Goal: Task Accomplishment & Management: Complete application form

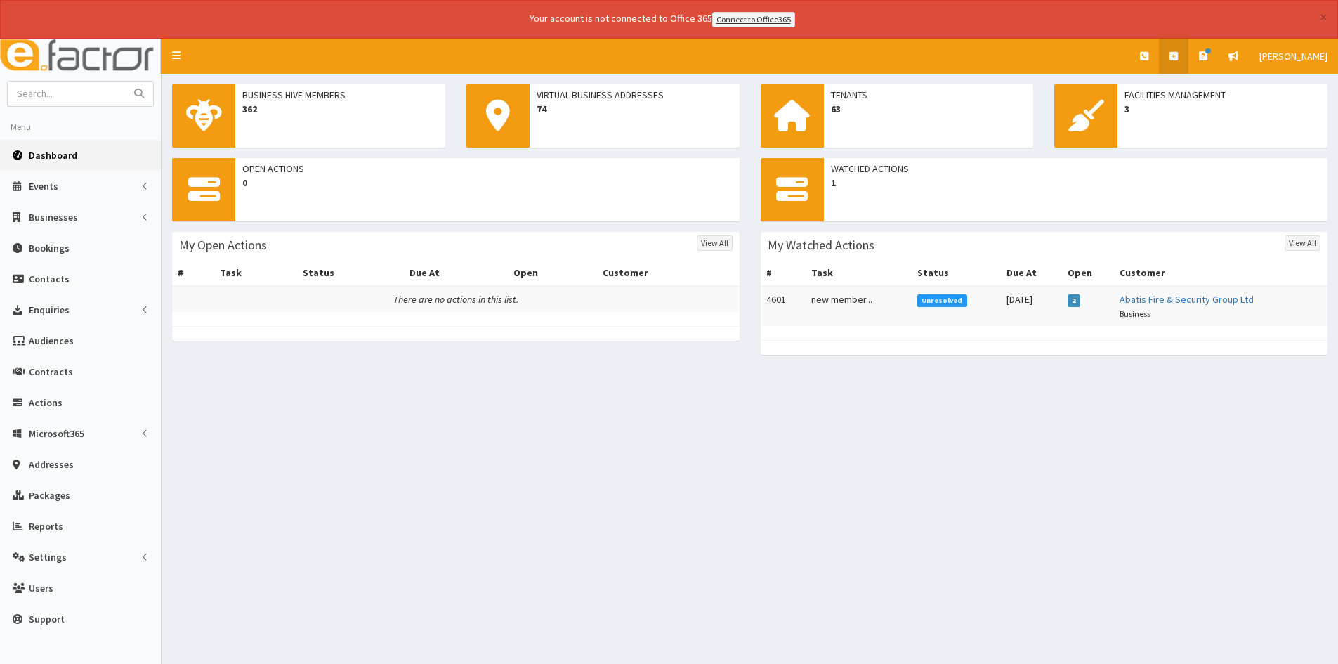
click at [1189, 56] on link at bounding box center [1174, 56] width 30 height 35
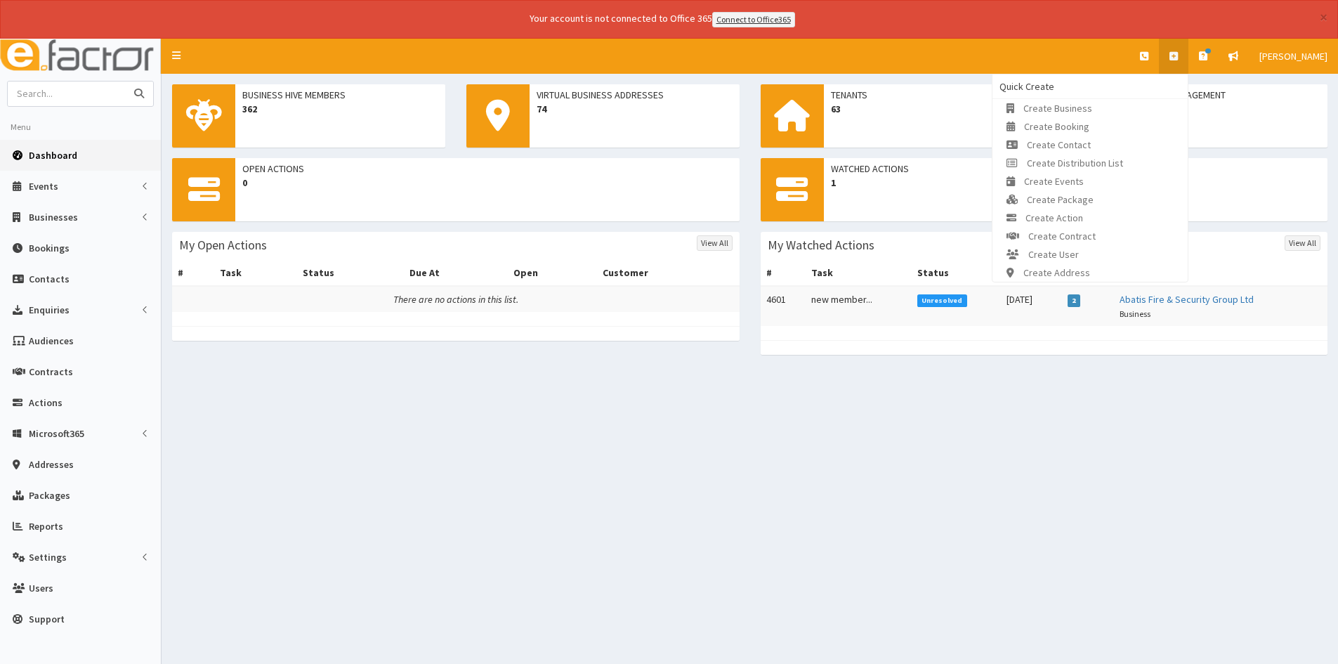
click at [98, 86] on input "text" at bounding box center [67, 93] width 118 height 25
type input "RNS"
click at [125, 81] on button "submit" at bounding box center [139, 93] width 28 height 25
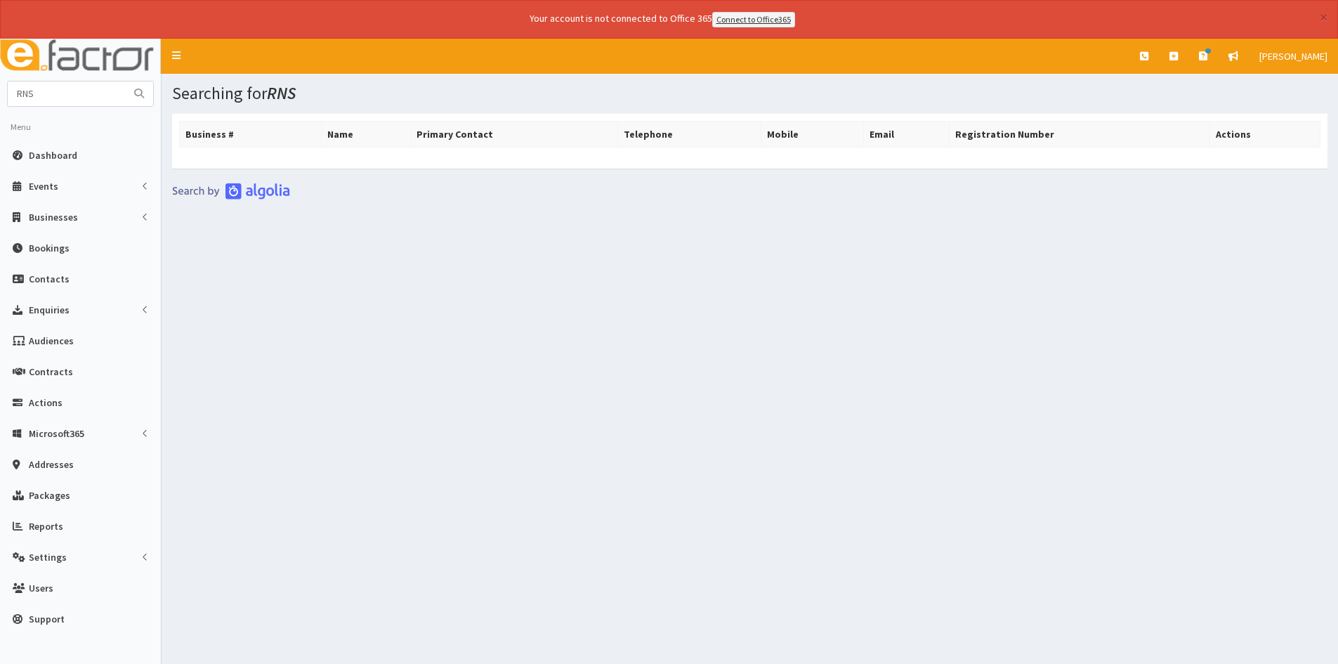
click at [91, 79] on aside "RNS Menu Dashboard Events Events" at bounding box center [81, 371] width 162 height 664
click at [91, 86] on input "RNS" at bounding box center [67, 93] width 118 height 25
type input "R"
type input "Sam"
click at [125, 81] on button "submit" at bounding box center [139, 93] width 28 height 25
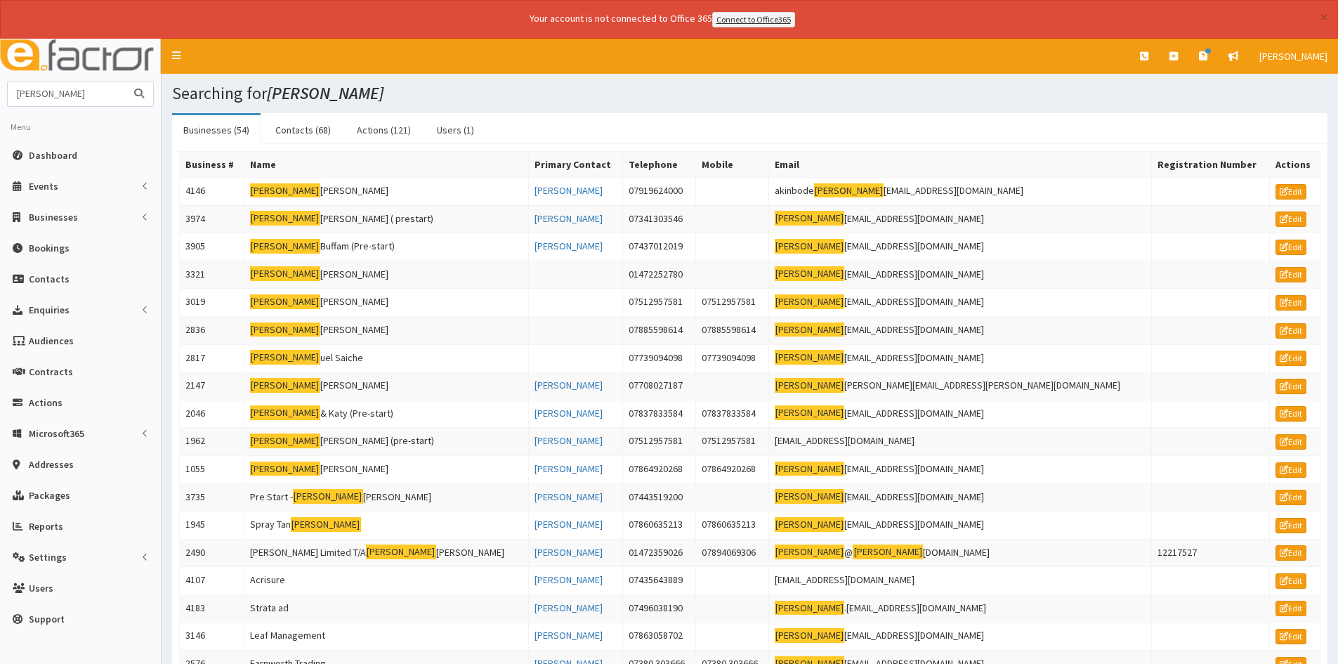
click at [89, 87] on input "Sam" at bounding box center [67, 93] width 118 height 25
type input "Sam Neal"
click at [125, 81] on button "submit" at bounding box center [139, 93] width 28 height 25
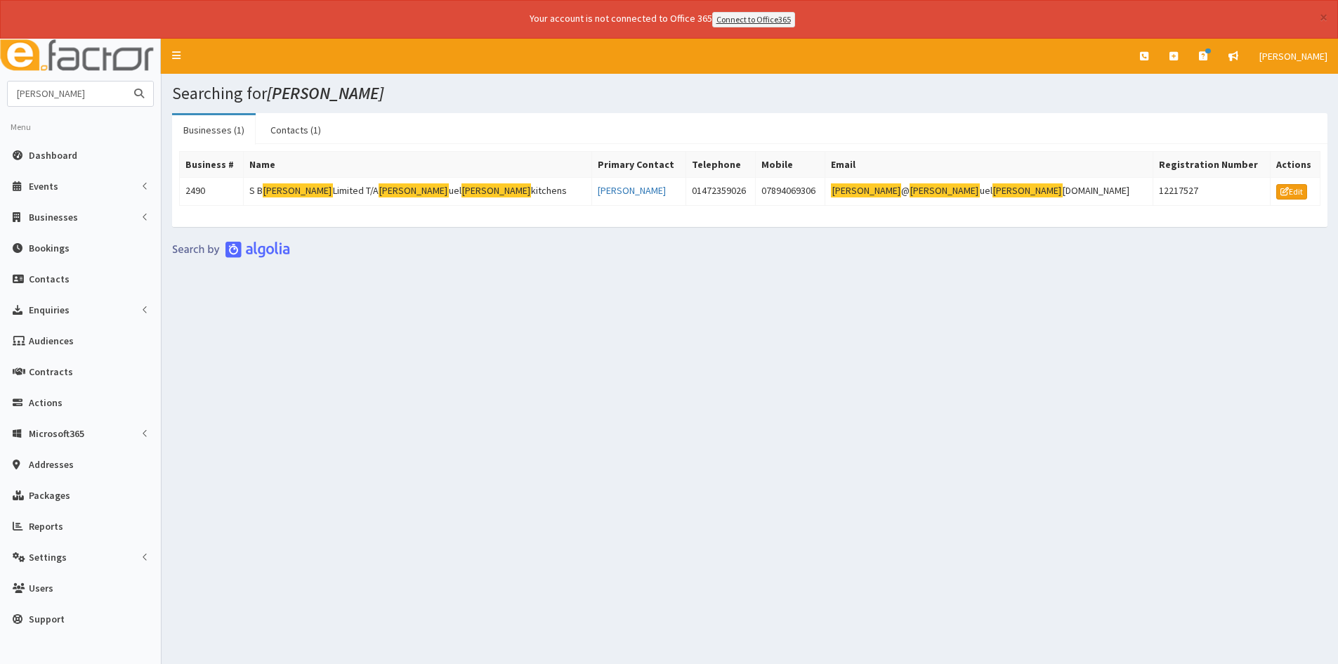
click at [102, 98] on input "Sam Neal" at bounding box center [67, 93] width 118 height 25
type input "S"
type input "j&m alliance"
click at [125, 81] on button "submit" at bounding box center [139, 93] width 28 height 25
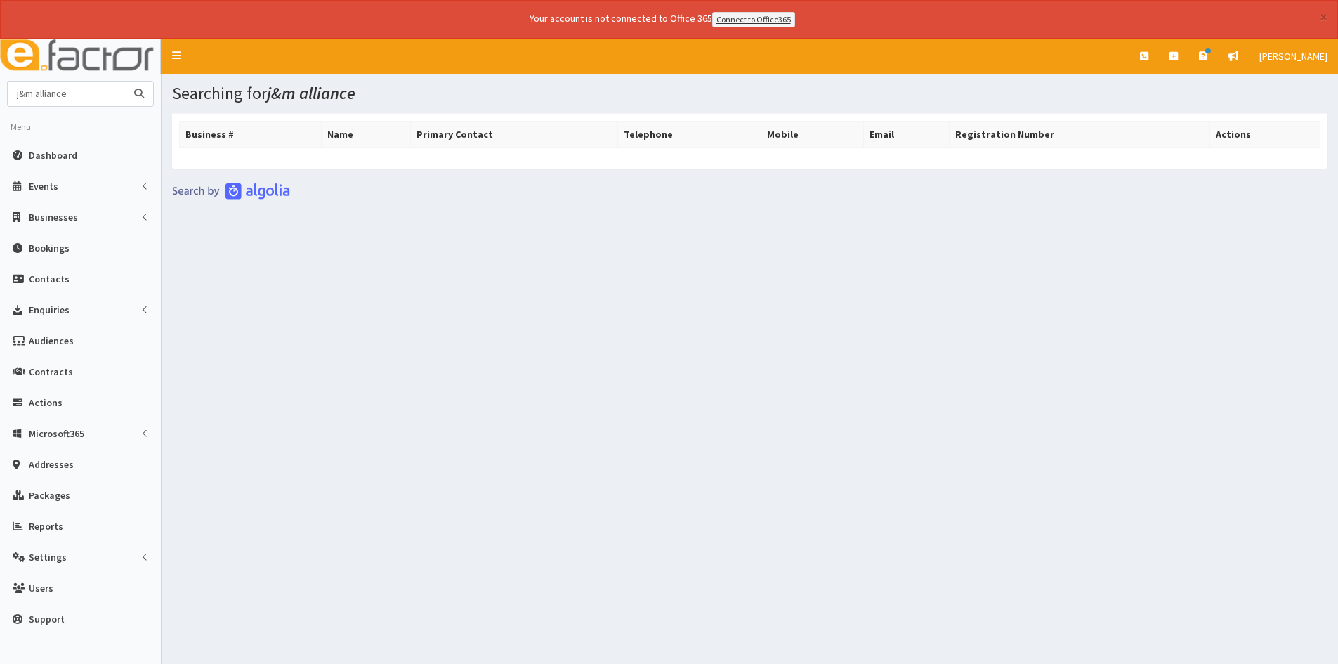
drag, startPoint x: 112, startPoint y: 93, endPoint x: 10, endPoint y: 107, distance: 102.8
click at [10, 107] on section "j&m alliance Menu Dashboard Events Events Types" at bounding box center [80, 361] width 161 height 561
click at [1178, 60] on icon at bounding box center [1174, 56] width 8 height 10
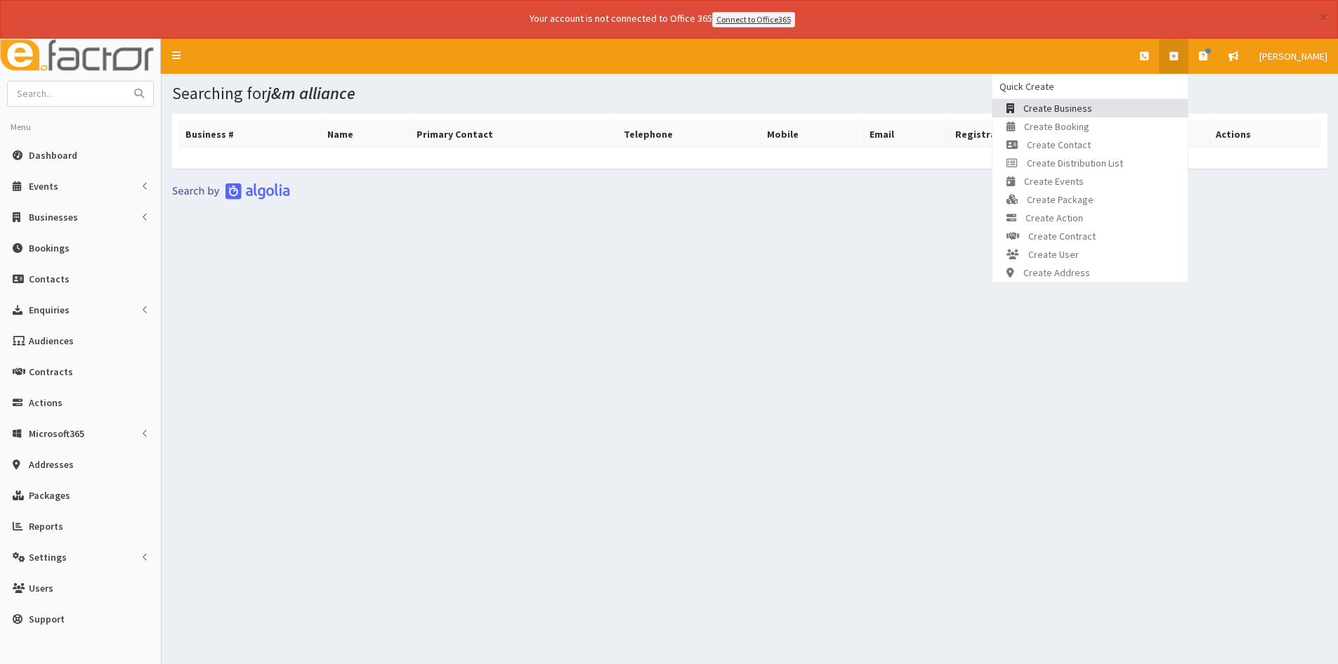
click at [1126, 105] on link "Create Business" at bounding box center [1090, 108] width 195 height 18
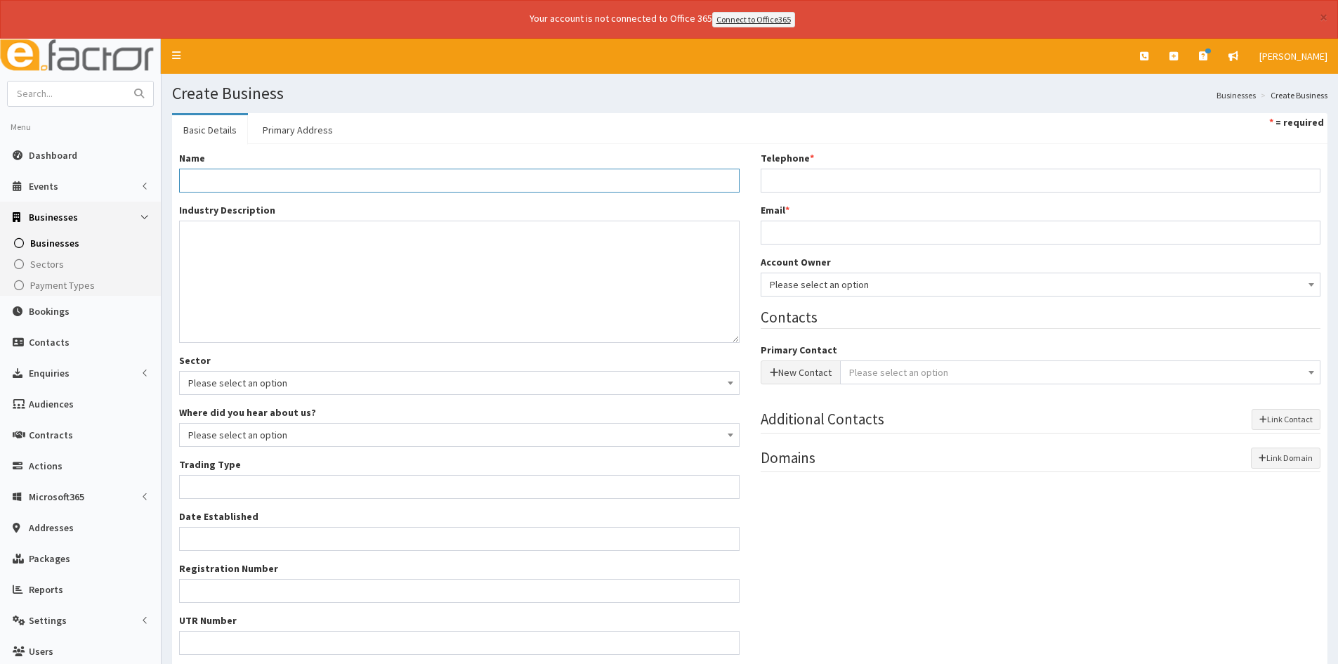
click at [389, 182] on input "Name *" at bounding box center [459, 181] width 561 height 24
click at [305, 125] on link "Primary Address" at bounding box center [298, 130] width 93 height 30
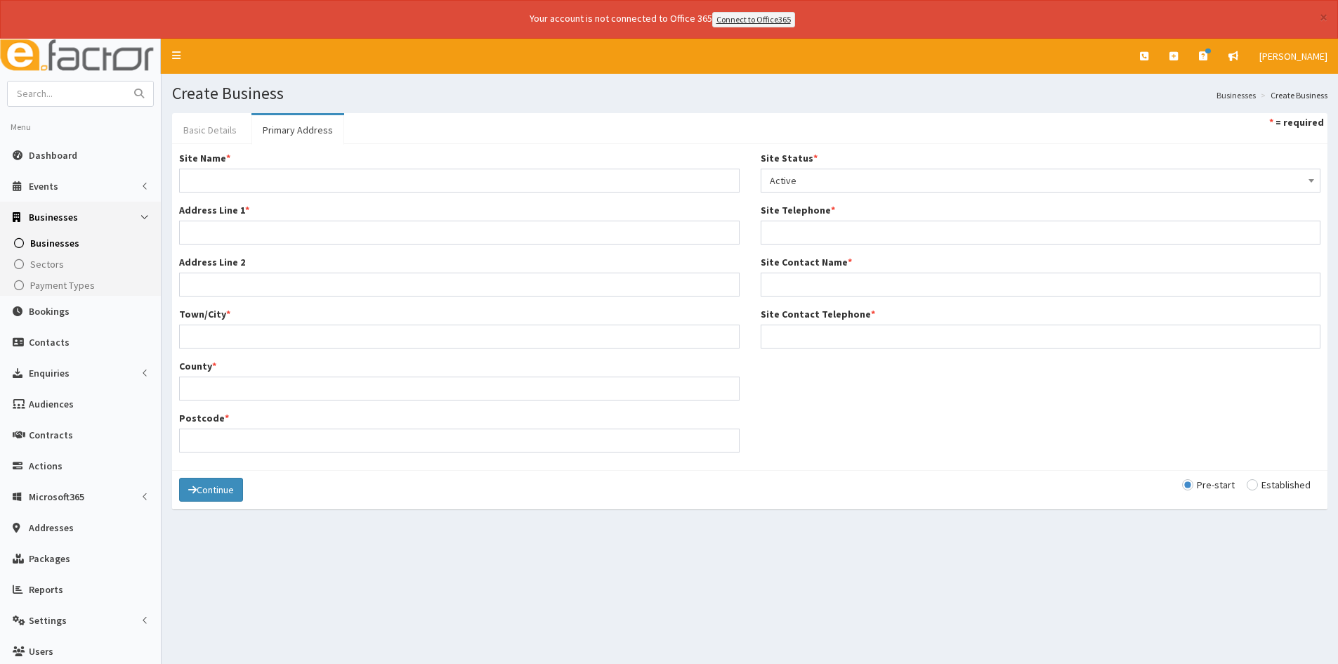
click at [201, 143] on link "Basic Details" at bounding box center [210, 130] width 76 height 30
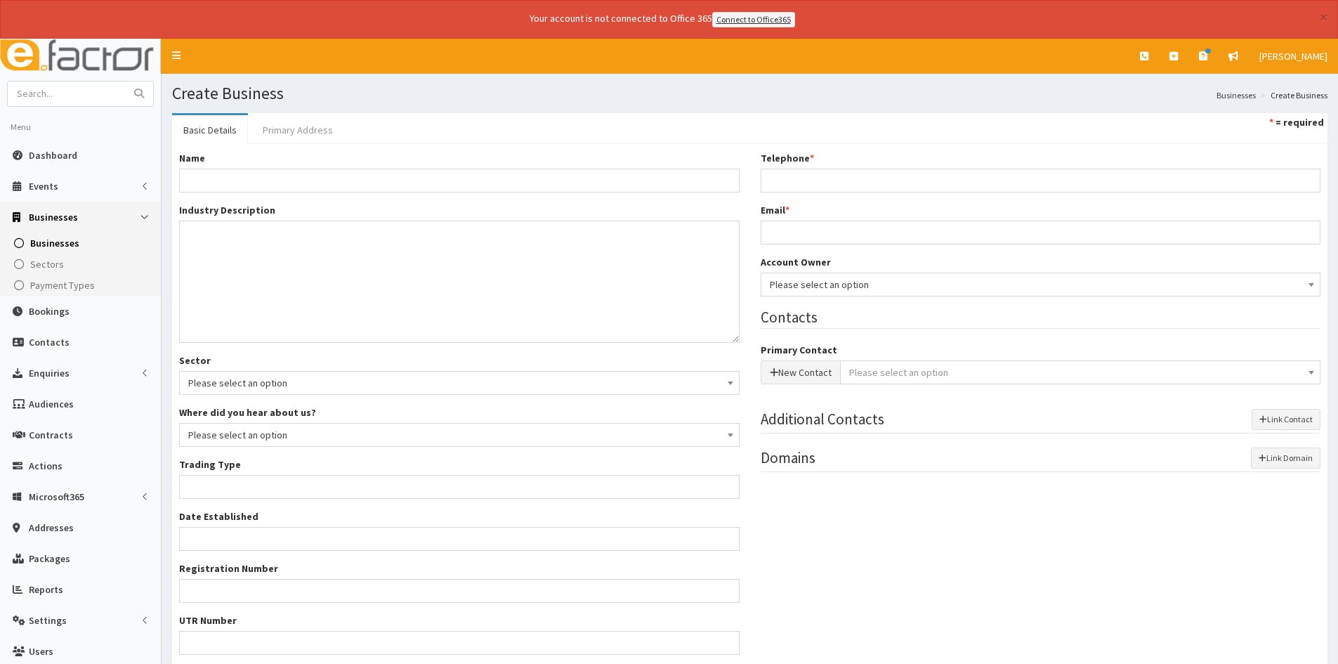
click at [294, 135] on link "Primary Address" at bounding box center [298, 130] width 93 height 30
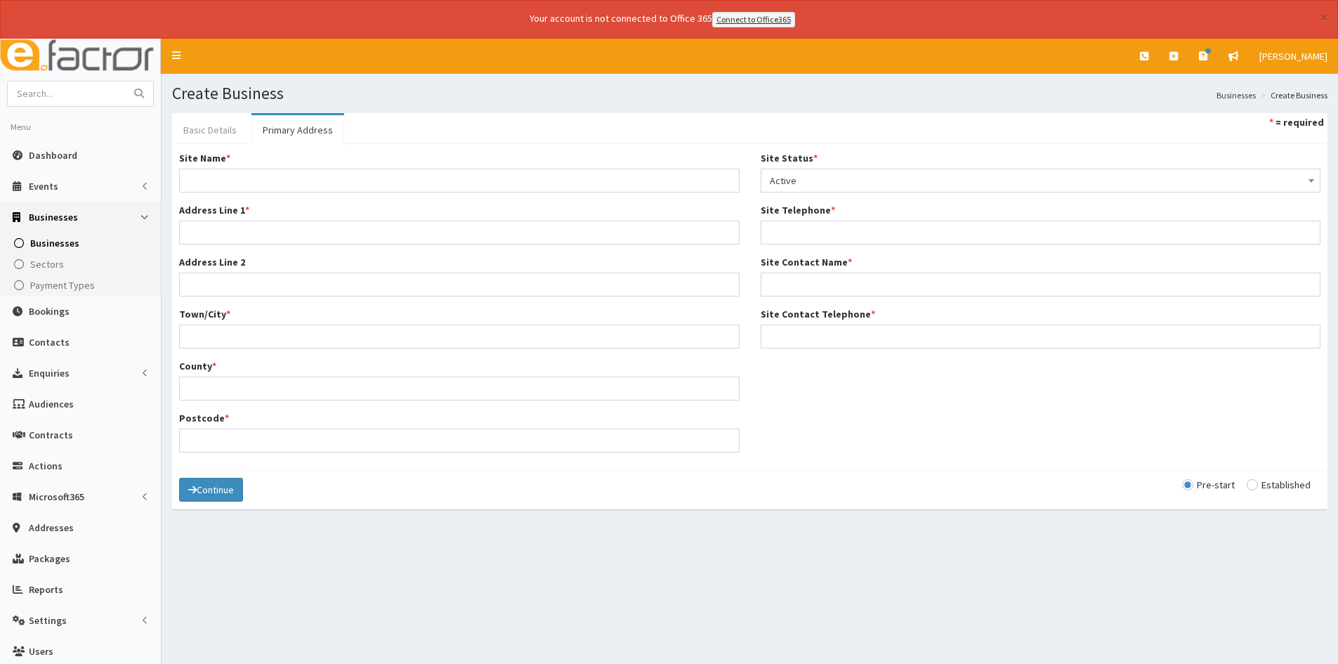
click at [221, 132] on link "Basic Details" at bounding box center [210, 130] width 76 height 30
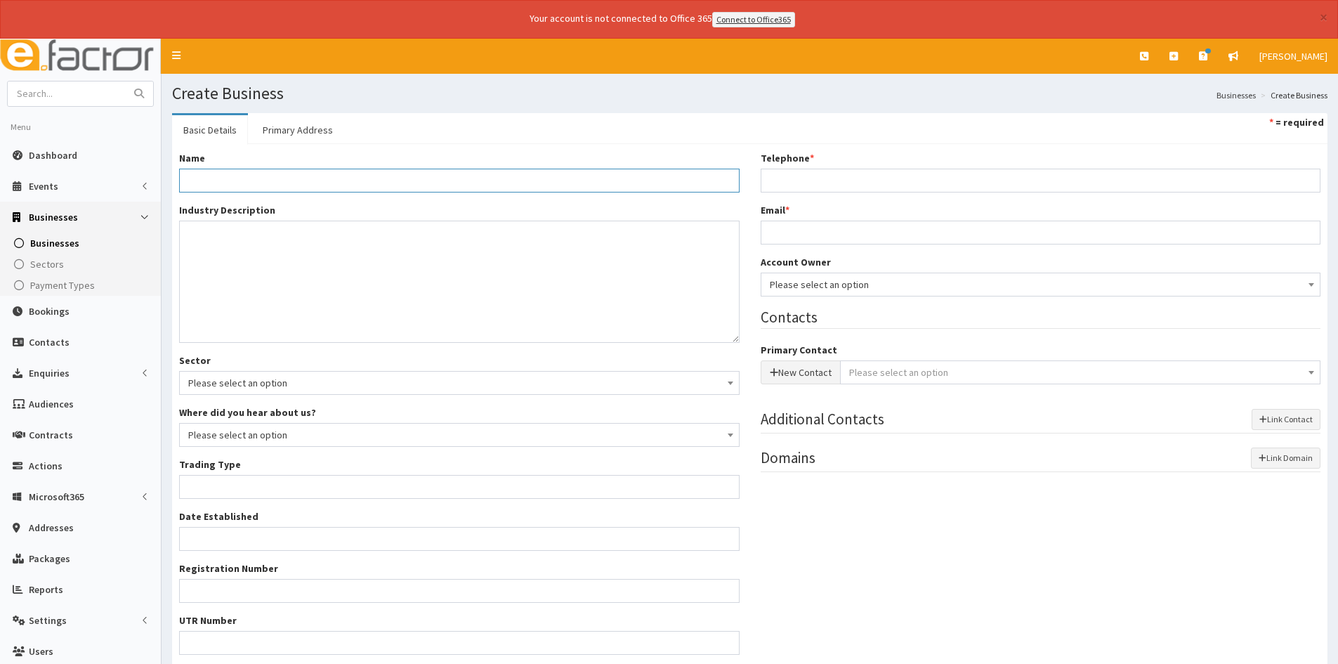
click at [282, 183] on input "Name *" at bounding box center [459, 181] width 561 height 24
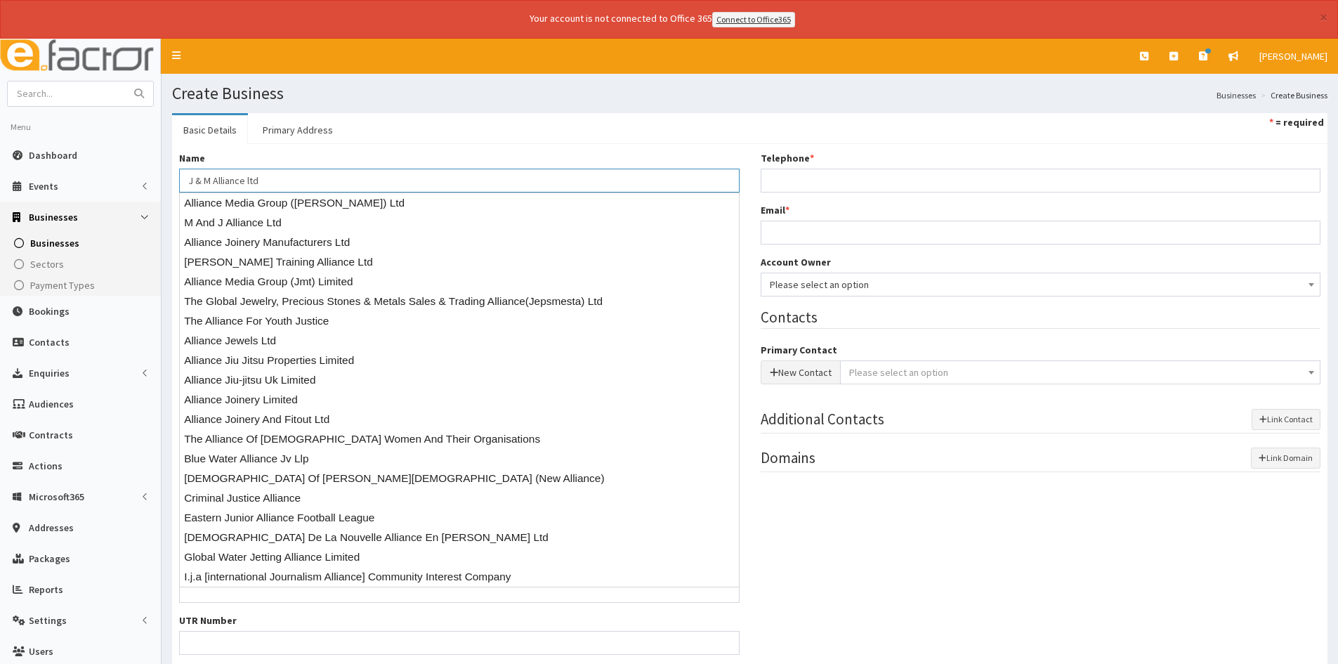
type input "J & M Alliance ltd"
click at [876, 581] on div "Name * J & M Alliance ltd Industry Description * Sector Please select an option…" at bounding box center [750, 434] width 1163 height 566
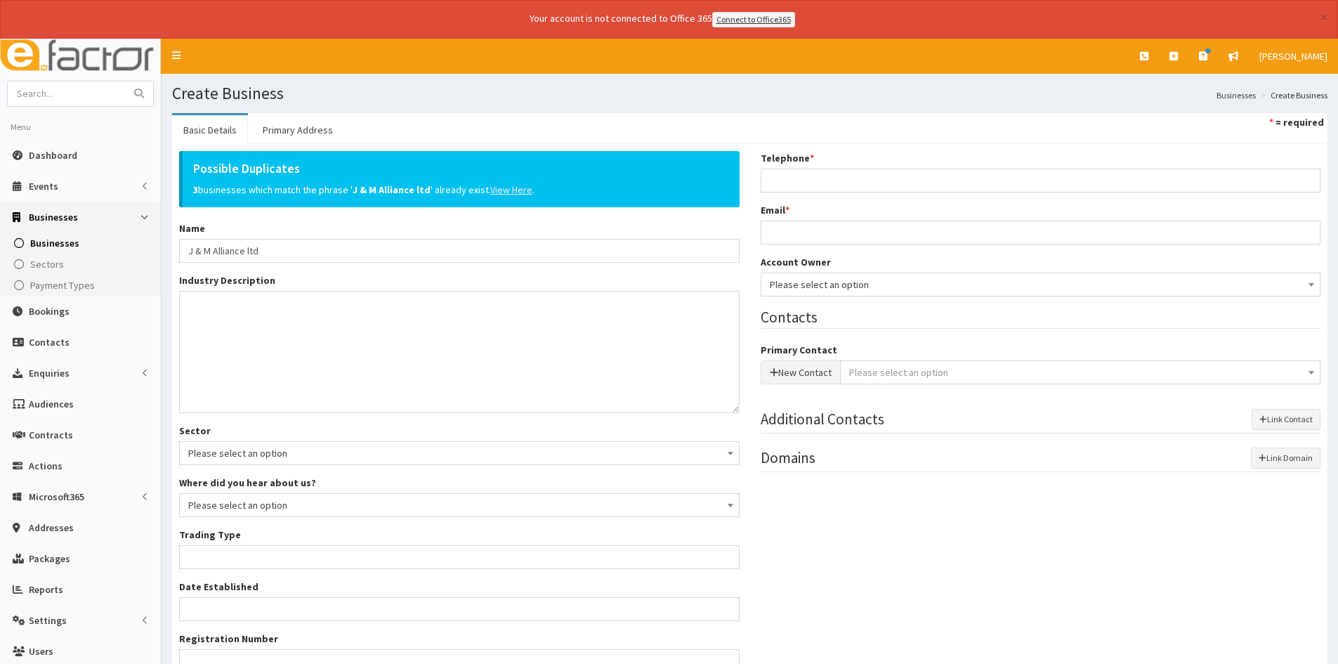
click at [490, 195] on u "View Here" at bounding box center [511, 189] width 42 height 13
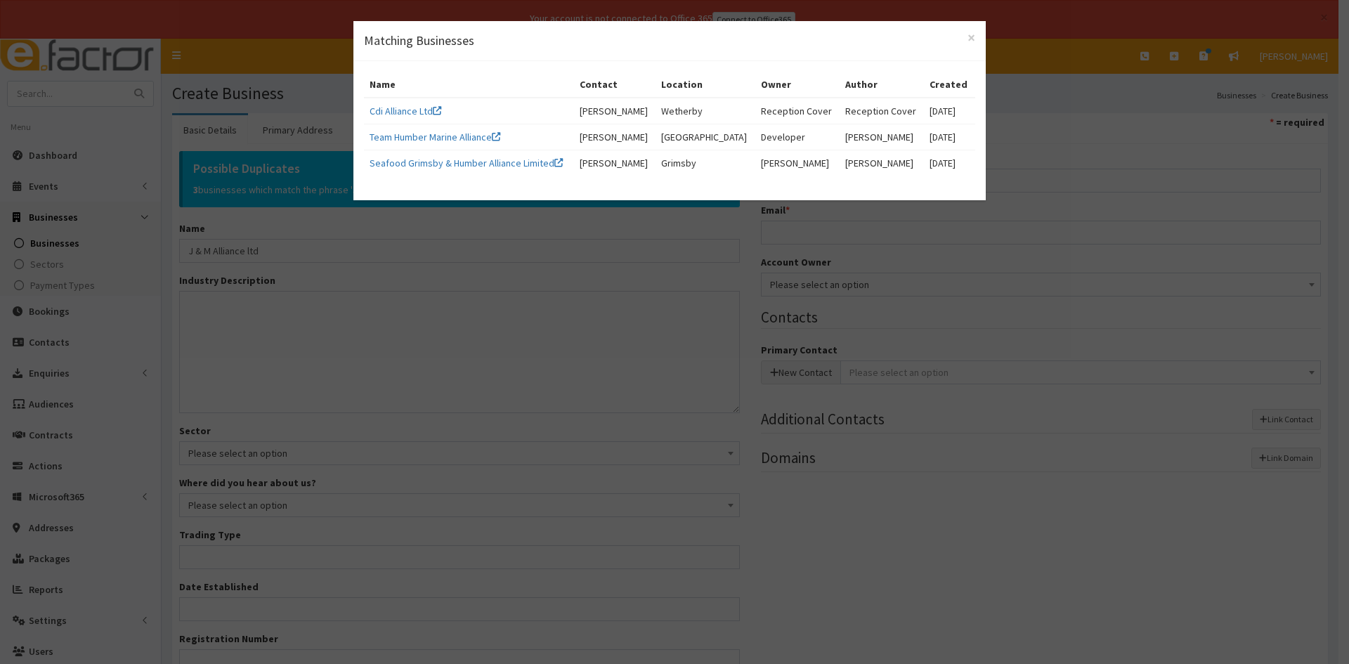
click at [977, 38] on div "× Matching Businesses" at bounding box center [669, 41] width 632 height 40
click at [974, 39] on span "×" at bounding box center [971, 37] width 8 height 19
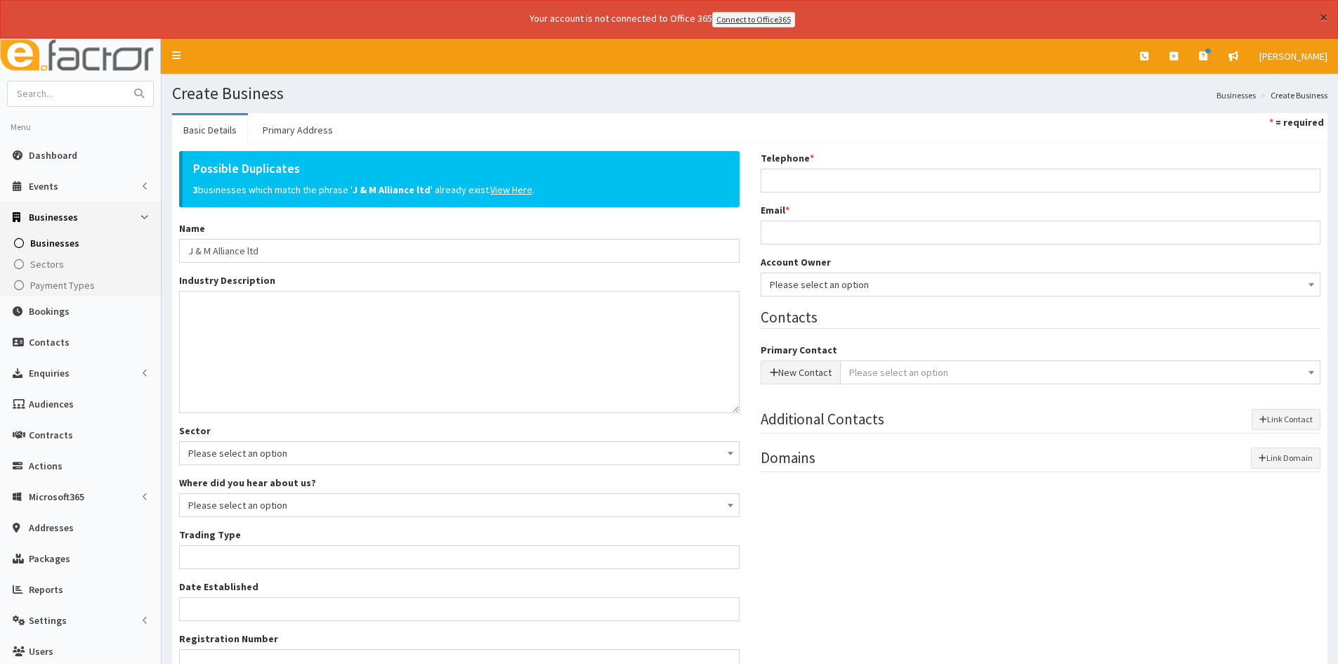
click at [1324, 23] on button "×" at bounding box center [1324, 17] width 8 height 15
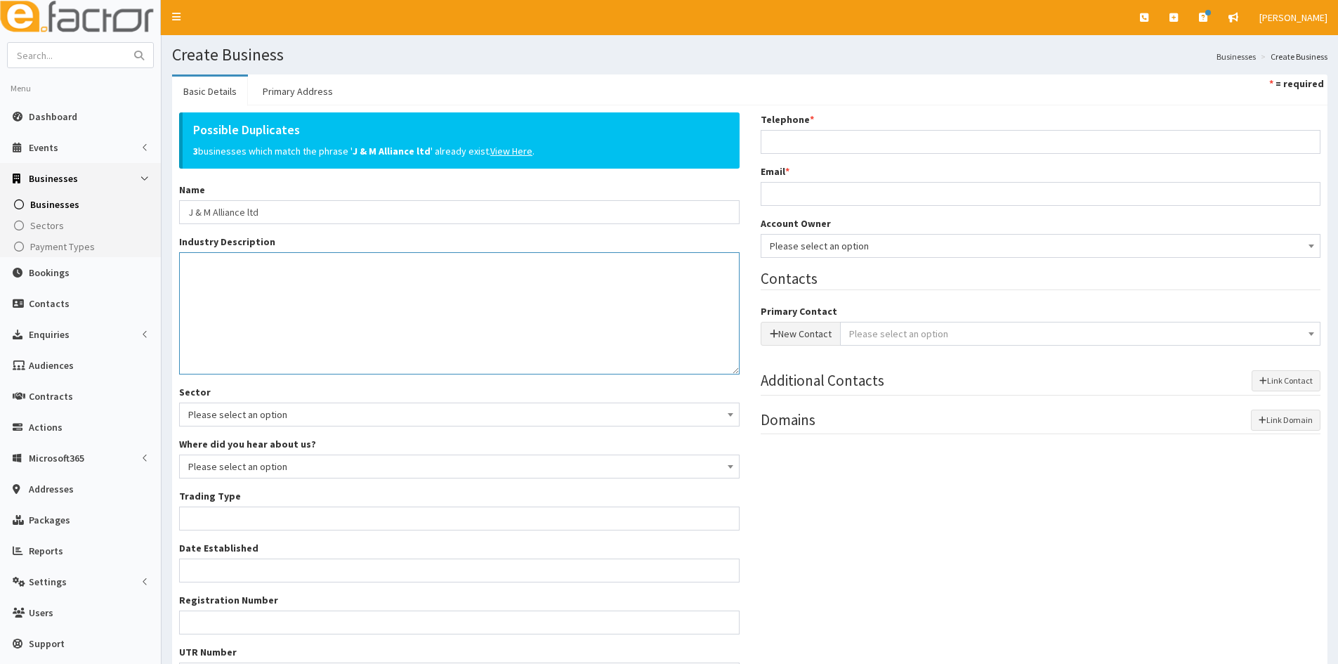
click at [324, 306] on textarea "Industry Description *" at bounding box center [459, 313] width 561 height 122
click at [269, 281] on textarea "Industry Description *" at bounding box center [459, 313] width 561 height 122
paste textarea "Property sourcing, investment, and short-term rental management."
type textarea "Property sourcing, investment, and short-term rental management."
click at [264, 422] on span "Please select an option" at bounding box center [459, 415] width 542 height 20
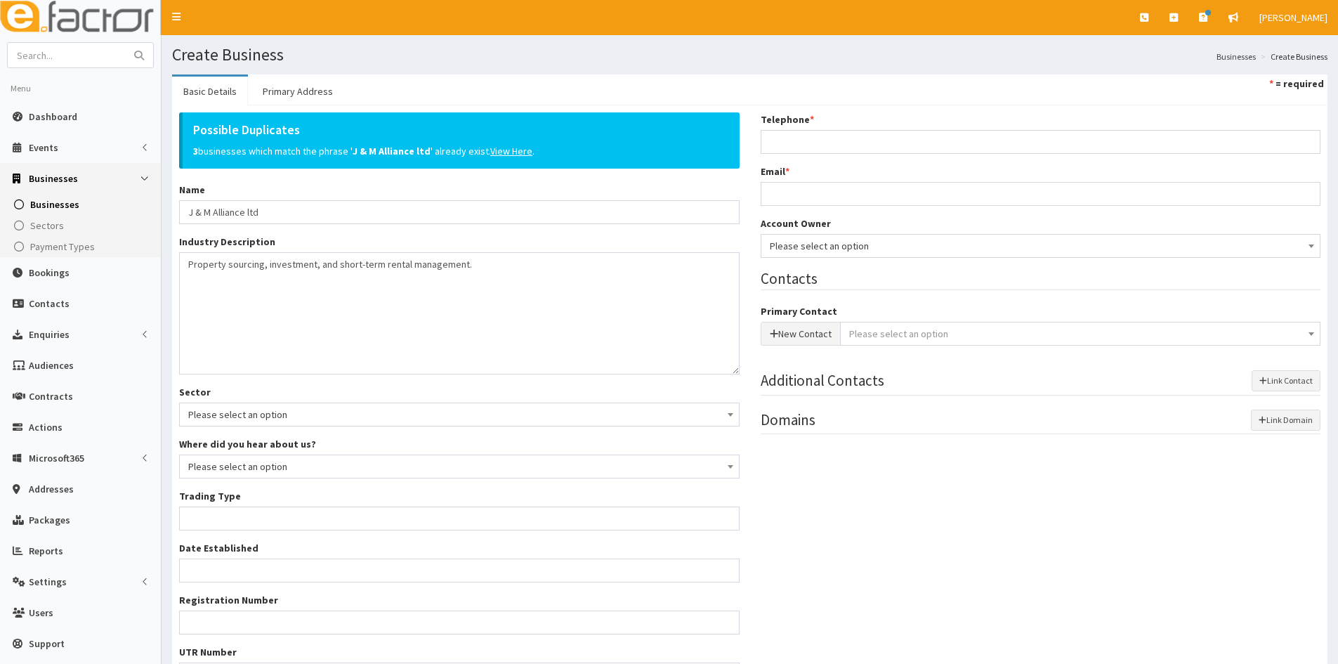
click at [280, 422] on span "Please select an option" at bounding box center [459, 415] width 542 height 20
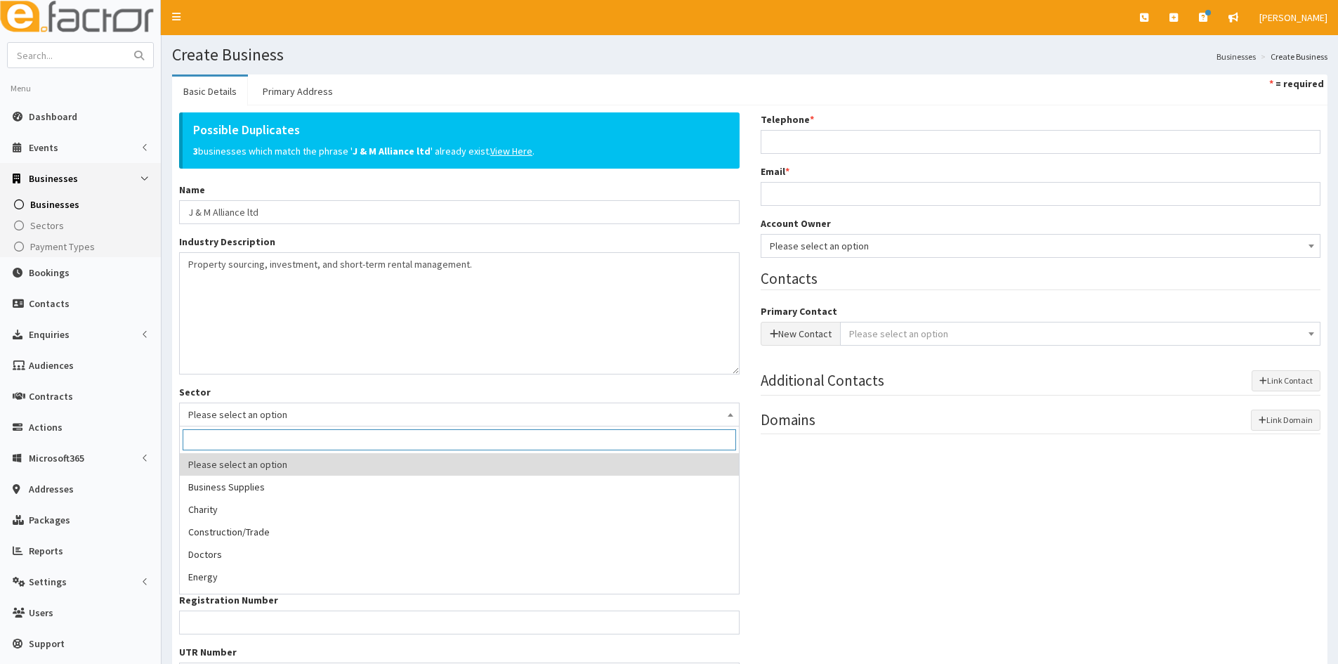
click at [240, 412] on span "Please select an option" at bounding box center [459, 415] width 542 height 20
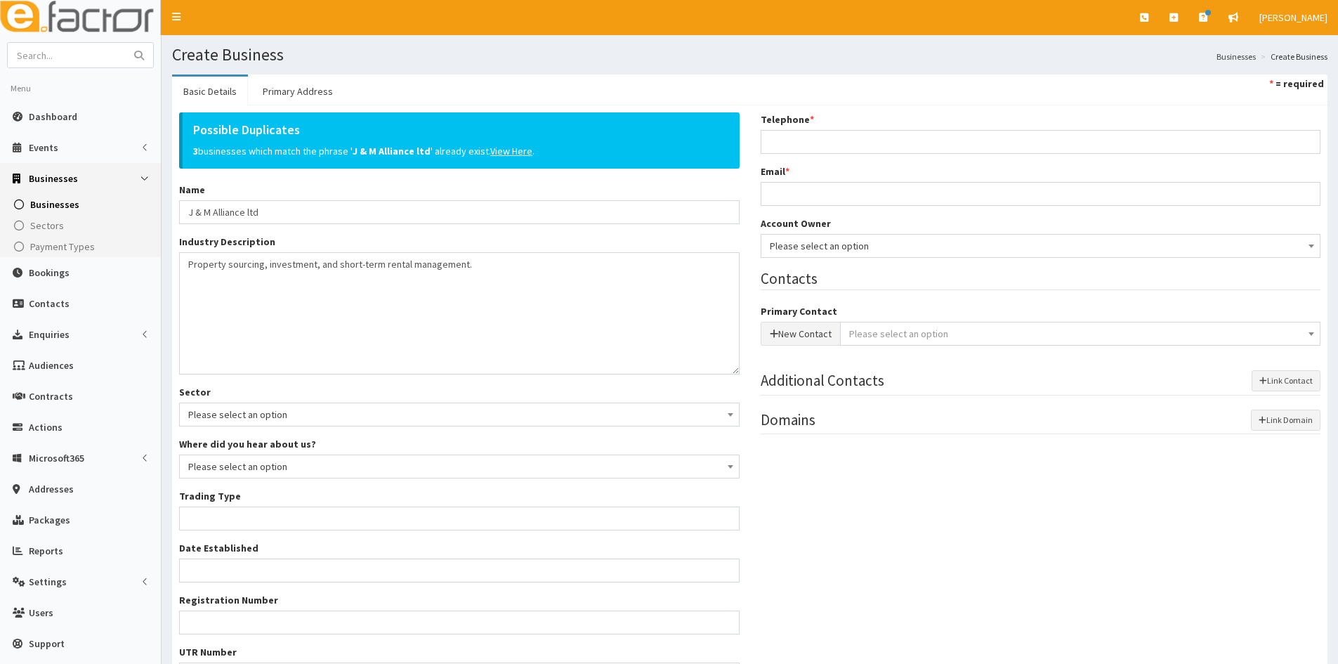
click at [801, 520] on div "Possible Duplicates 3 businesses which match the phrase ' J & M Alliance ltd ' …" at bounding box center [750, 430] width 1163 height 637
click at [358, 473] on span "Please select an option" at bounding box center [459, 467] width 542 height 20
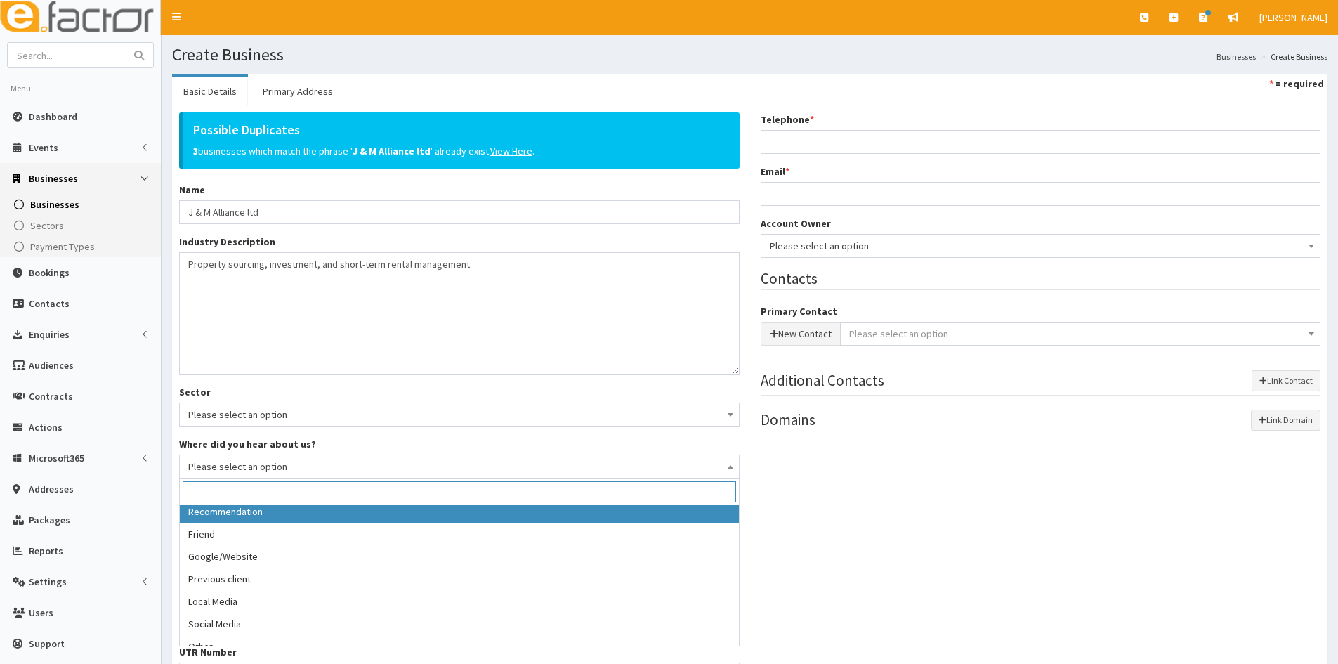
scroll to position [39, 0]
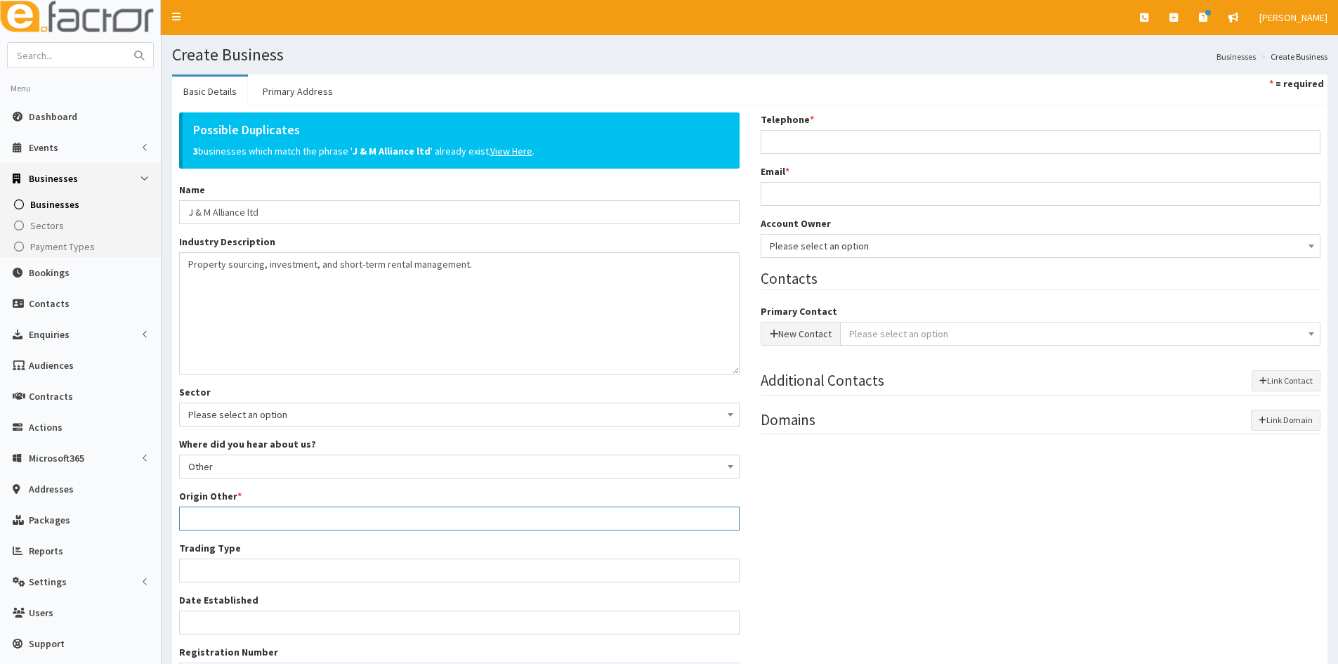
click at [280, 515] on input "Origin Other *" at bounding box center [459, 519] width 561 height 24
click at [284, 461] on span "Other" at bounding box center [459, 467] width 542 height 20
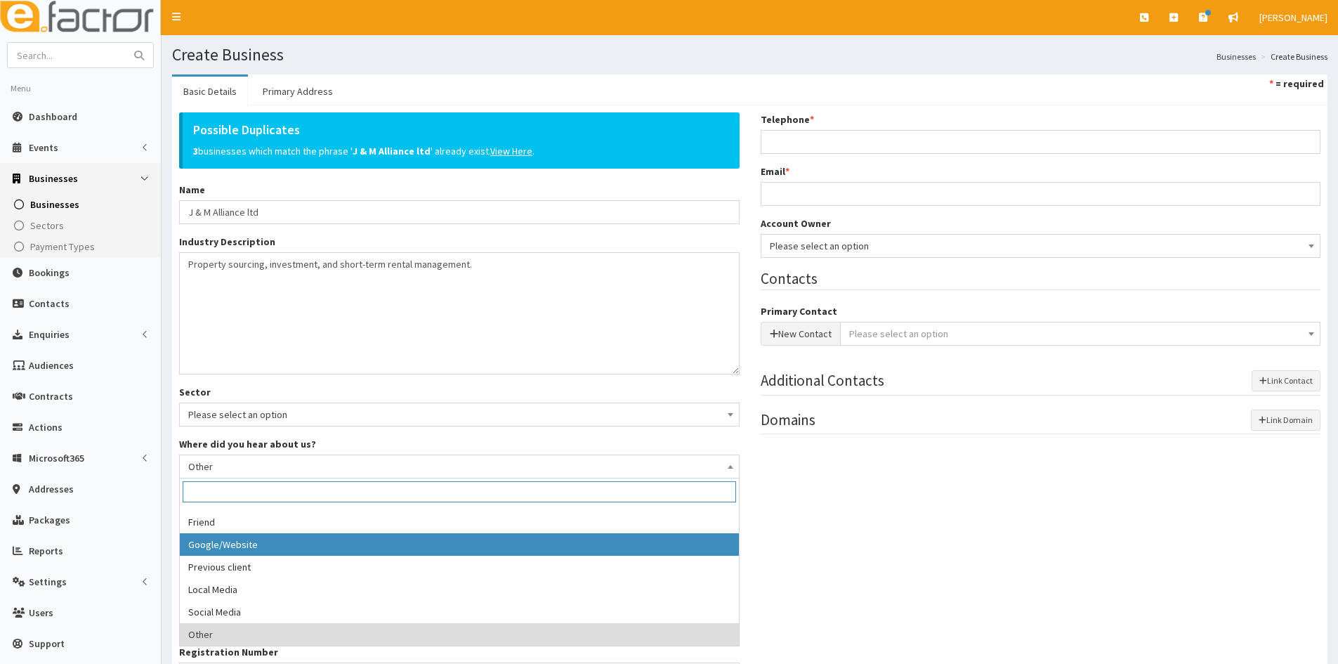
select select "3"
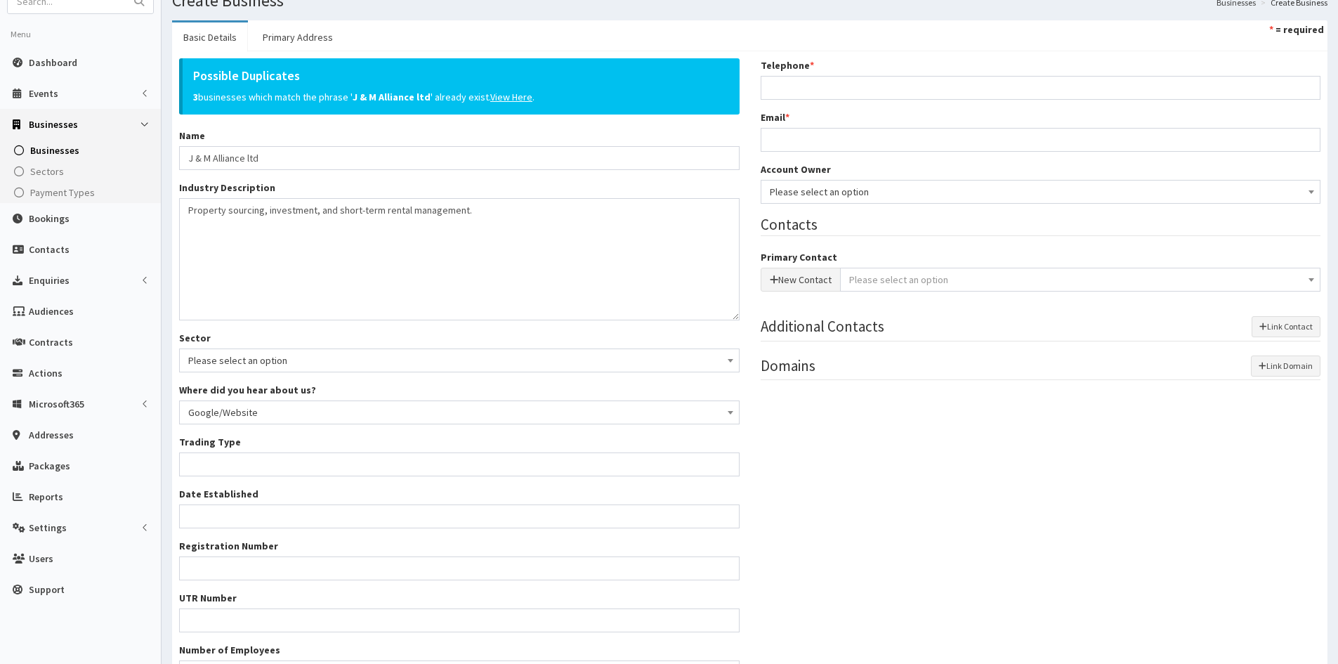
scroll to position [0, 0]
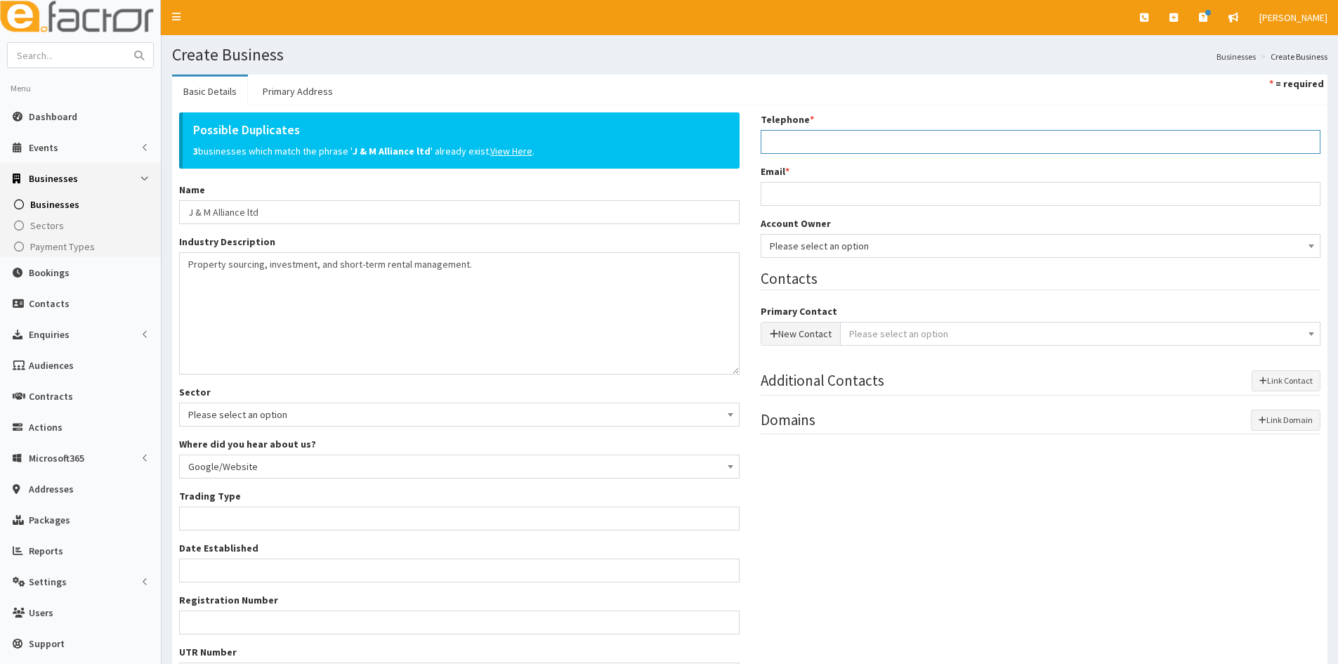
drag, startPoint x: 807, startPoint y: 133, endPoint x: 1187, endPoint y: 233, distance: 393.0
click at [811, 133] on input "Telephone *" at bounding box center [1041, 142] width 561 height 24
click at [963, 138] on input "Telephone *" at bounding box center [1041, 142] width 561 height 24
paste input "07591689029"
type input "07591689029"
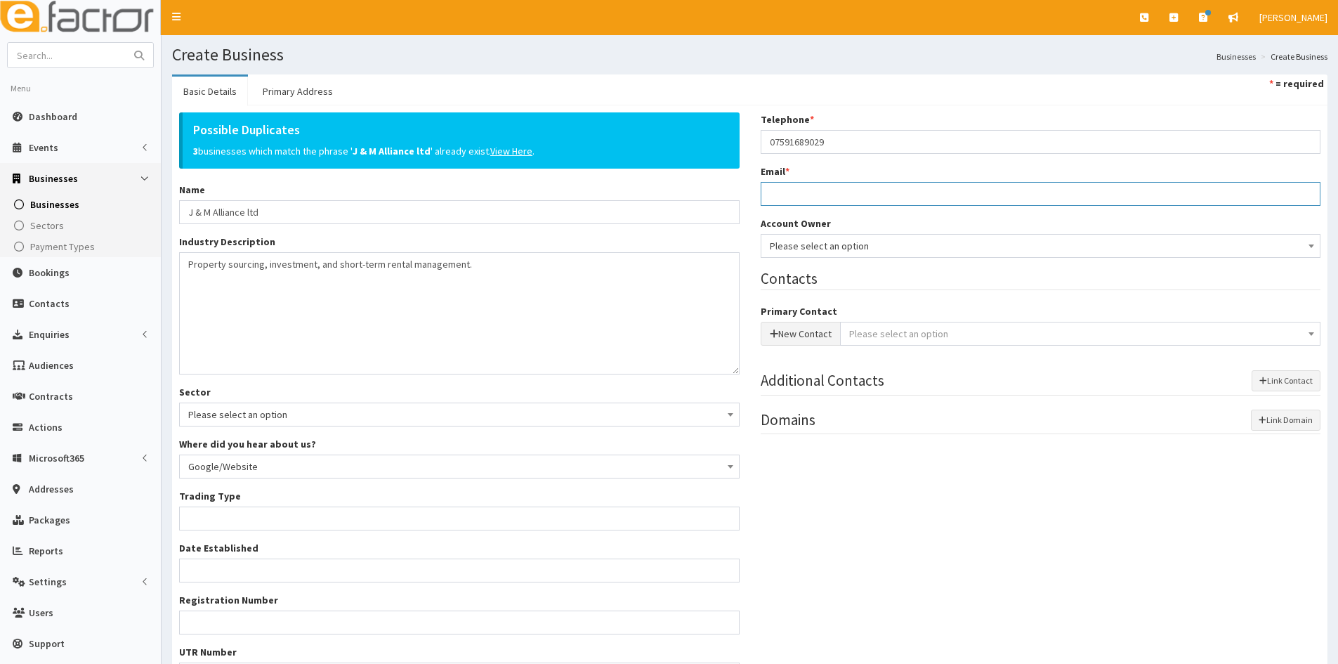
drag, startPoint x: 852, startPoint y: 183, endPoint x: 858, endPoint y: 188, distance: 7.5
click at [852, 184] on input "Email *" at bounding box center [1041, 194] width 561 height 24
paste input "giddinsjess@gmail.com"
type input "giddinsjess@gmail.com"
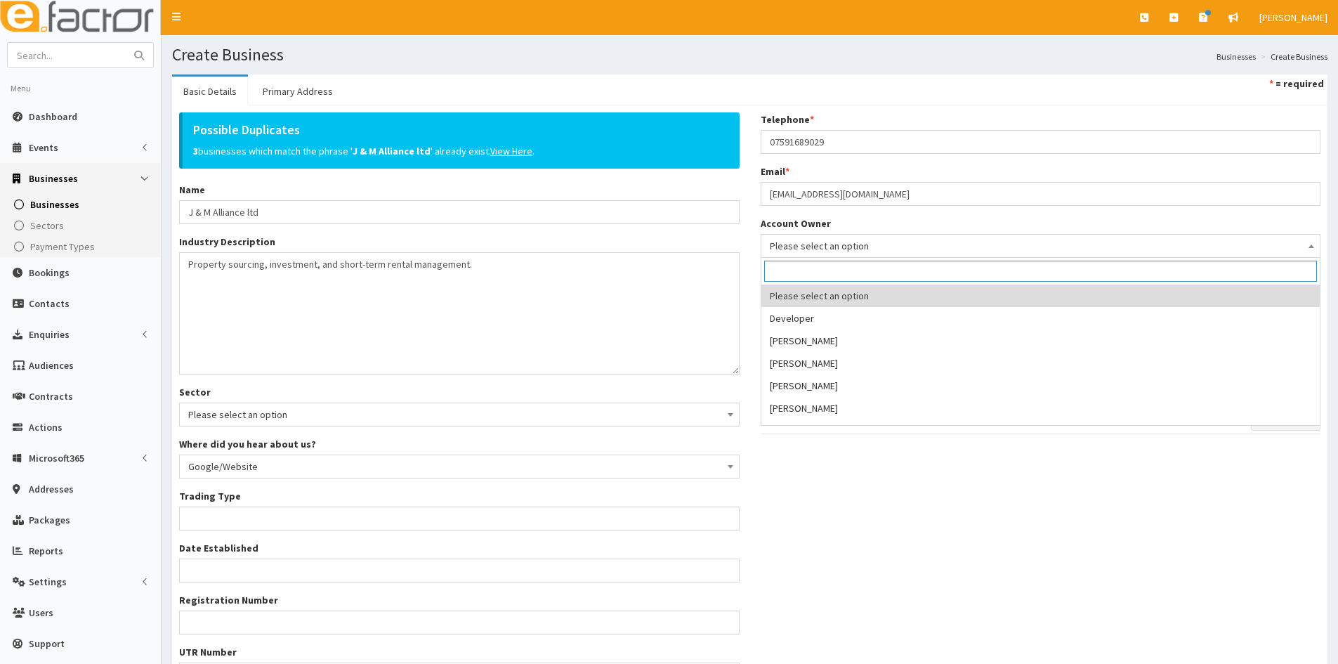
click at [850, 242] on span "Please select an option" at bounding box center [1041, 246] width 542 height 20
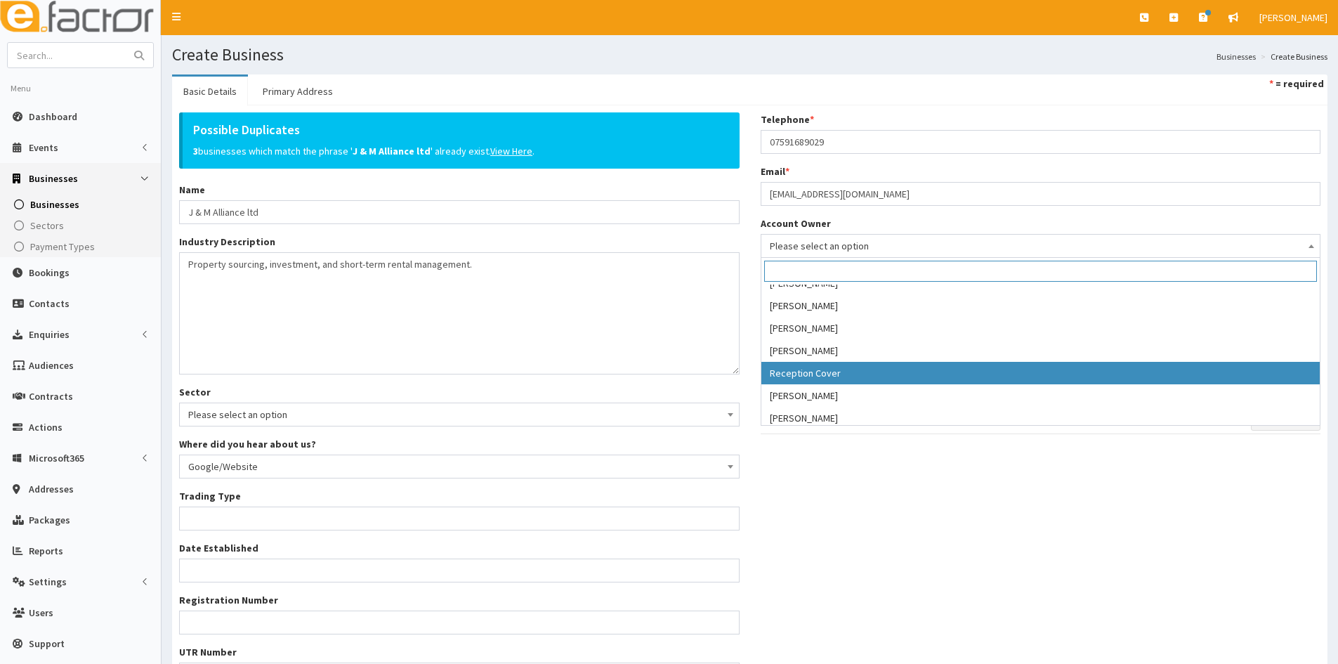
scroll to position [309, 0]
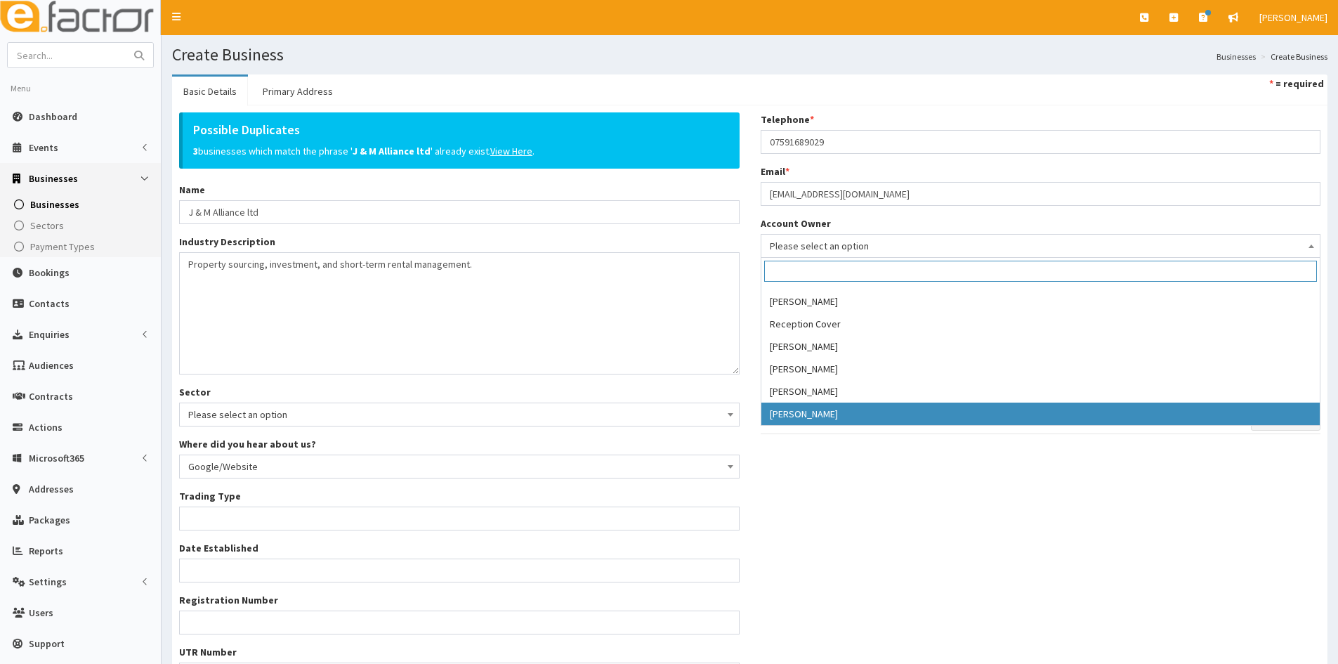
select select "46"
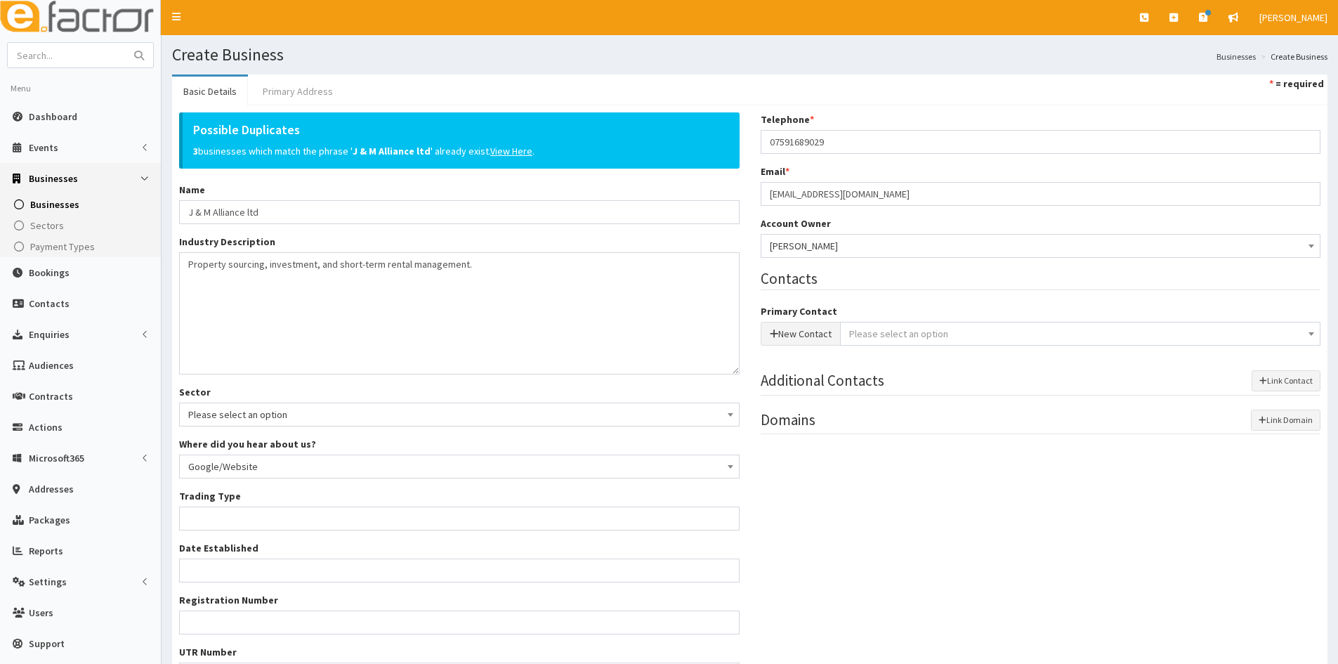
click at [283, 93] on link "Primary Address" at bounding box center [298, 92] width 93 height 30
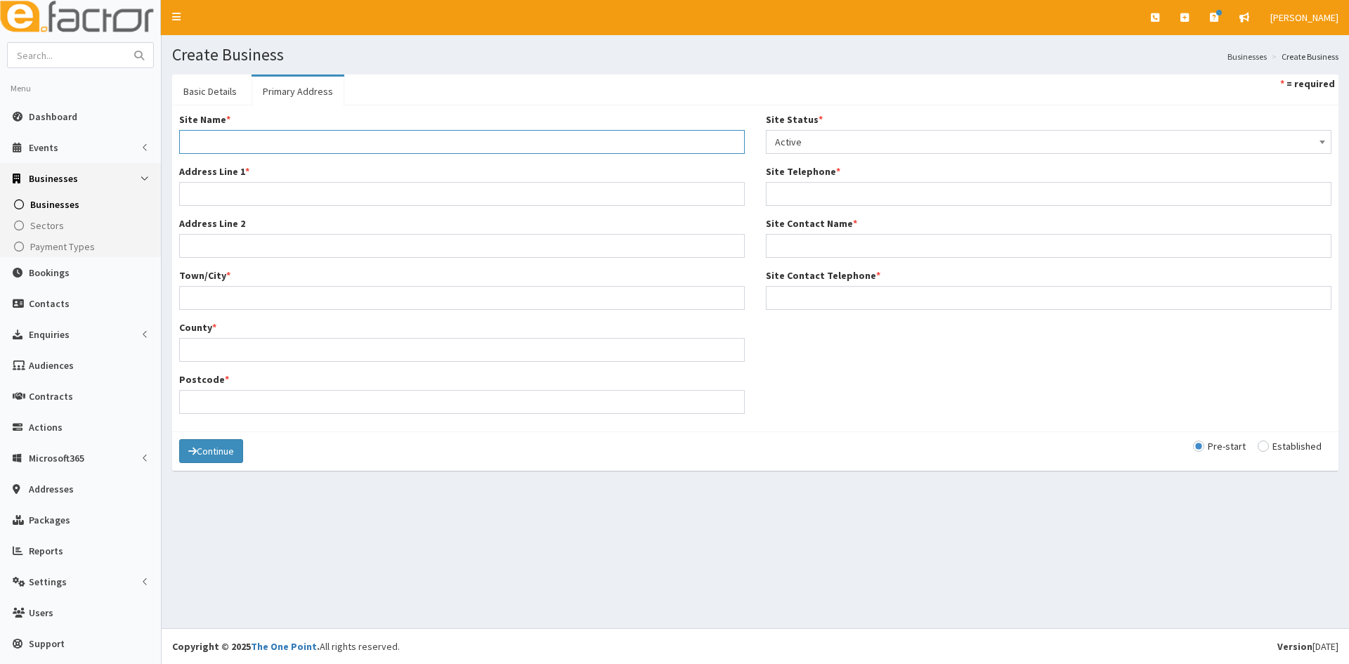
click at [332, 138] on input "Site Name *" at bounding box center [462, 142] width 566 height 24
click at [327, 126] on div "Site Name *" at bounding box center [462, 132] width 566 height 41
click at [325, 139] on input "Site Name *" at bounding box center [462, 142] width 566 height 24
paste input "J&M Alliance Ltd"
type input "J&M Alliance Ltd"
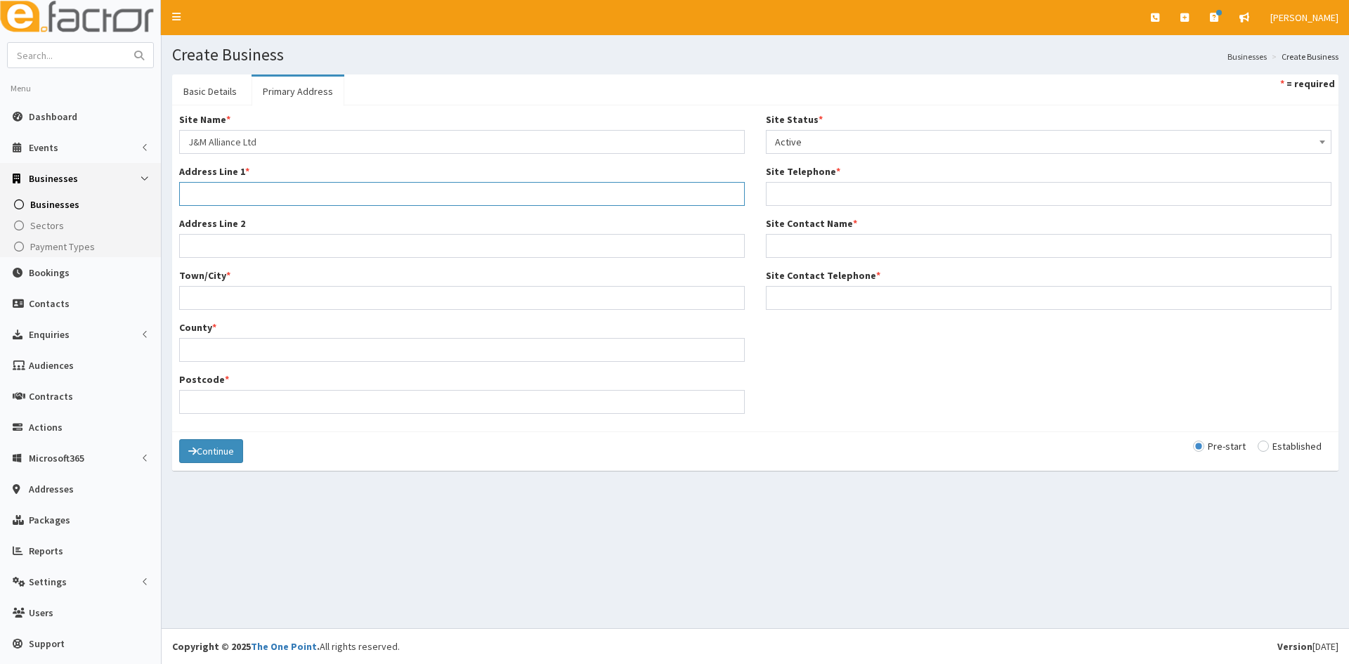
click at [260, 192] on input "Address Line 1 *" at bounding box center [462, 194] width 566 height 24
click at [231, 196] on input "Address Line 1 *" at bounding box center [462, 194] width 566 height 24
paste input "20 Wenlock Road"
type input "20 Wenlock Road"
click at [240, 305] on input "Town/City *" at bounding box center [462, 298] width 566 height 24
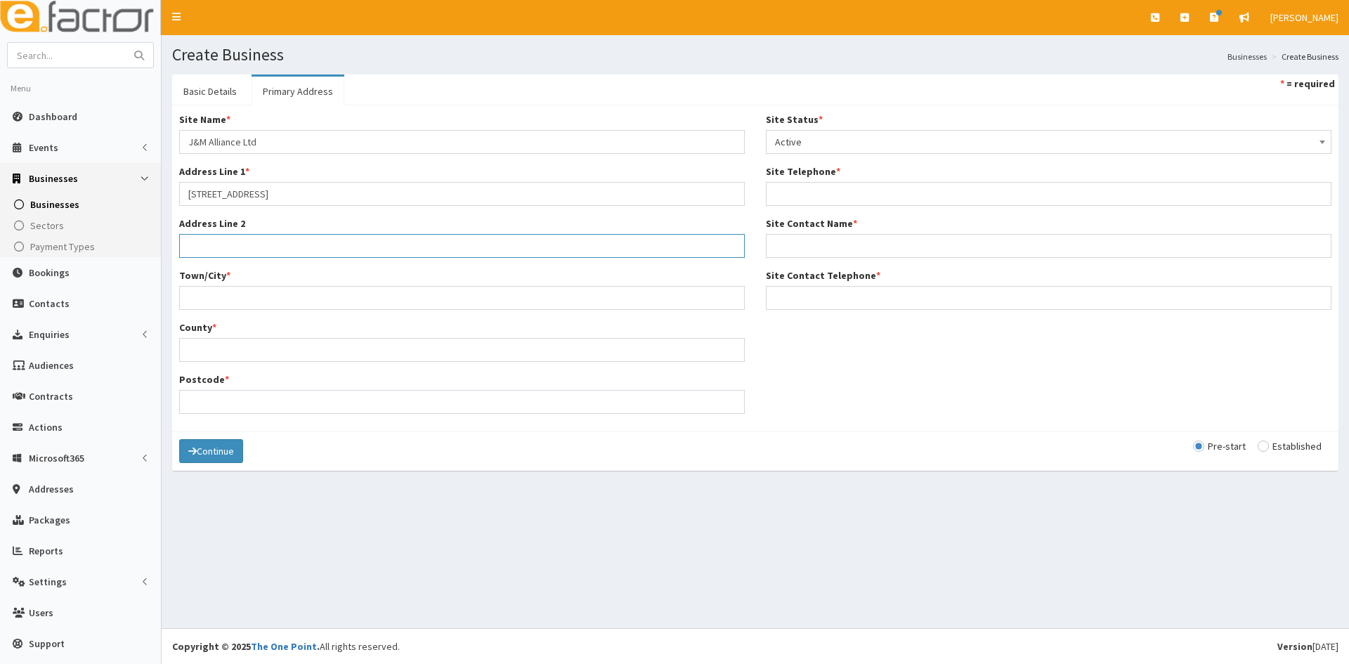
click at [294, 250] on input "Address Line 2" at bounding box center [462, 246] width 566 height 24
click at [280, 292] on input "Town/City *" at bounding box center [462, 298] width 566 height 24
paste input "London"
type input "London"
click at [221, 354] on input "County *" at bounding box center [462, 350] width 566 height 24
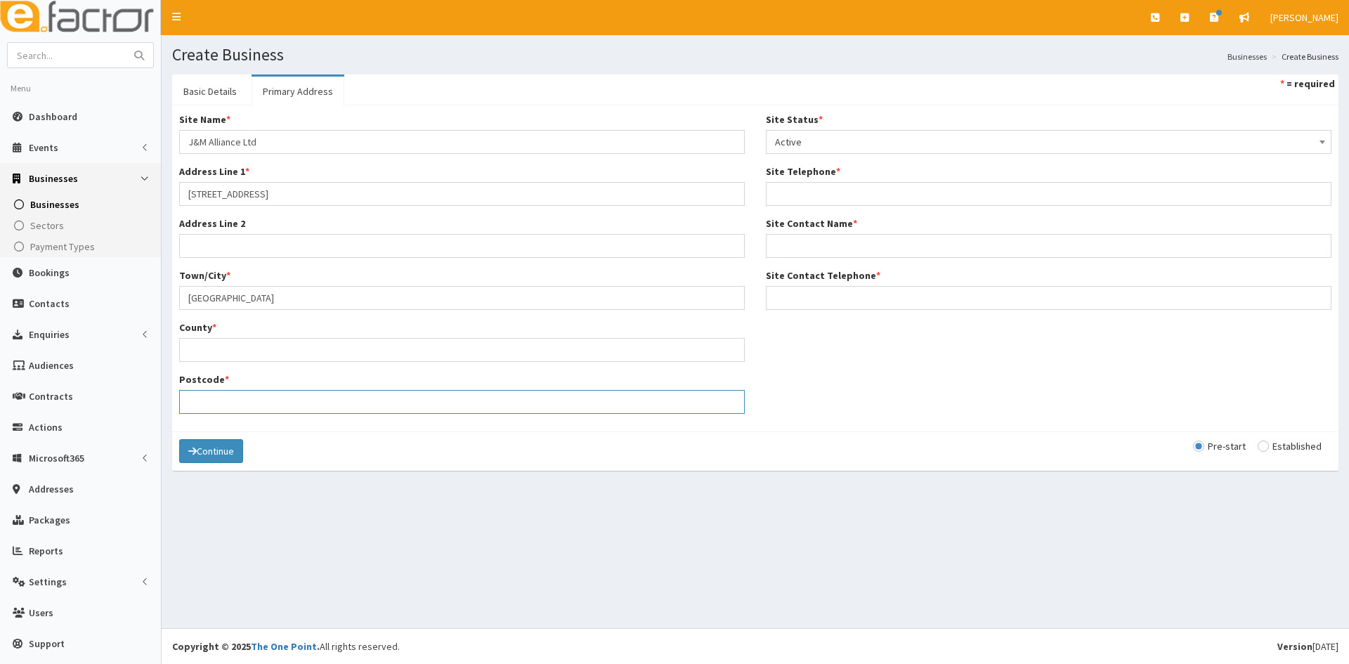
click at [255, 410] on input "Postcode *" at bounding box center [462, 402] width 566 height 24
click at [263, 410] on input "Postcode *" at bounding box center [462, 402] width 566 height 24
paste input "N1 7GU"
type input "N1 7GU"
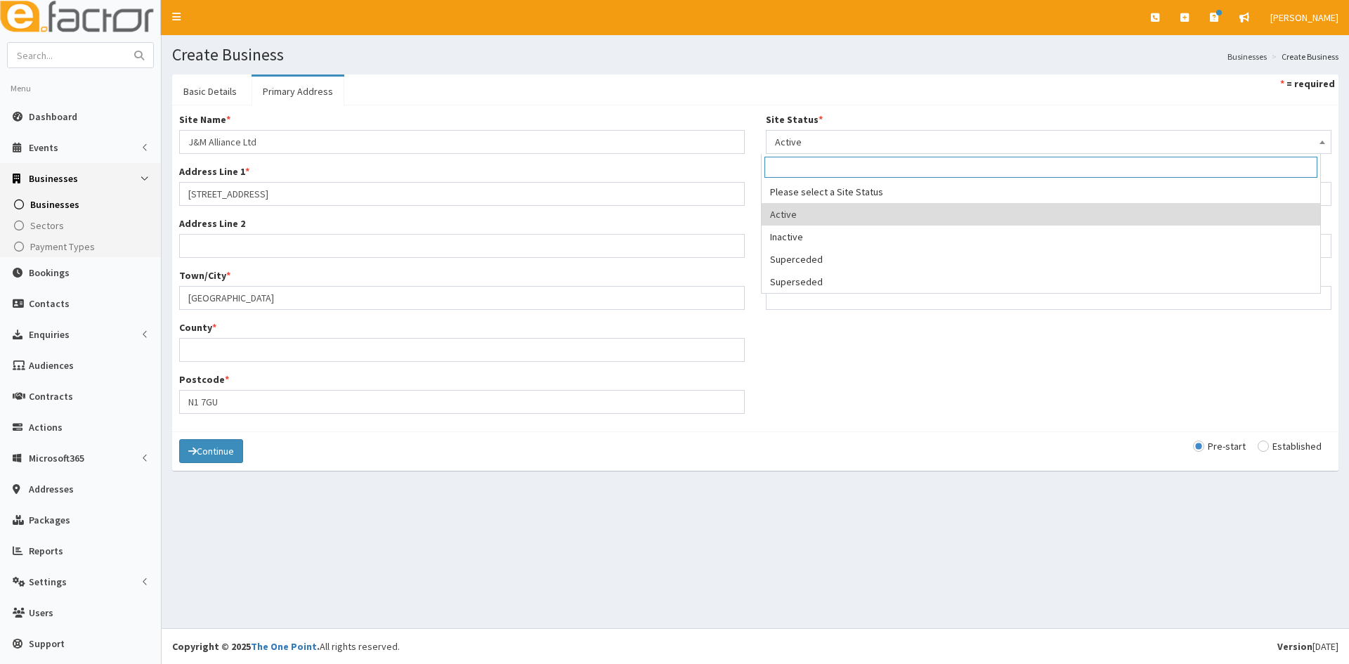
click at [795, 133] on span "Active" at bounding box center [1048, 142] width 547 height 20
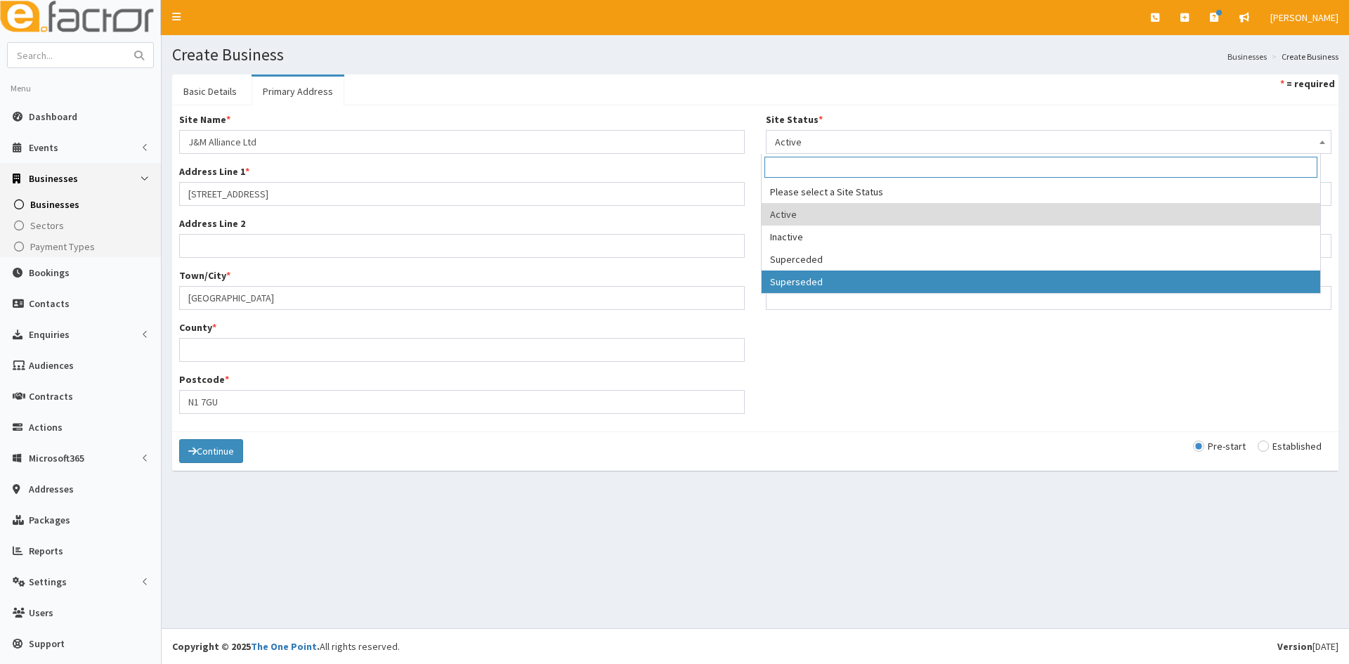
click at [819, 344] on div "Site Name * J&M Alliance Ltd Address Line 1 * 20 Wenlock Road Address Line 2 To…" at bounding box center [755, 268] width 1173 height 312
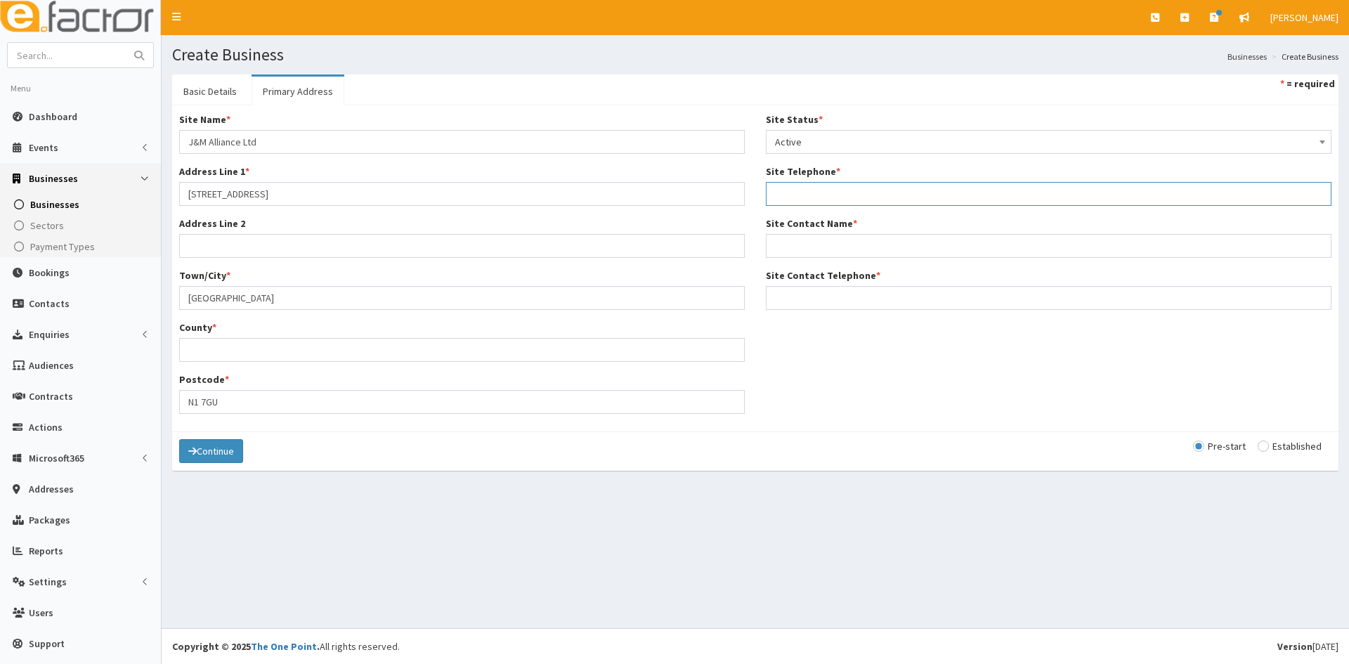
click at [823, 197] on input "Site Telephone *" at bounding box center [1049, 194] width 566 height 24
click at [214, 96] on link "Basic Details" at bounding box center [210, 92] width 76 height 30
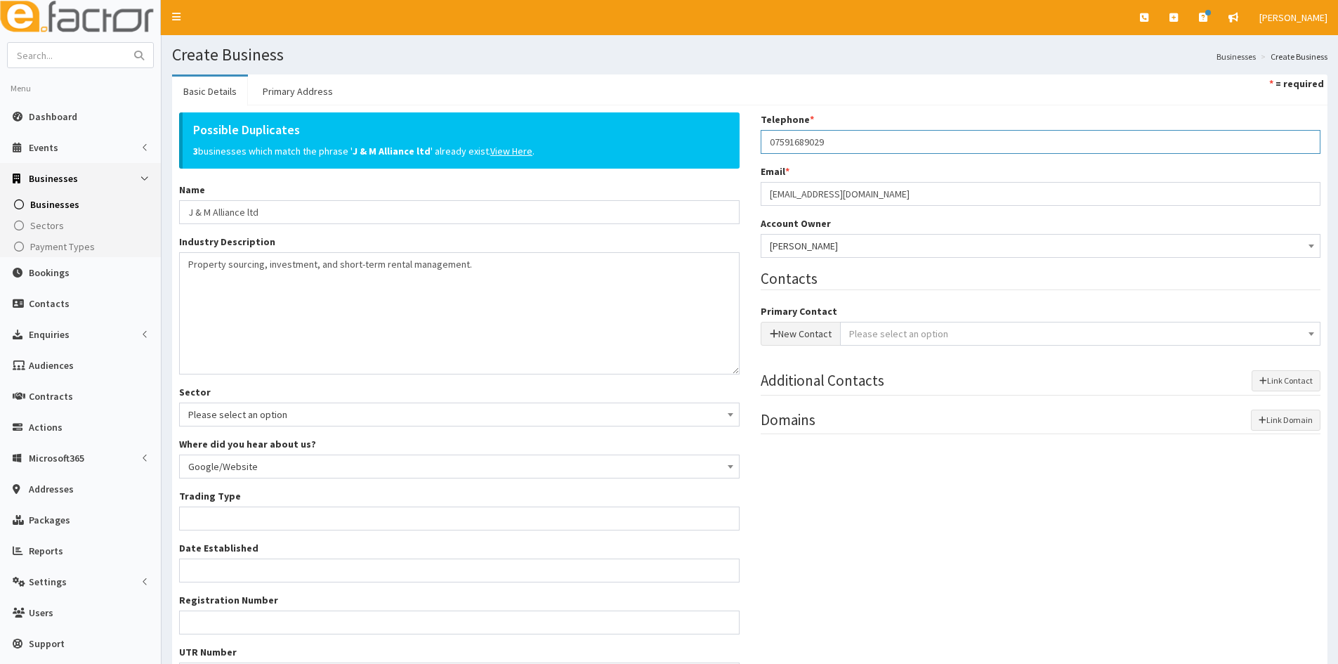
drag, startPoint x: 841, startPoint y: 145, endPoint x: 788, endPoint y: 144, distance: 53.4
click at [750, 150] on div "Telephone * 07591689029 Email * giddinsjess@gmail.com Account Owner * Please se…" at bounding box center [1041, 279] width 582 height 335
click at [308, 89] on link "Primary Address" at bounding box center [298, 92] width 93 height 30
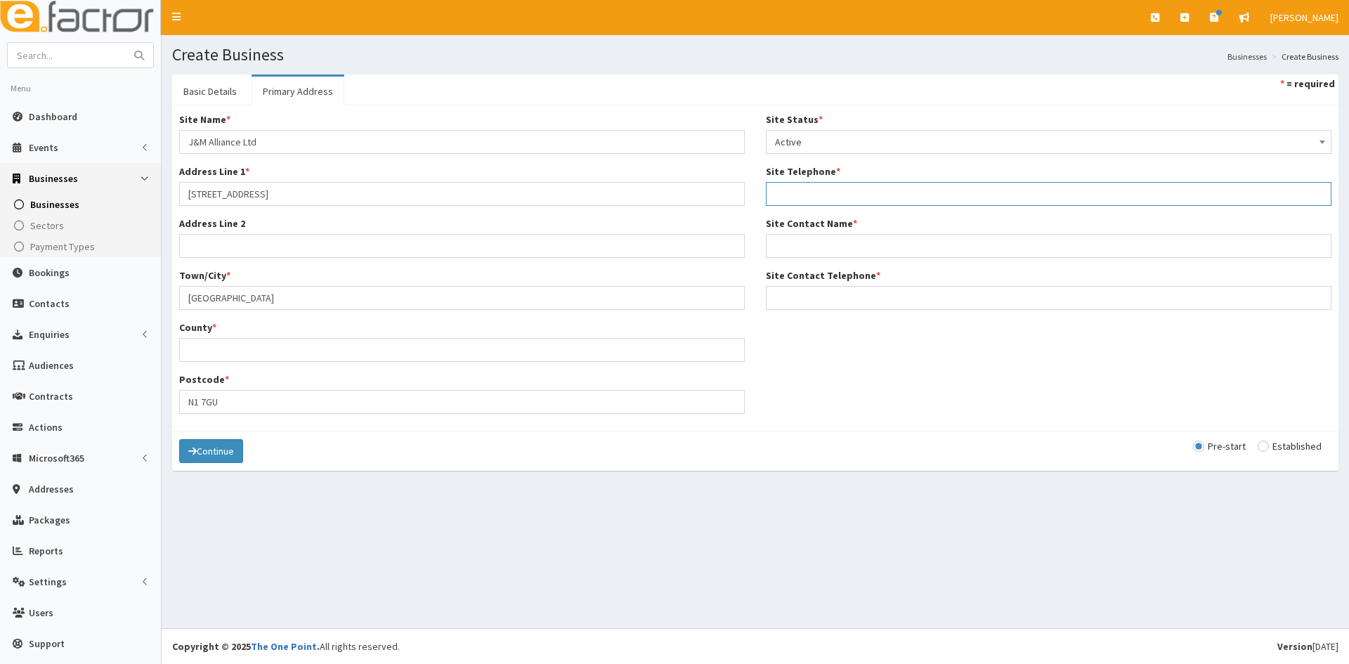
click at [792, 195] on input "Site Telephone *" at bounding box center [1049, 194] width 566 height 24
paste input "07591689029"
type input "07591689029"
click at [818, 257] on input "Site Contact Name *" at bounding box center [1049, 246] width 566 height 24
click at [1258, 448] on input "radio" at bounding box center [1290, 446] width 64 height 10
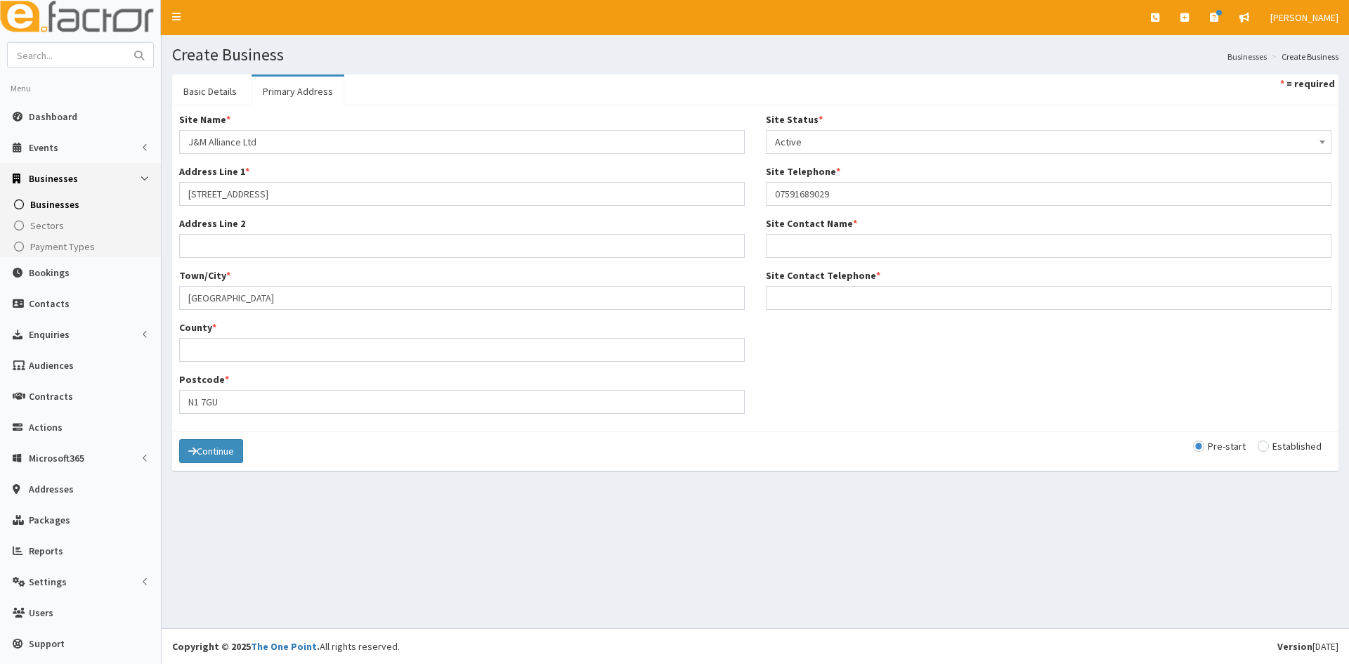
radio input "true"
click at [213, 456] on button "Continue" at bounding box center [211, 451] width 64 height 24
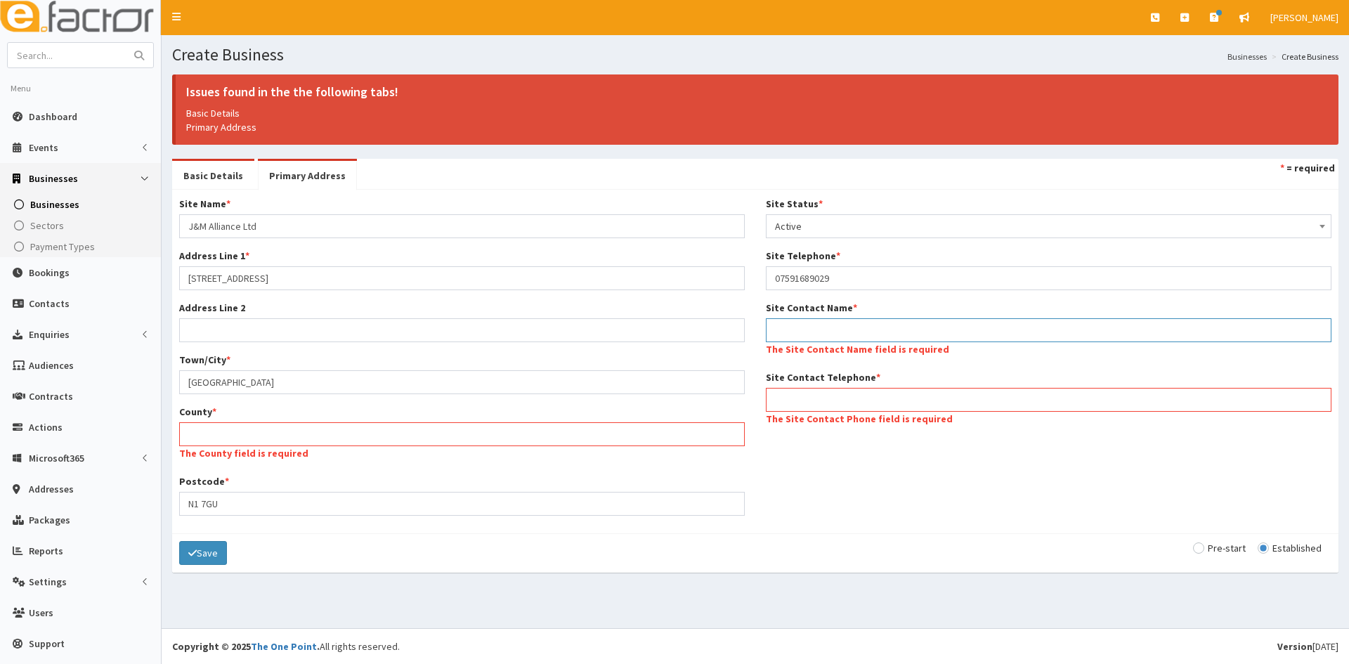
drag, startPoint x: 813, startPoint y: 338, endPoint x: 821, endPoint y: 335, distance: 8.9
click at [815, 337] on input "Site Contact Name *" at bounding box center [1049, 330] width 566 height 24
click at [873, 338] on input "Site Contact Name *" at bounding box center [1049, 330] width 566 height 24
paste input "J&M Alliance Ltd"
type input "J&M Alliance Ltd"
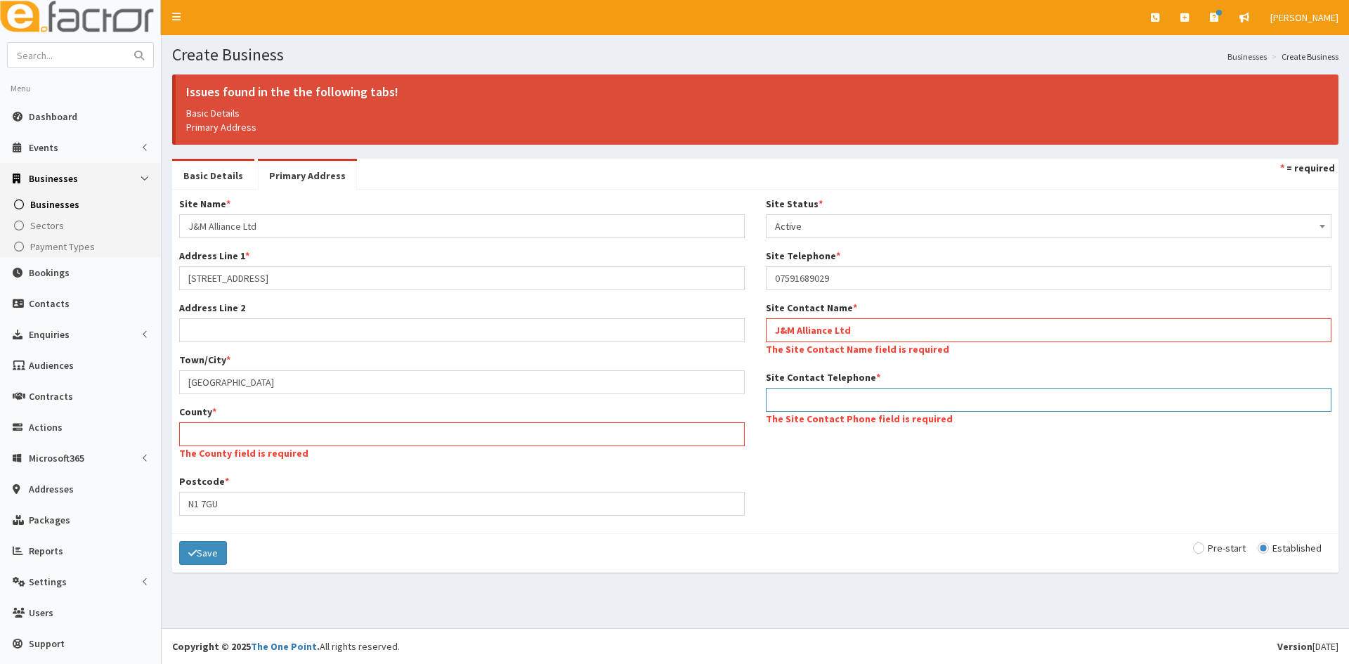
click at [853, 402] on div "Site Name * J&M Alliance Ltd Address Line 1 * 20 Wenlock Road Address Line 2 To…" at bounding box center [755, 361] width 1173 height 329
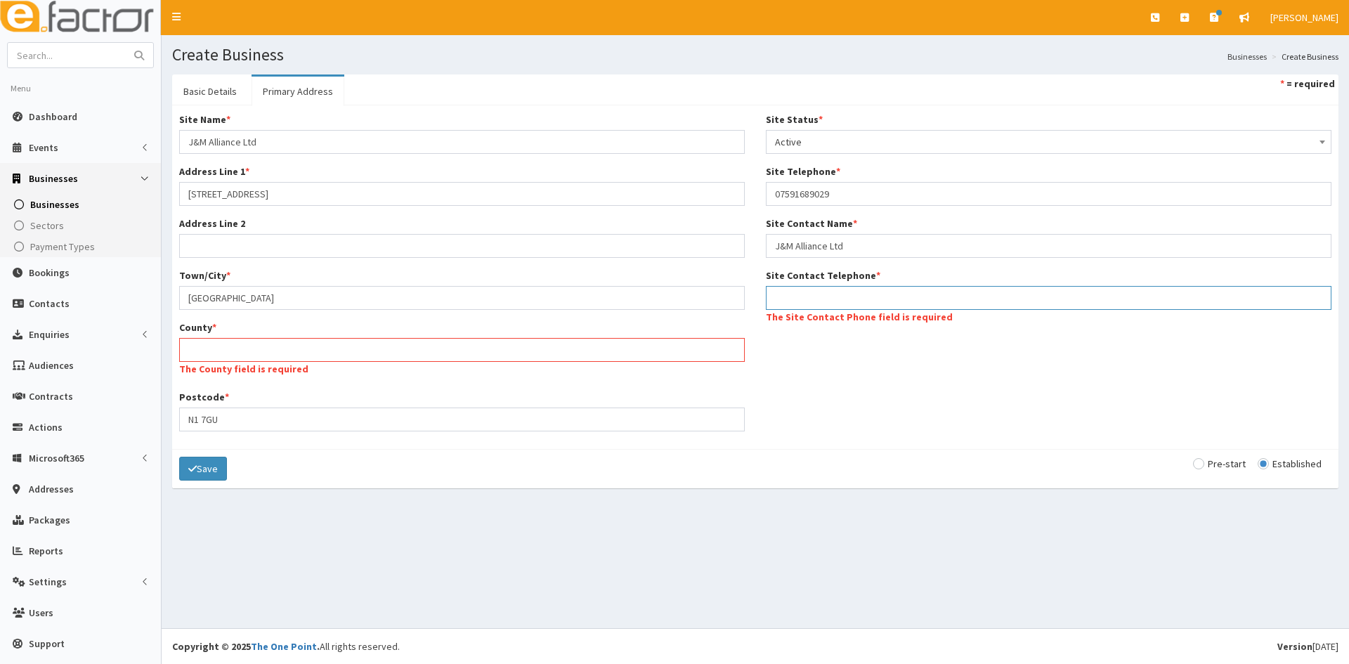
click at [865, 298] on input "Site Contact Telephone *" at bounding box center [1049, 298] width 566 height 24
paste input "07591689029"
type input "07591689029"
click at [379, 358] on input "County *" at bounding box center [462, 350] width 566 height 24
click at [472, 346] on input "County *" at bounding box center [462, 350] width 566 height 24
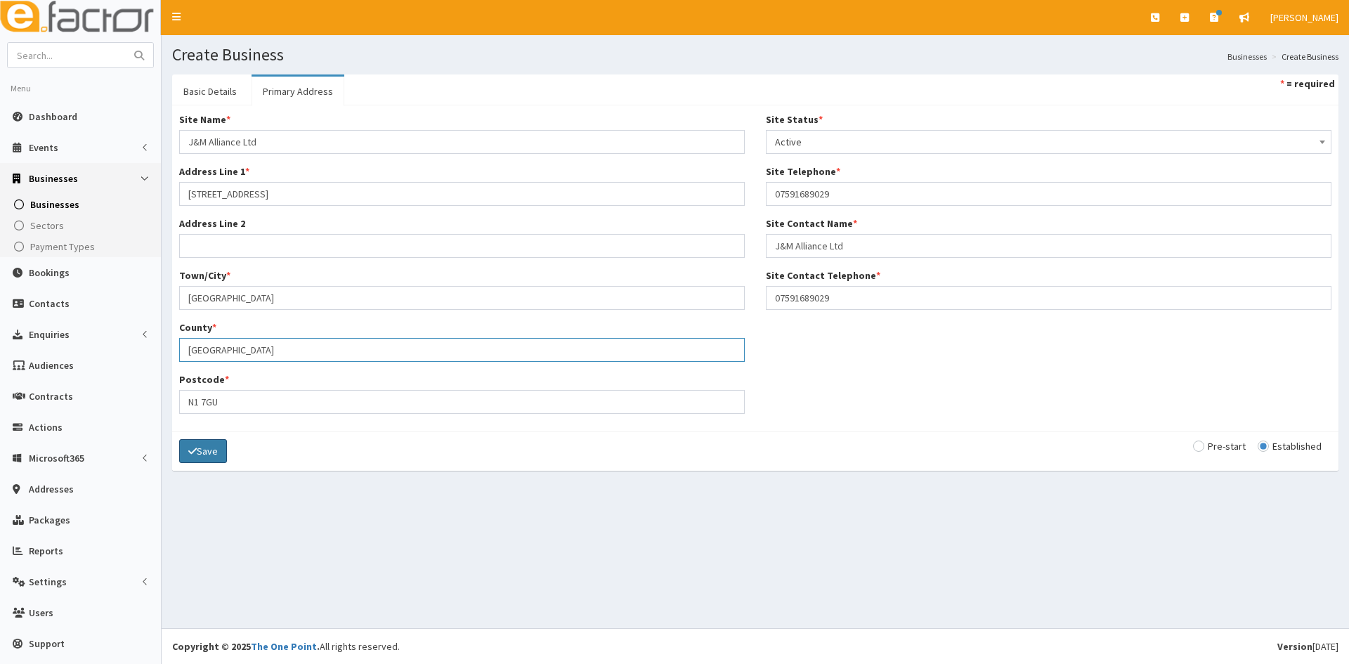
type input "Greater London"
click at [181, 445] on button "Save" at bounding box center [203, 451] width 48 height 24
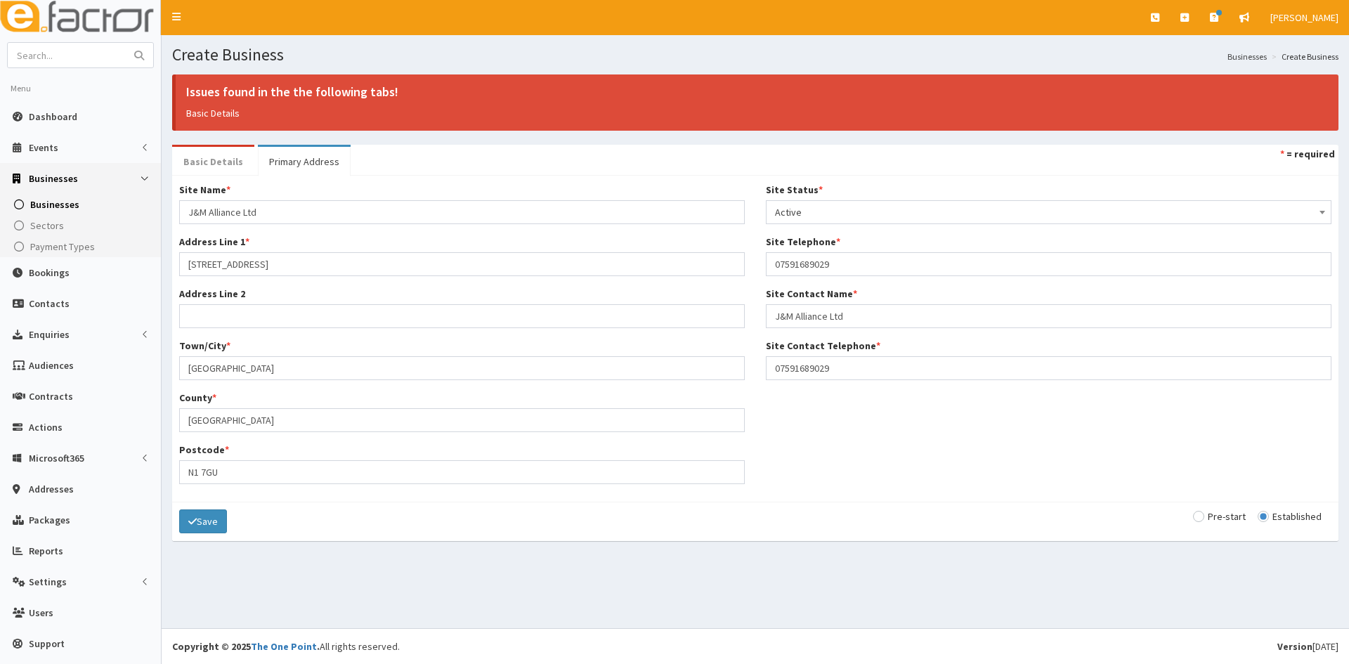
click at [221, 157] on link "Basic Details" at bounding box center [213, 162] width 82 height 30
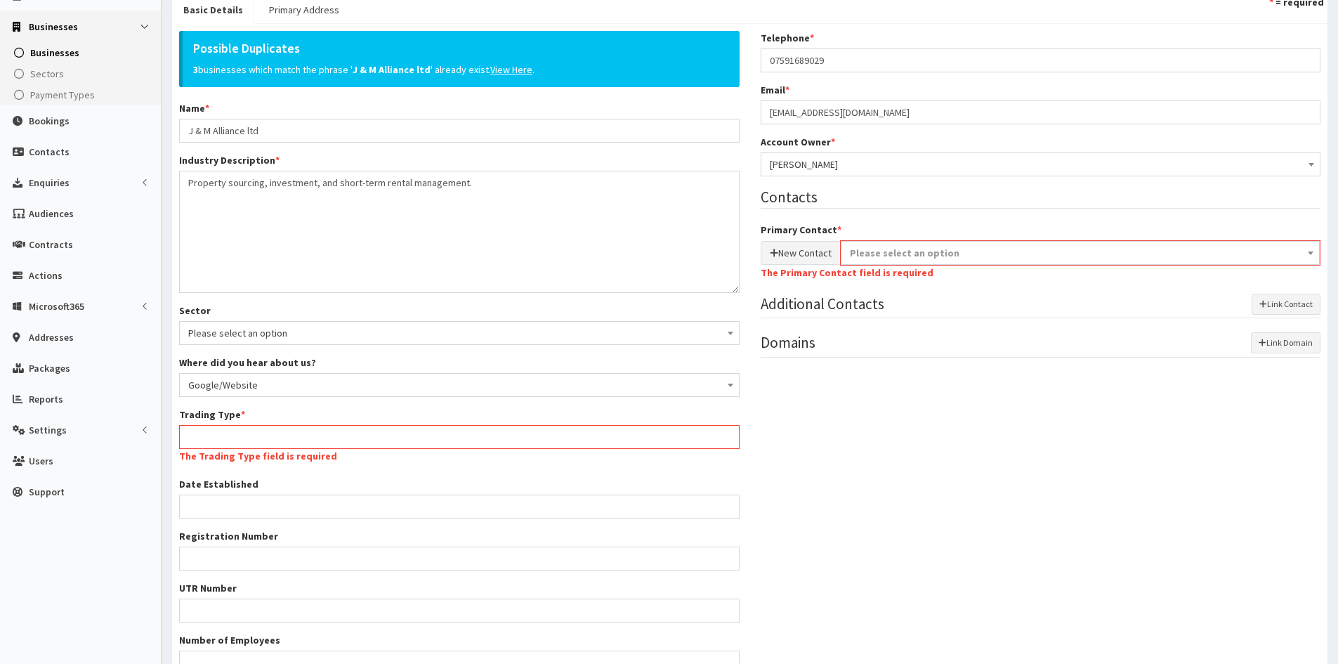
scroll to position [211, 0]
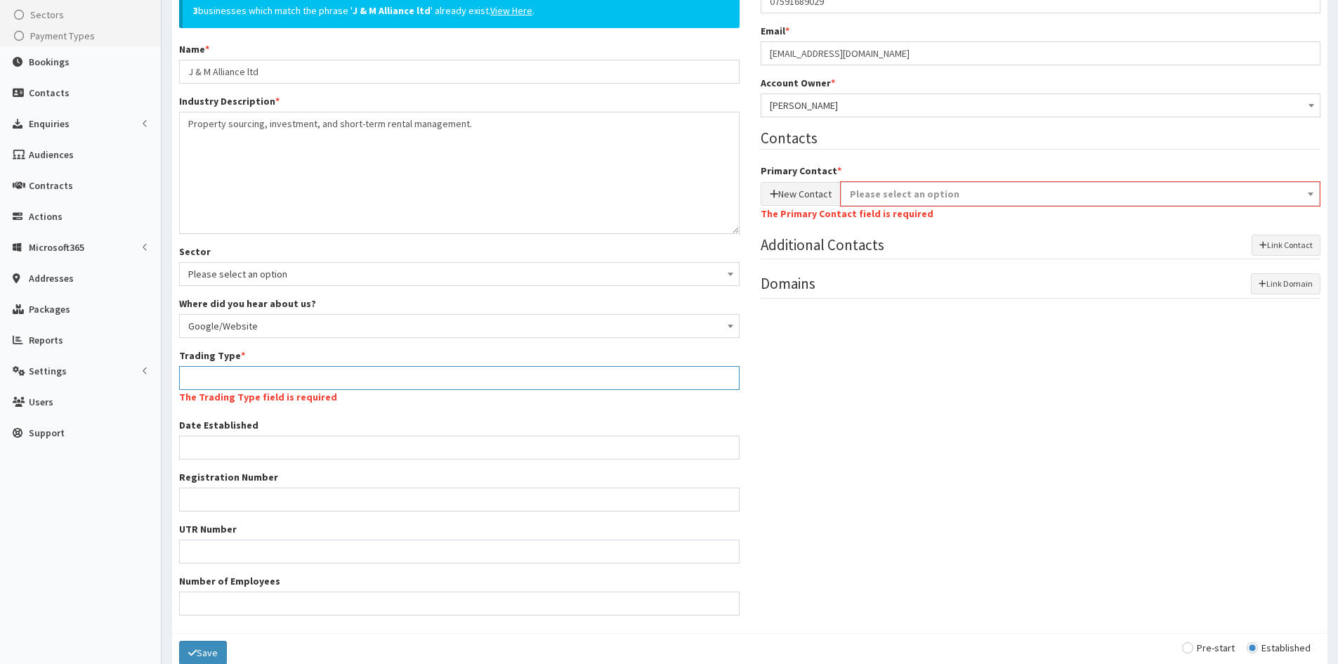
click at [314, 371] on input "Trading Type *" at bounding box center [459, 378] width 561 height 24
click at [316, 381] on input "Trading Type *" at bounding box center [459, 378] width 561 height 24
click at [512, 385] on input "Trading Type *" at bounding box center [459, 378] width 561 height 24
paste input "Property sourcing, investment, and short-term rental management."
type input "Property sourcing, investment, and short-term rental management."
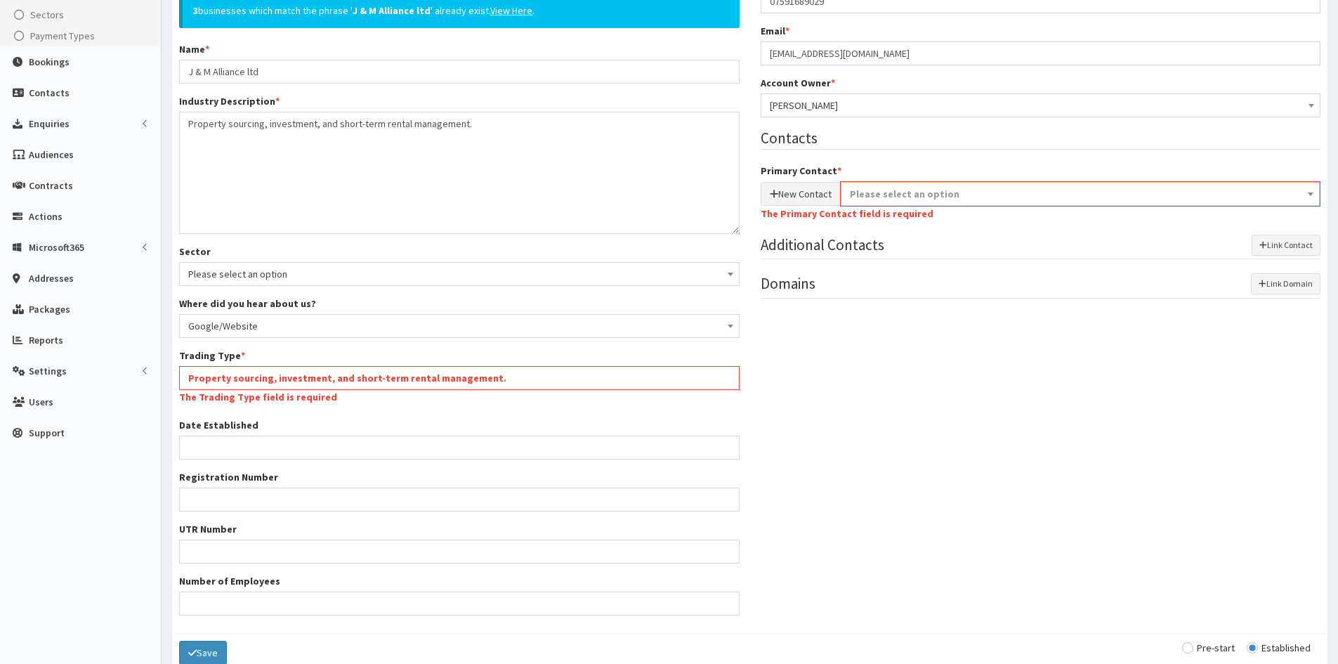
click at [870, 453] on div "Possible Duplicates 3 businesses which match the phrase ' J & M Alliance ltd ' …" at bounding box center [750, 299] width 1163 height 654
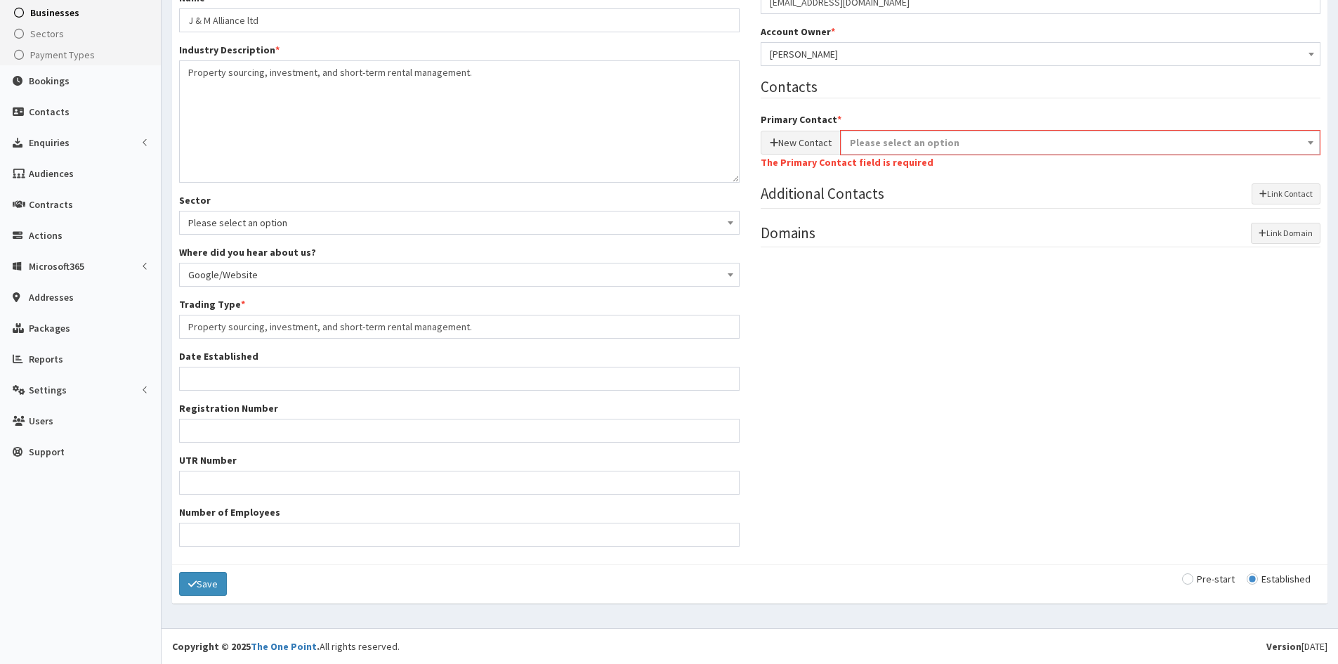
click at [908, 152] on span "Please select an option" at bounding box center [1081, 143] width 462 height 20
click at [826, 149] on button "New Contact" at bounding box center [801, 143] width 80 height 24
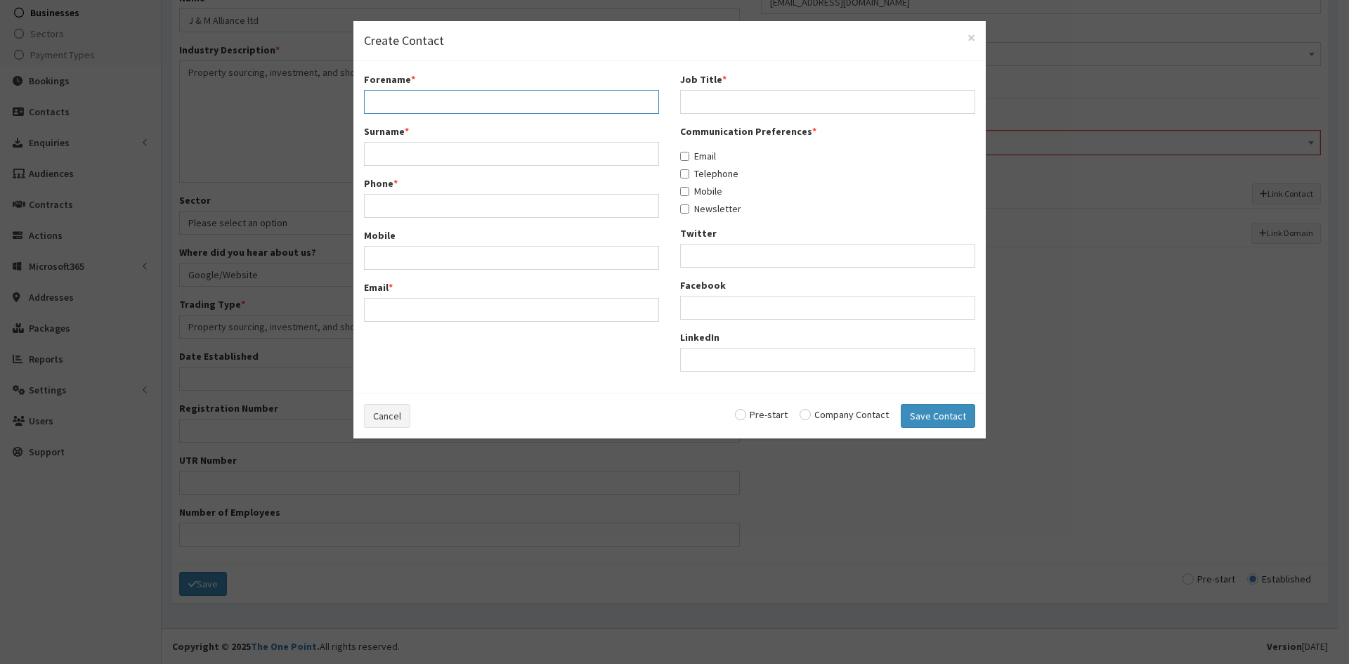
click at [432, 103] on input "Forename *" at bounding box center [511, 102] width 295 height 24
click at [403, 96] on input "Forename *" at bounding box center [511, 102] width 295 height 24
type input "Marc"
type input "Giddins"
click at [476, 210] on input "Phone *" at bounding box center [511, 206] width 295 height 24
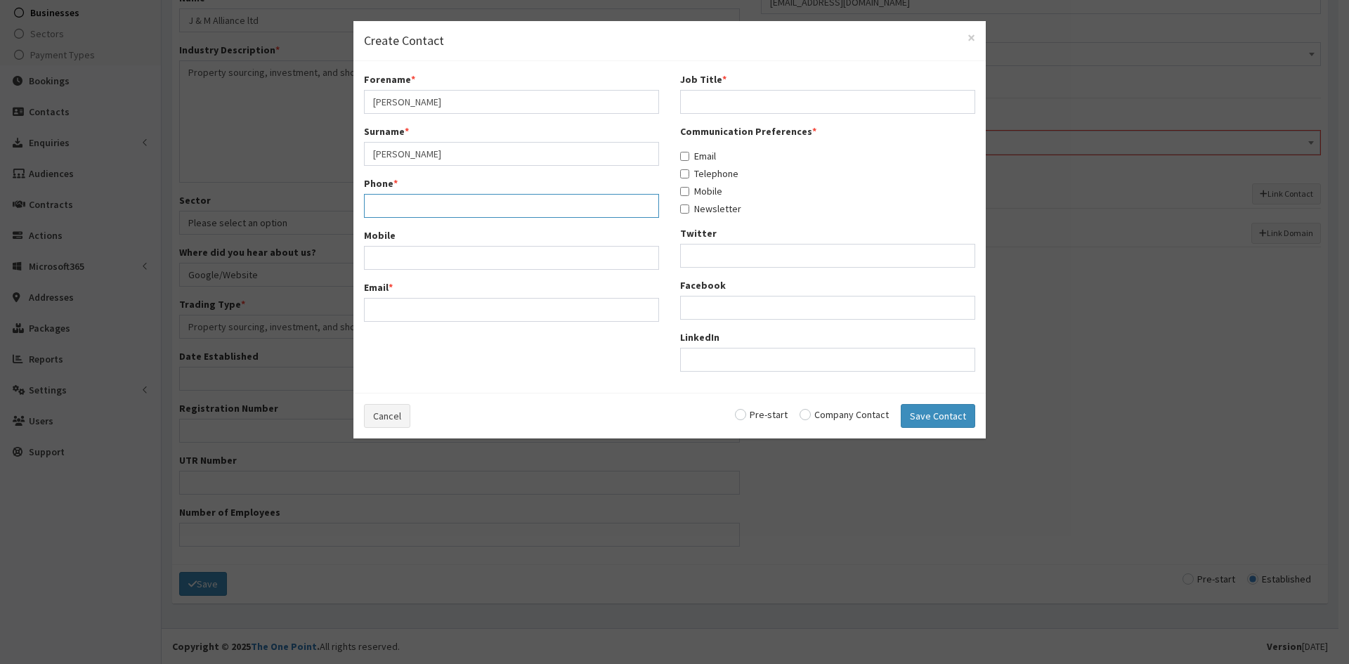
paste input "07553267190"
type input "07553267190"
click at [608, 261] on input "Mobile" at bounding box center [511, 258] width 295 height 24
click at [424, 308] on input "Email *" at bounding box center [511, 310] width 295 height 24
click at [440, 249] on input "Mobile" at bounding box center [511, 258] width 295 height 24
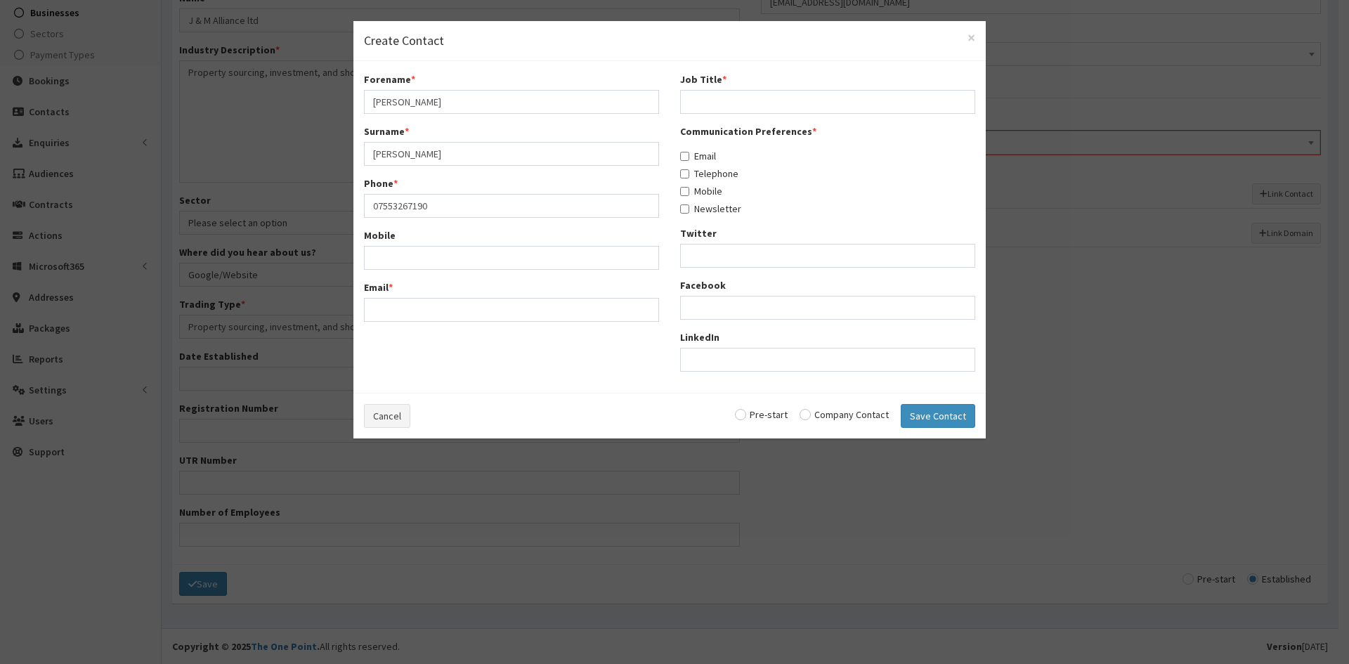
click at [445, 296] on div "Email *" at bounding box center [511, 300] width 295 height 41
click at [443, 304] on input "Email *" at bounding box center [511, 310] width 295 height 24
paste input "marc.giddins@jm-alliance.co.uk"
type input "marc.giddins@jm-alliance.co.uk"
click at [748, 91] on input "Job Title *" at bounding box center [827, 102] width 295 height 24
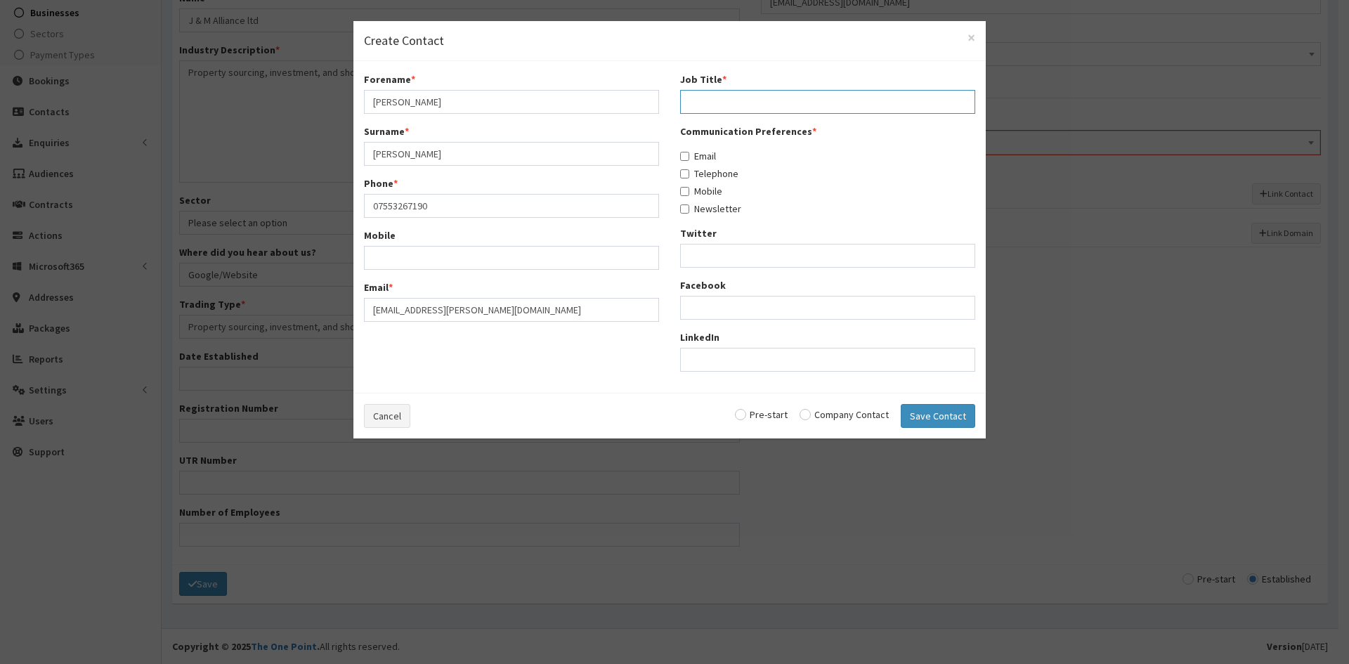
click at [715, 97] on input "Job Title *" at bounding box center [827, 102] width 295 height 24
paste input "Property Investor"
type input "Property Investor"
click at [686, 161] on label "Email" at bounding box center [698, 156] width 36 height 14
click at [686, 161] on input "Email" at bounding box center [684, 156] width 9 height 9
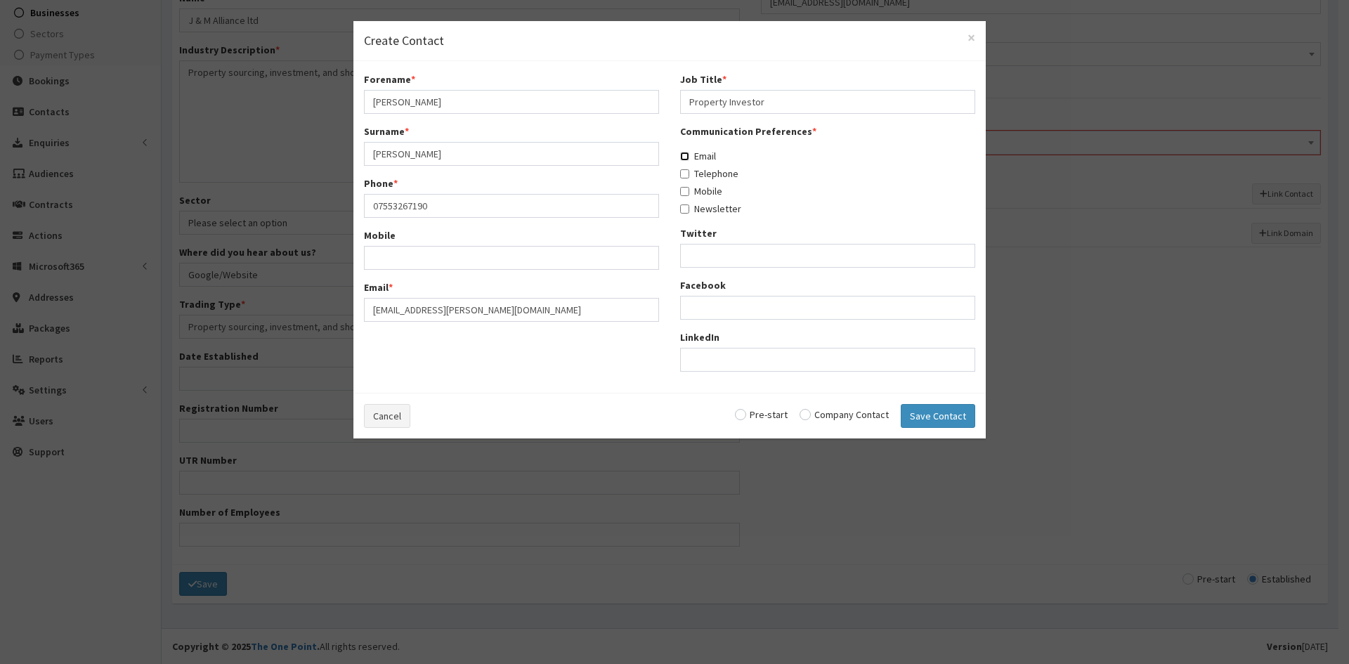
checkbox input "true"
click at [687, 171] on input "Telephone" at bounding box center [684, 173] width 9 height 9
checkbox input "true"
click at [689, 189] on input "Mobile" at bounding box center [684, 191] width 9 height 9
checkbox input "true"
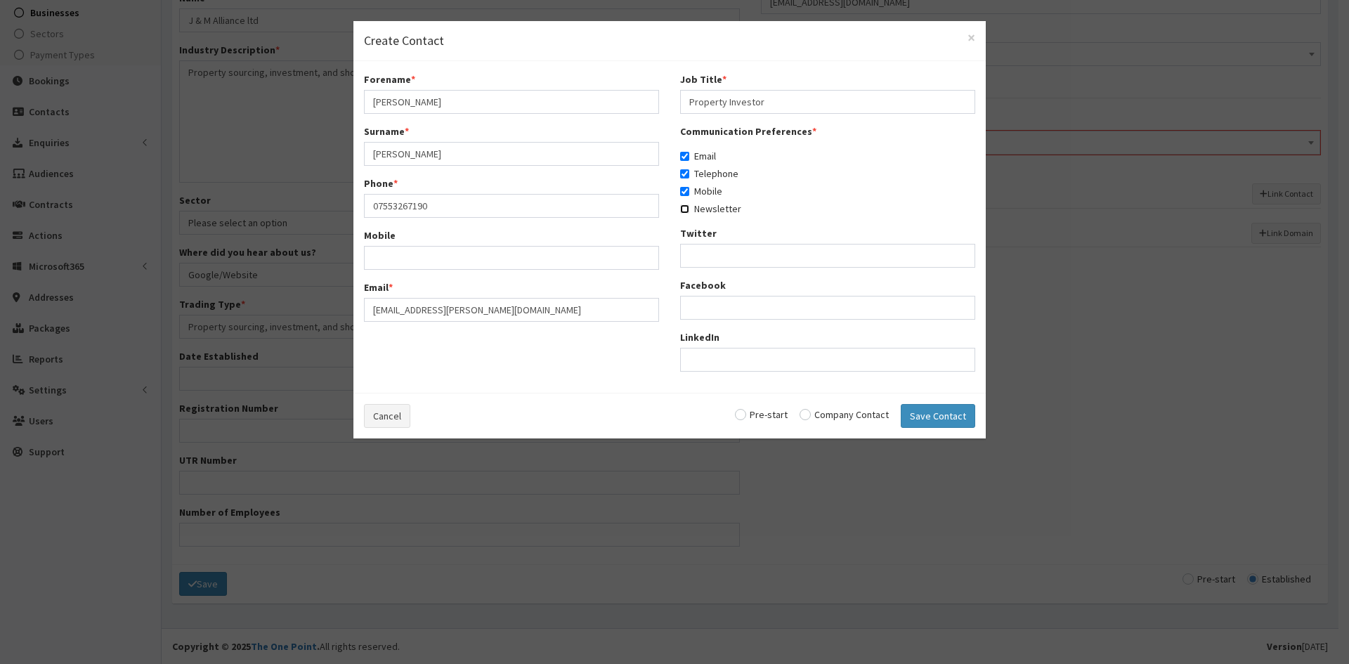
click at [686, 207] on input "Newsletter" at bounding box center [684, 208] width 9 height 9
checkbox input "true"
click at [802, 419] on div "Cancel Pre-start Company Contact Save Contact" at bounding box center [669, 416] width 632 height 46
click at [805, 417] on input "radio" at bounding box center [844, 415] width 89 height 10
radio input "true"
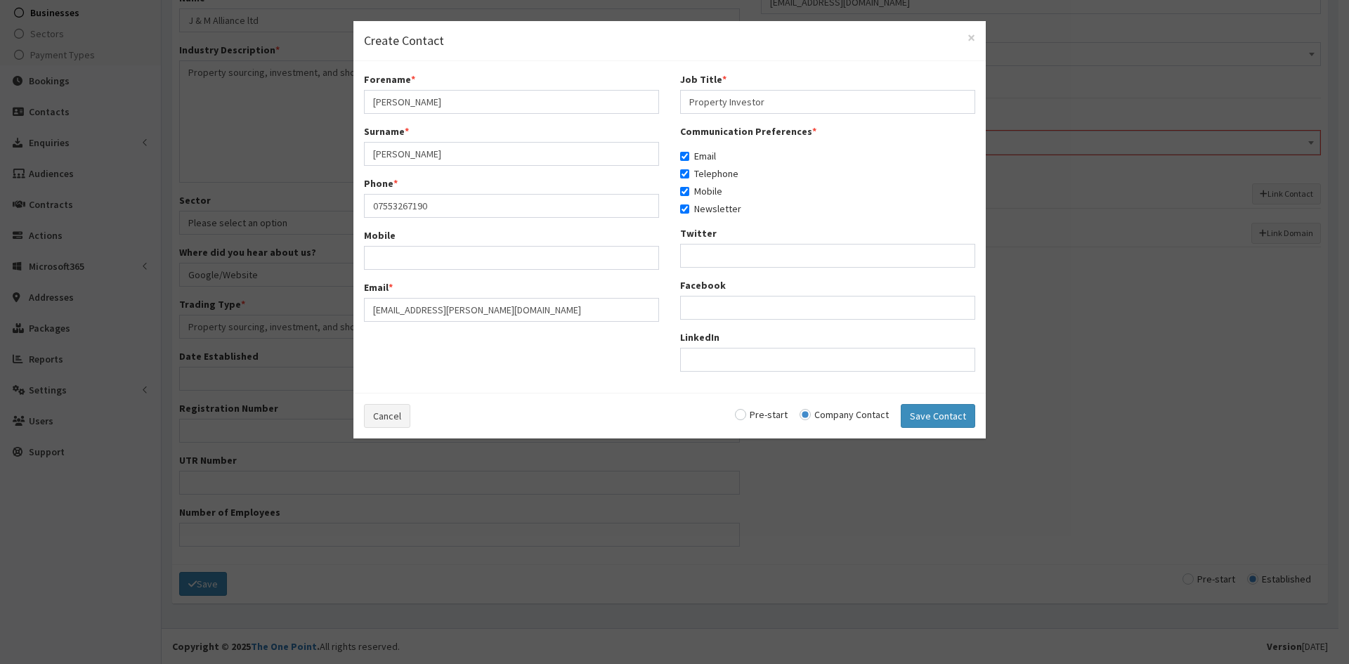
drag, startPoint x: 782, startPoint y: 426, endPoint x: 764, endPoint y: 425, distance: 17.6
click at [781, 426] on div "Cancel Pre-start Company Contact Save Contact" at bounding box center [669, 416] width 632 height 46
click at [762, 424] on div "Cancel Pre-start Company Contact Save Contact" at bounding box center [669, 416] width 632 height 46
click at [760, 419] on label "Pre-start" at bounding box center [761, 415] width 53 height 10
click at [756, 417] on input "radio" at bounding box center [761, 415] width 53 height 10
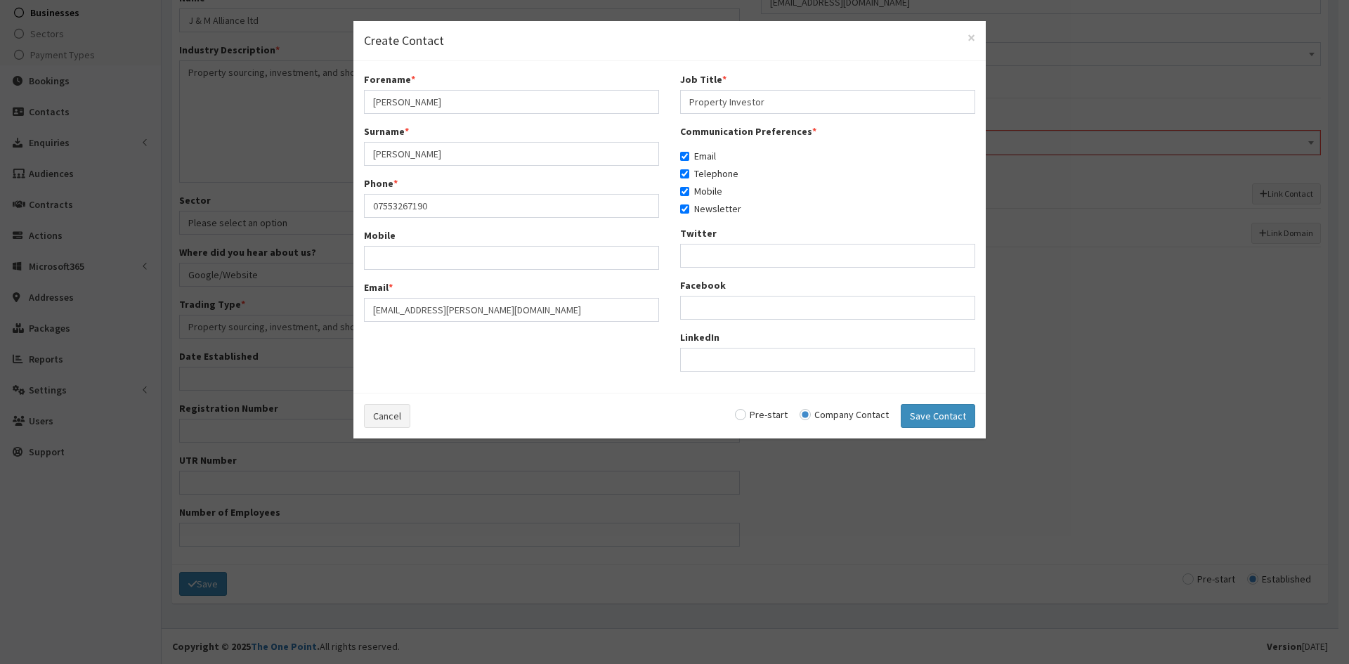
radio input "true"
click at [918, 417] on button "Save Contact" at bounding box center [938, 416] width 74 height 24
checkbox input "false"
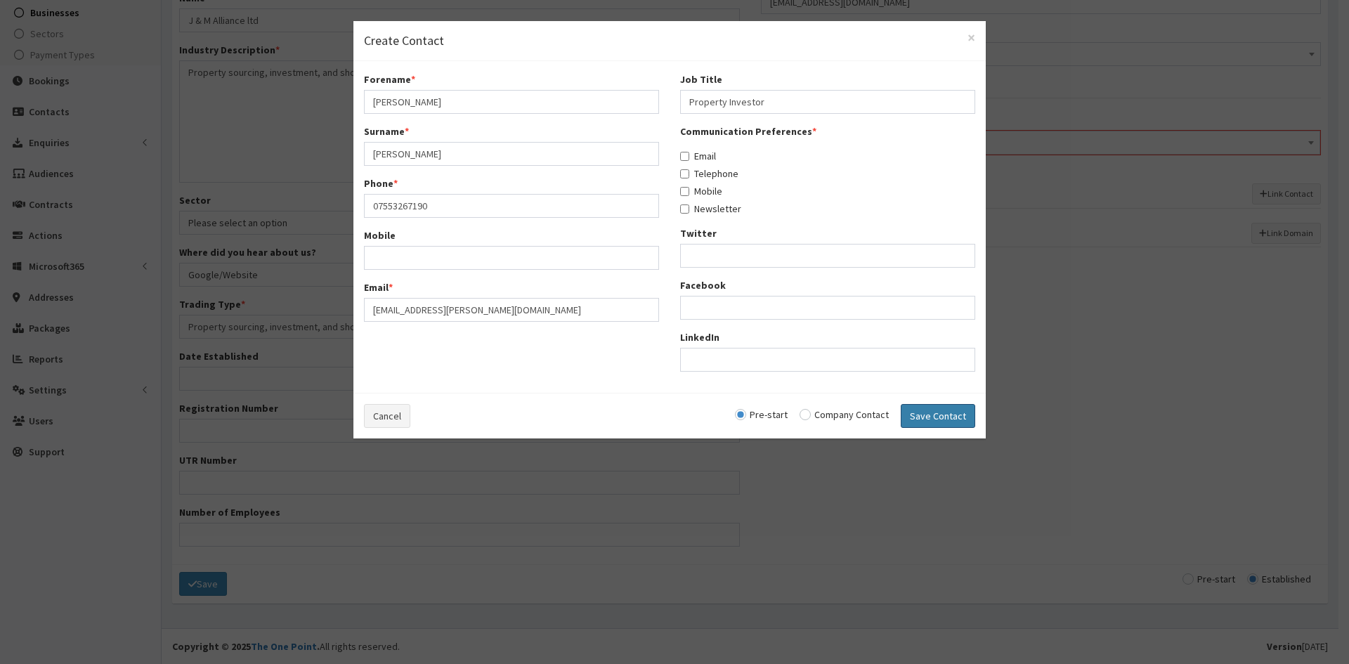
checkbox input "false"
radio input "false"
select select "5303"
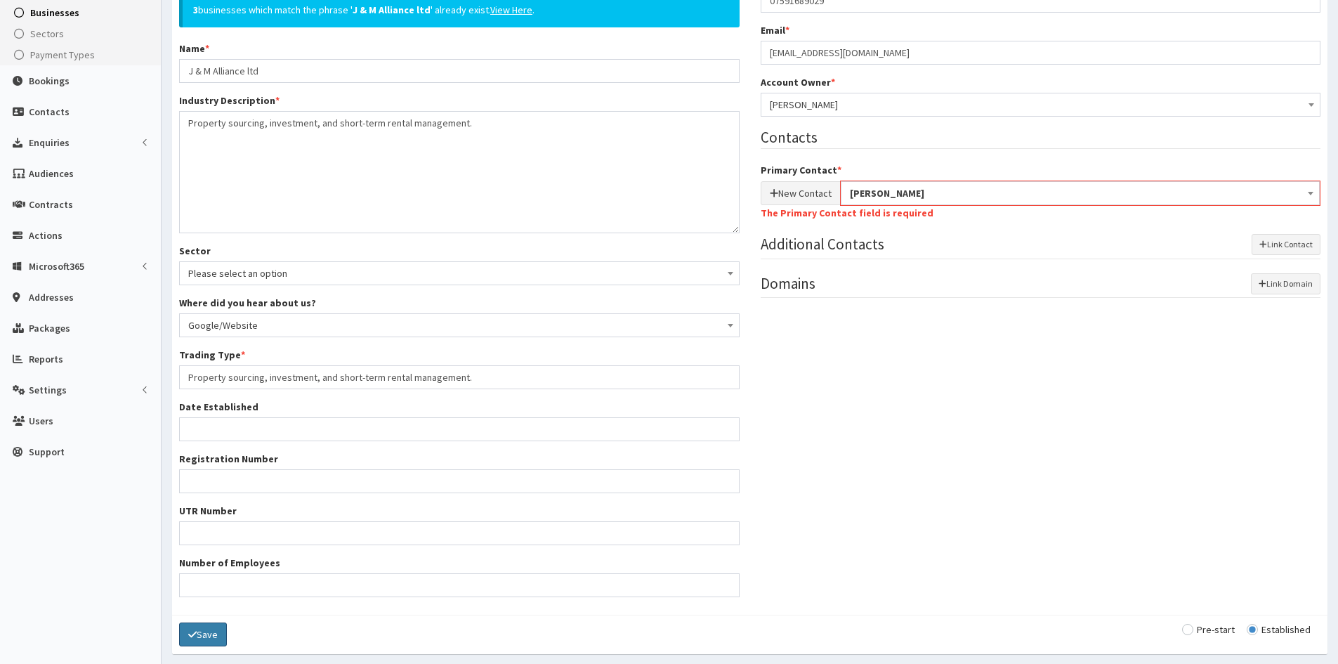
click at [202, 635] on button "Save" at bounding box center [203, 634] width 48 height 24
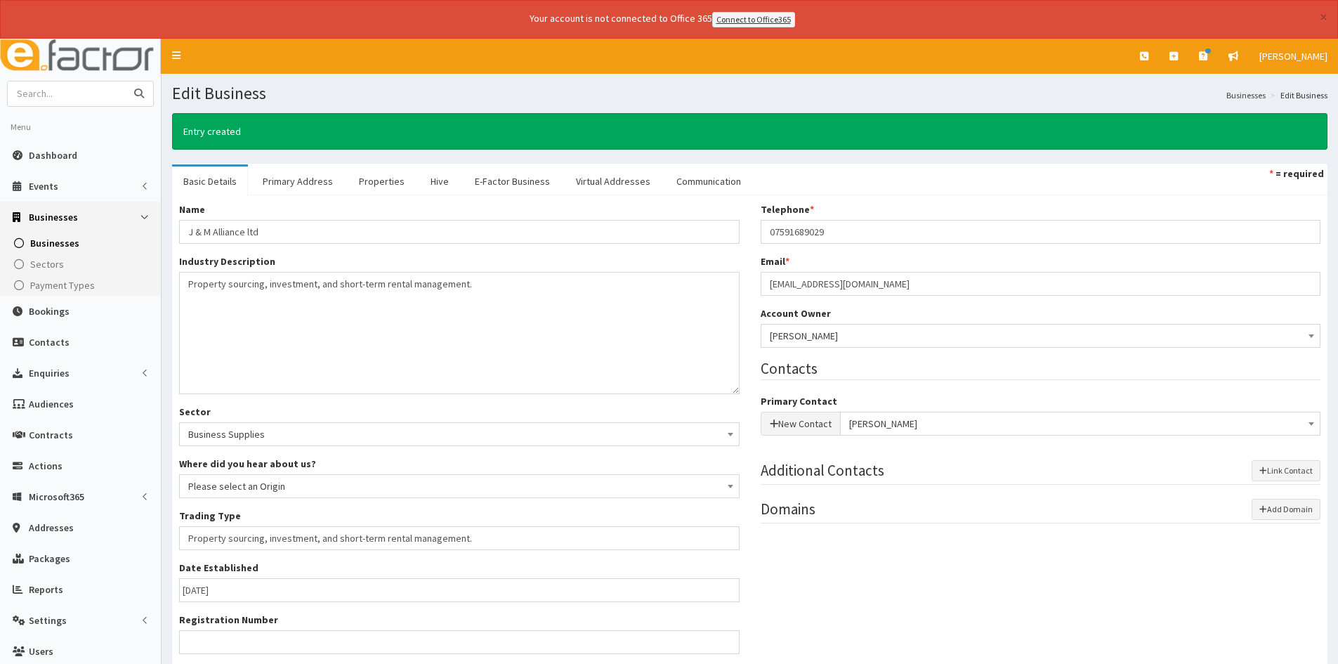
click at [85, 102] on input "text" at bounding box center [67, 93] width 118 height 25
type input "j& m alliance"
click at [125, 81] on button "submit" at bounding box center [139, 93] width 28 height 25
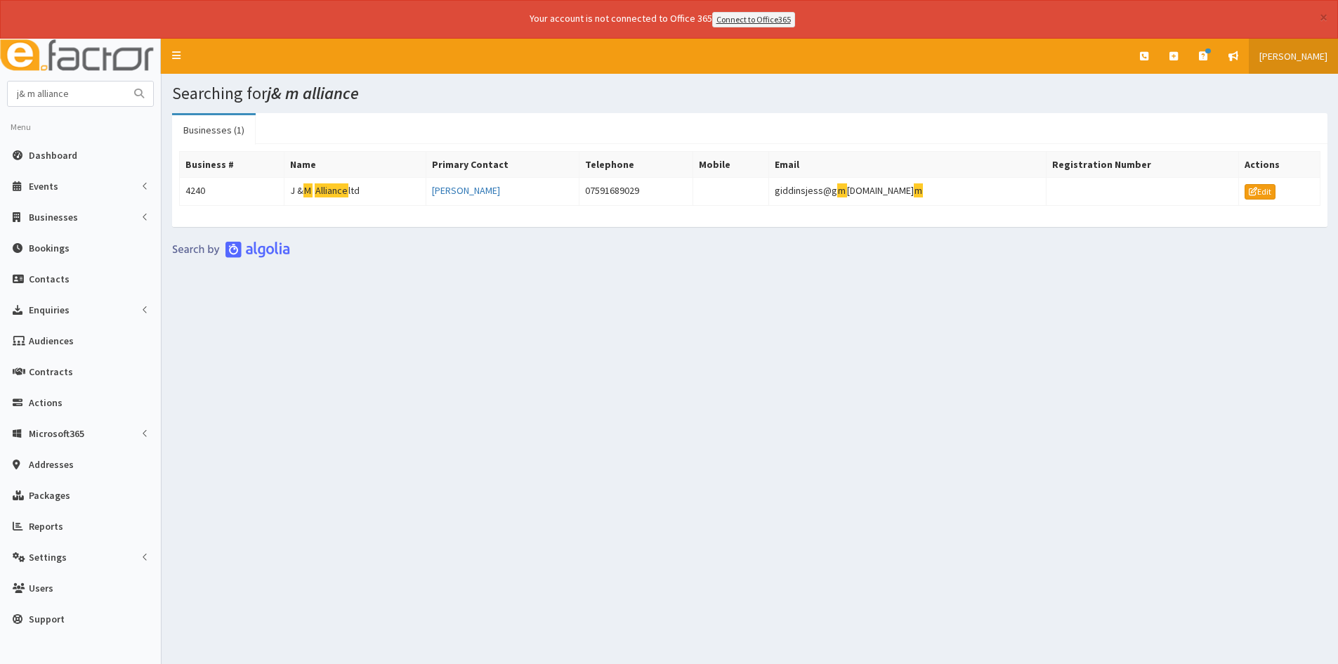
click at [1320, 12] on button "×" at bounding box center [1324, 17] width 8 height 15
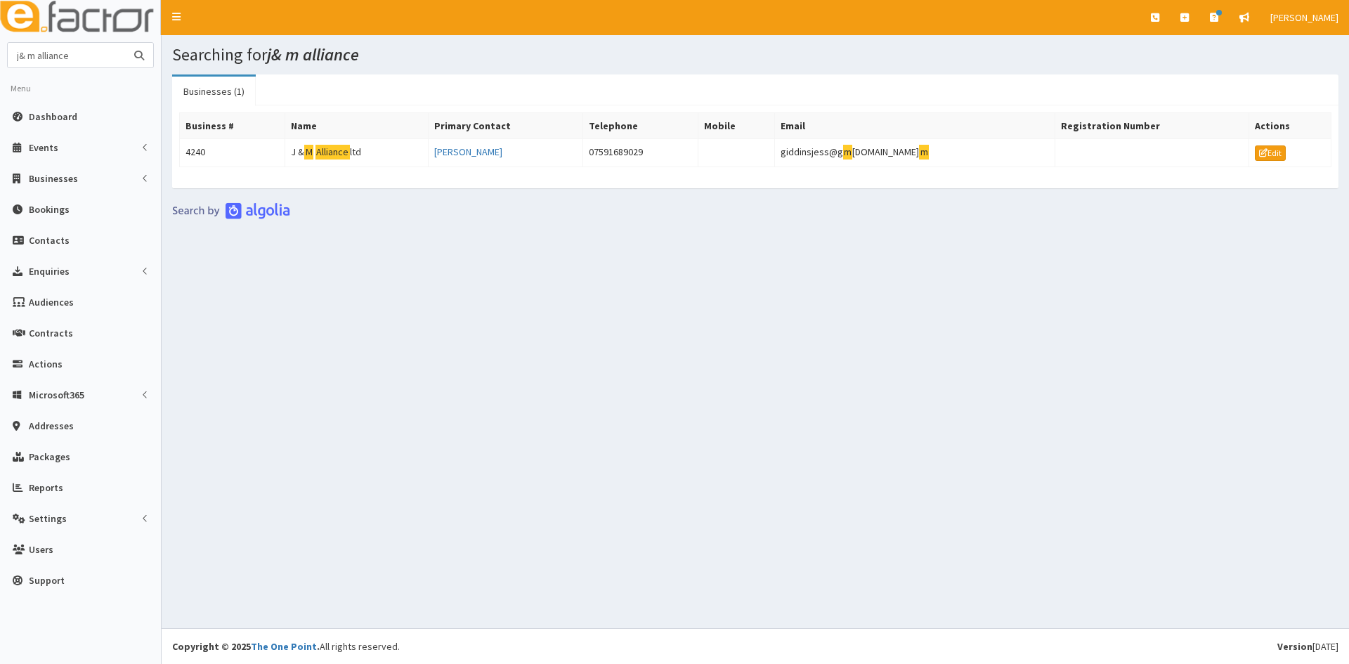
drag, startPoint x: 85, startPoint y: 57, endPoint x: 132, endPoint y: 60, distance: 47.2
click at [111, 60] on input "j& m alliance" at bounding box center [67, 55] width 118 height 25
type input "j"
type input "[PERSON_NAME]"
click at [125, 43] on button "submit" at bounding box center [139, 55] width 28 height 25
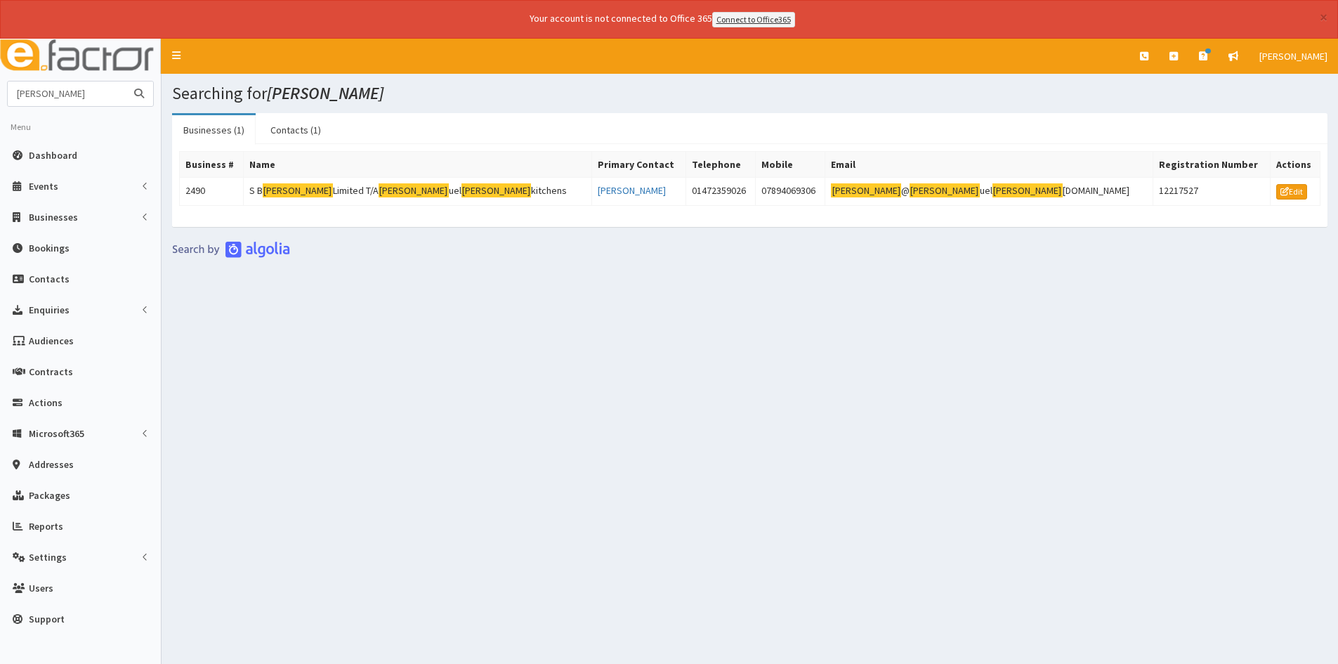
click at [104, 92] on input "[PERSON_NAME]" at bounding box center [67, 93] width 118 height 25
click at [125, 81] on button "submit" at bounding box center [139, 93] width 28 height 25
type input "[PERSON_NAME]"
click at [1178, 53] on icon at bounding box center [1174, 56] width 8 height 10
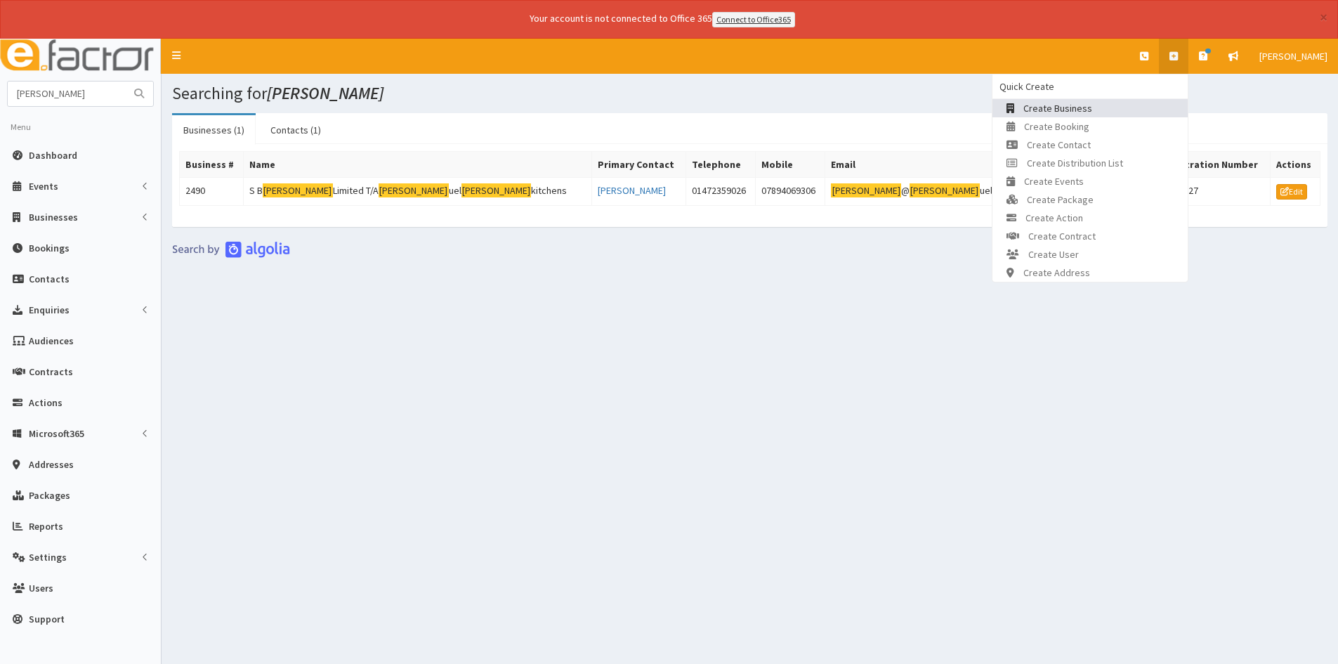
click at [1121, 109] on link "Create Business" at bounding box center [1090, 108] width 195 height 18
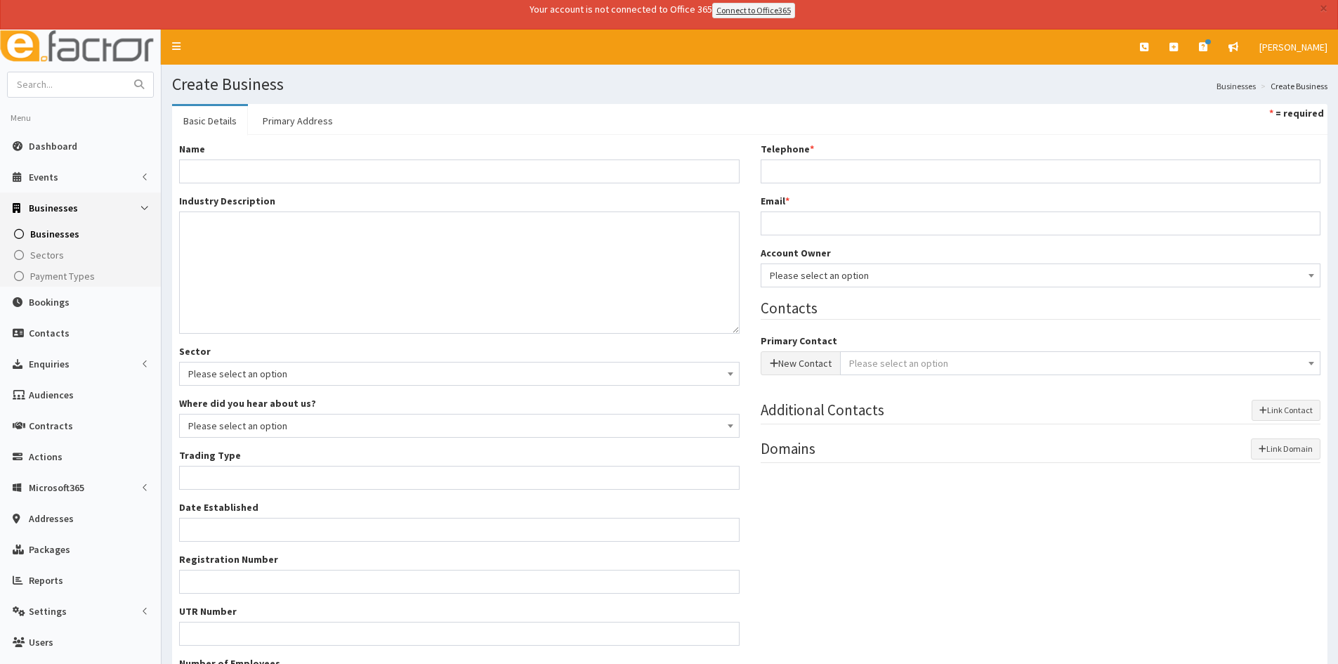
scroll to position [70, 0]
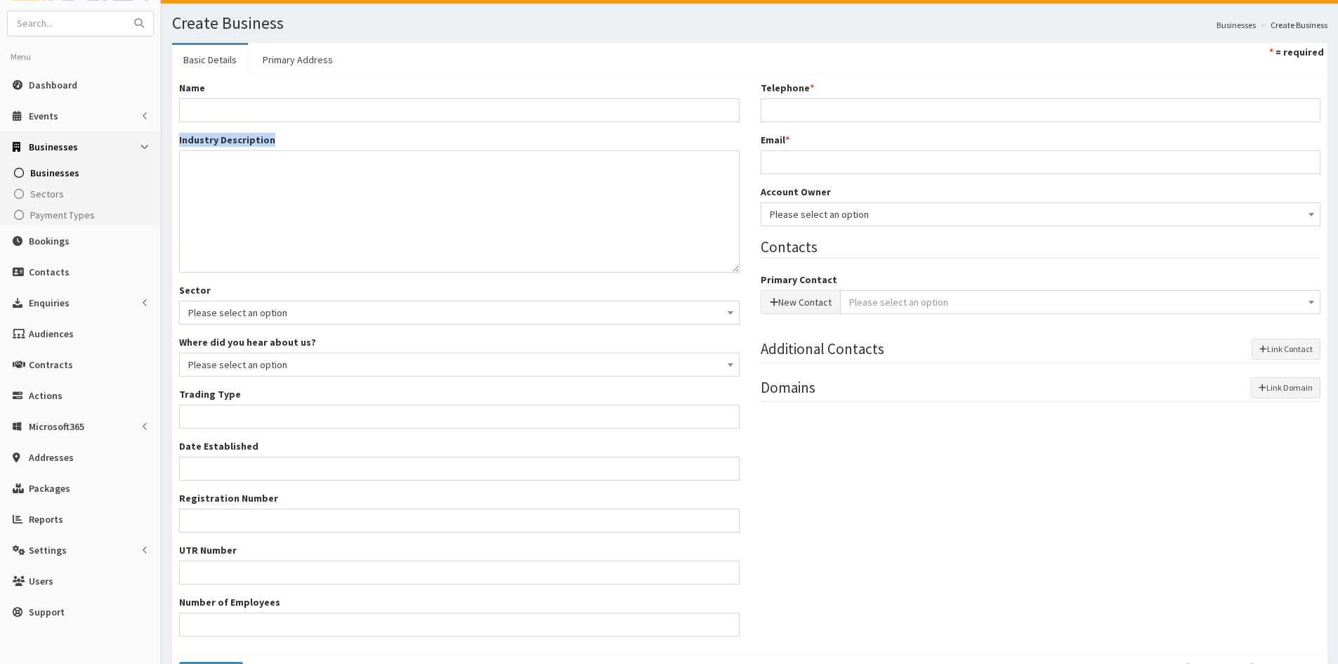
click at [355, 121] on div "Name * Industry Description * Sector Please select an option Business Supplies …" at bounding box center [460, 364] width 582 height 566
click at [384, 105] on input "Name *" at bounding box center [459, 110] width 561 height 24
click at [406, 110] on input "Name *" at bounding box center [459, 110] width 561 height 24
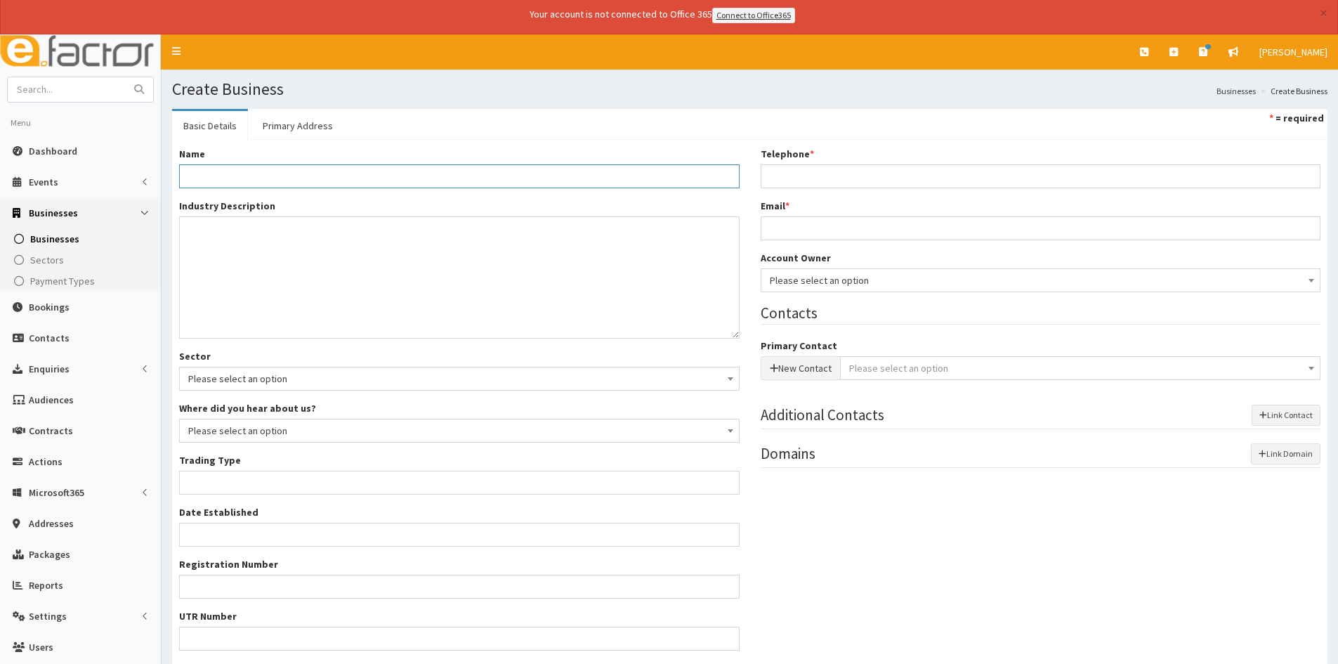
scroll to position [0, 0]
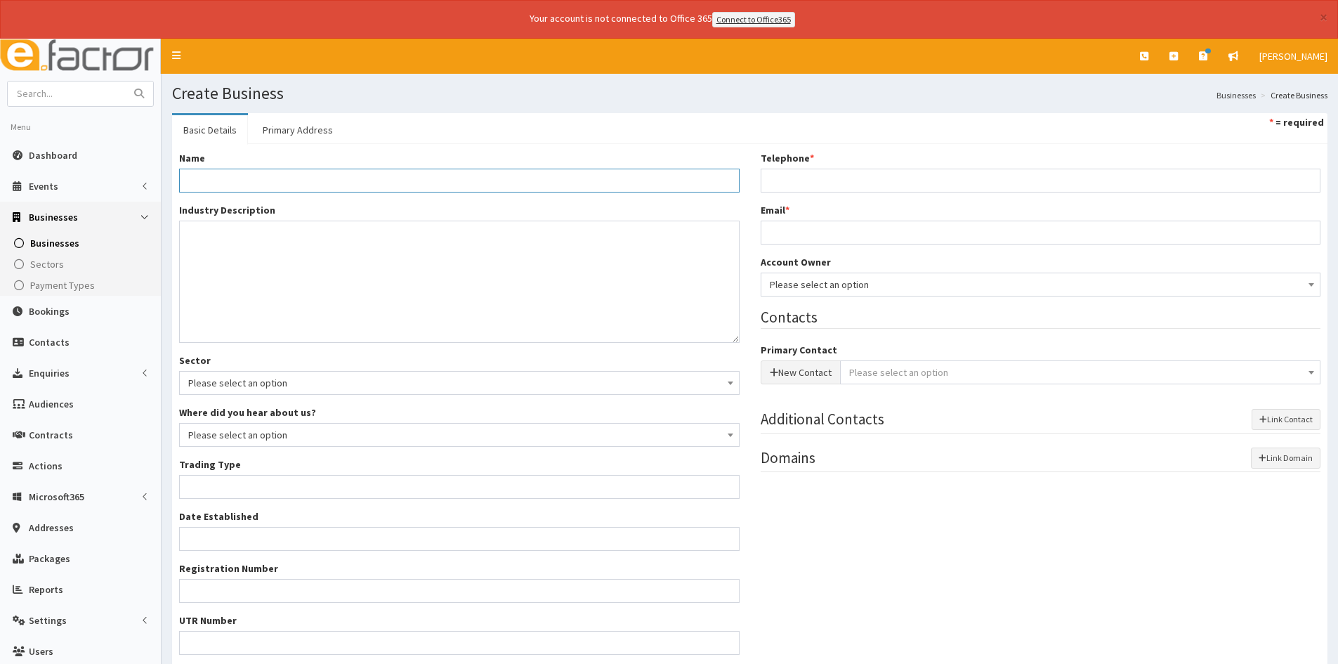
click at [259, 177] on input "Name *" at bounding box center [459, 181] width 561 height 24
paste input "RNS Chartered Accountant"
type input "RNS Chartered Accountant"
click at [294, 256] on textarea "Industry Description *" at bounding box center [459, 282] width 561 height 122
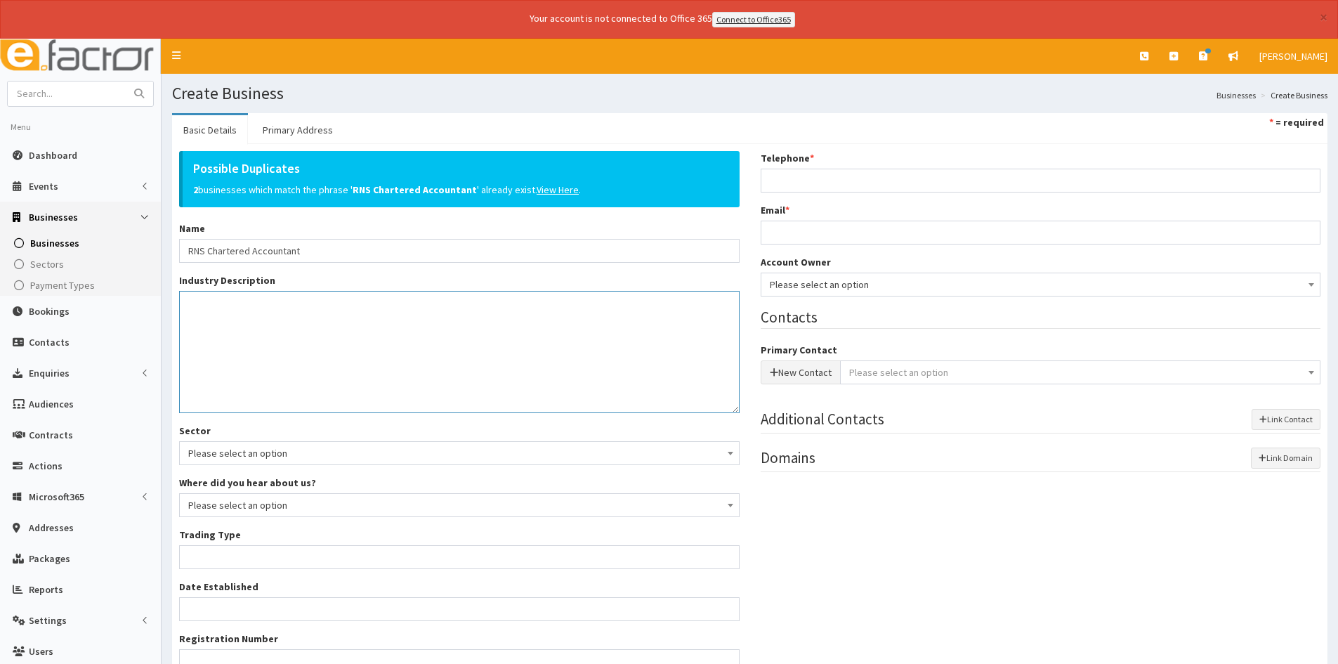
click at [447, 311] on textarea "Industry Description *" at bounding box center [459, 352] width 561 height 122
paste textarea "Chartered Accountants"
type textarea "Chartered Accountants"
click at [304, 446] on span "Please select an option" at bounding box center [459, 453] width 542 height 20
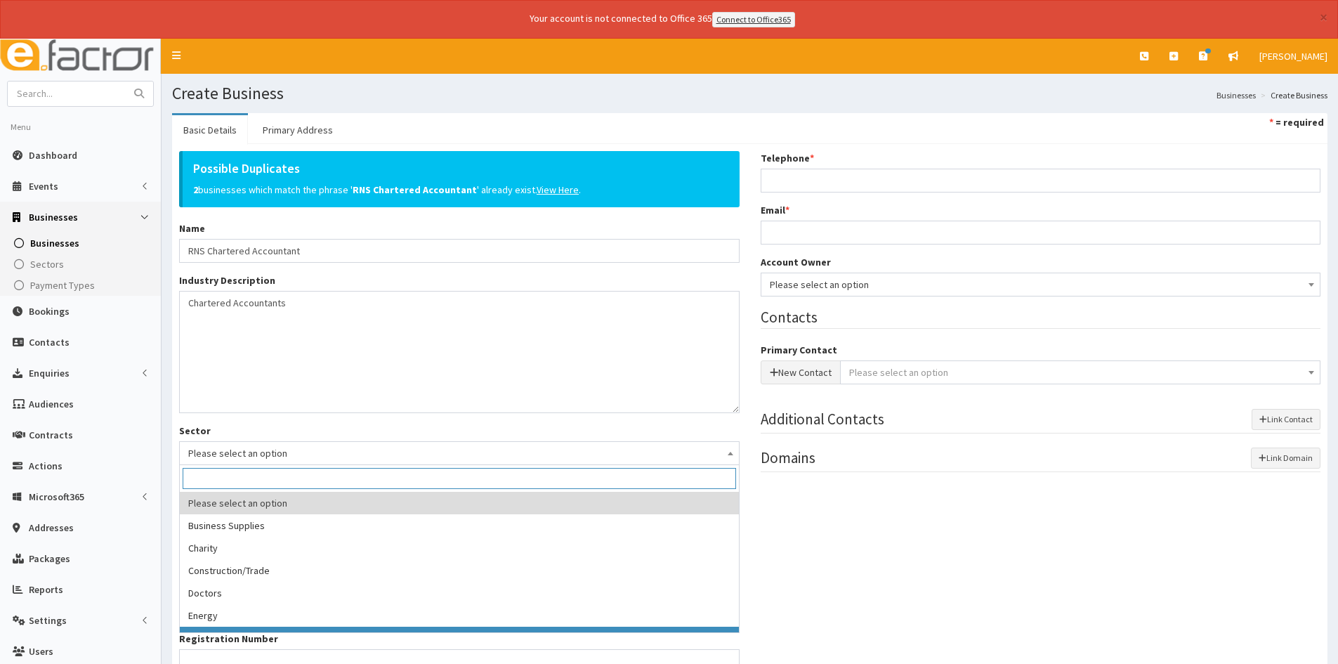
click at [870, 628] on div "Possible Duplicates 2 businesses which match the phrase ' RNS Chartered Account…" at bounding box center [750, 469] width 1163 height 637
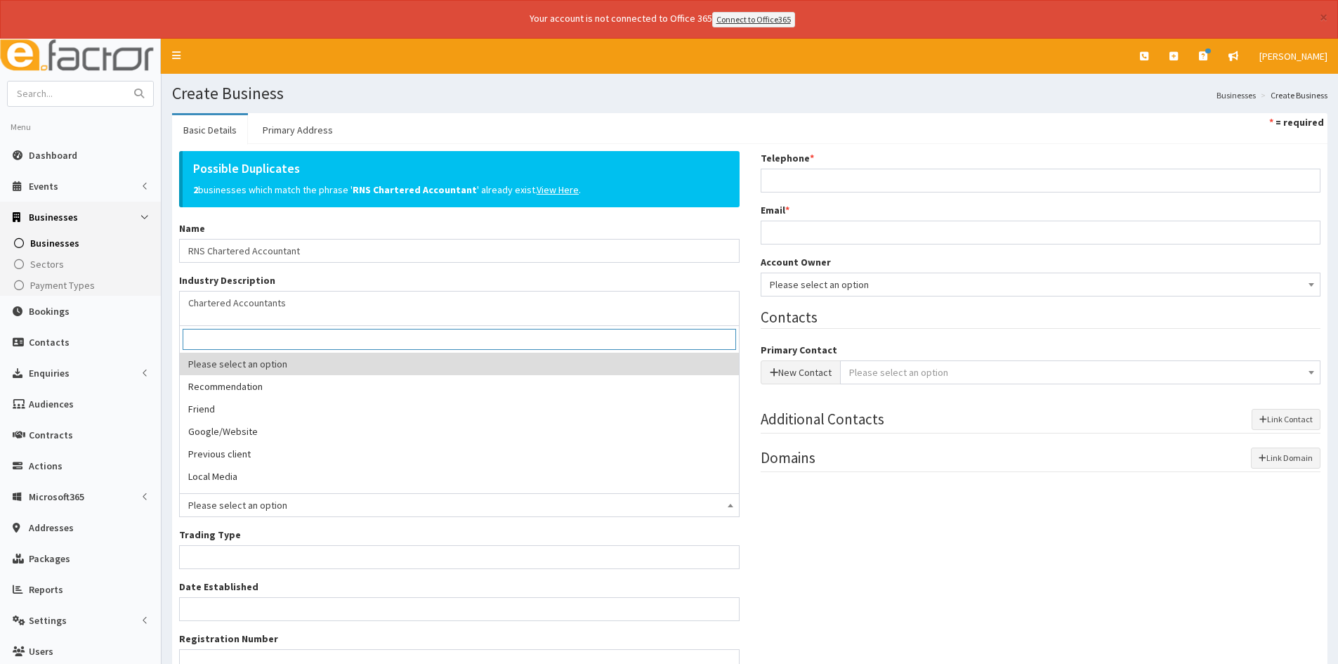
click at [334, 506] on span "Please select an option" at bounding box center [459, 505] width 542 height 20
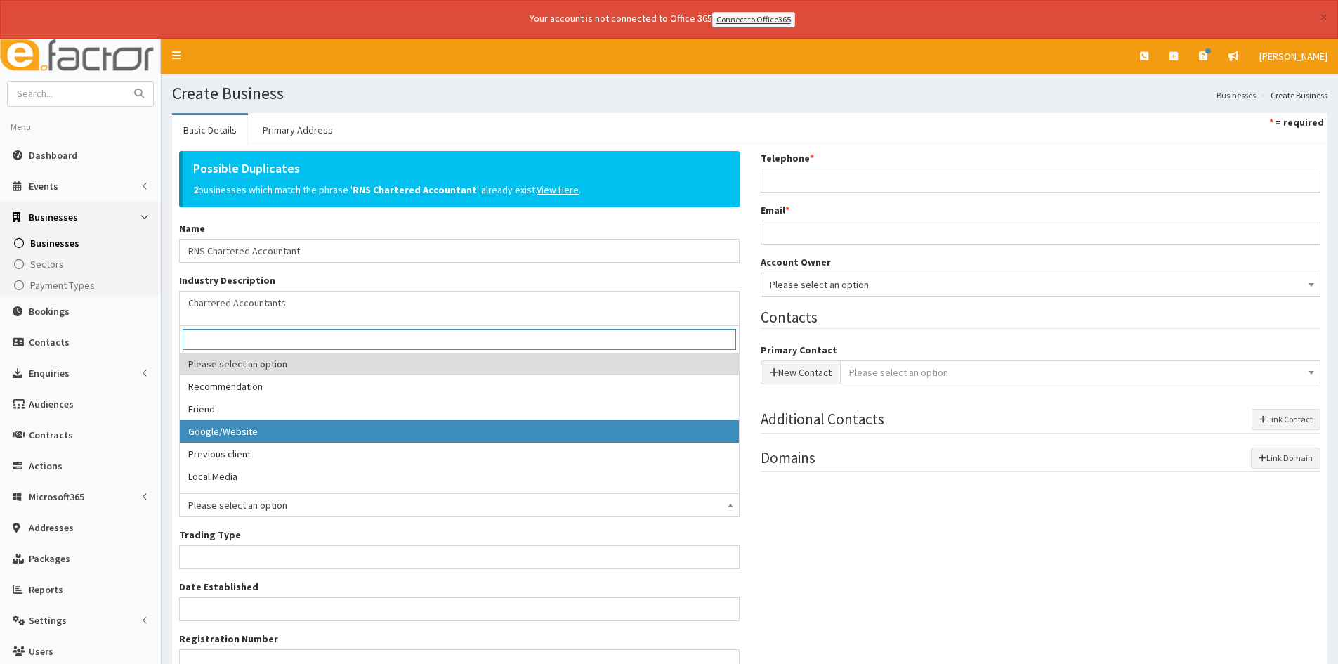
select select "3"
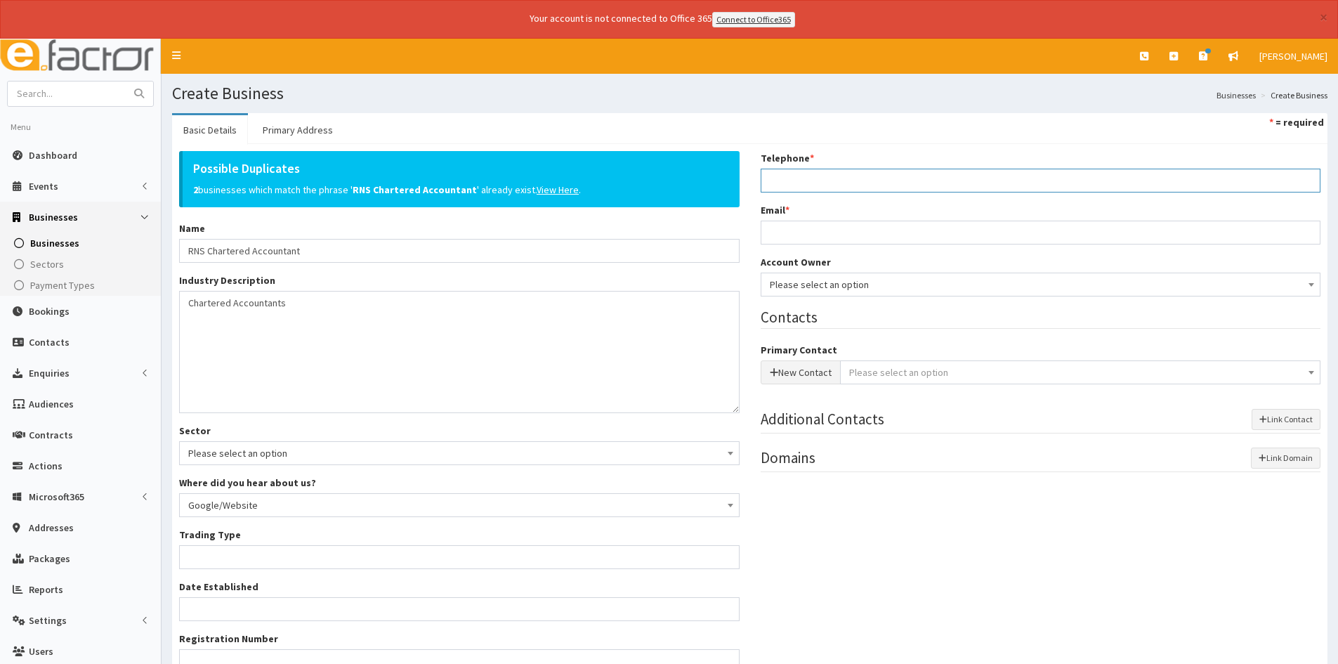
click at [832, 187] on input "Telephone *" at bounding box center [1041, 181] width 561 height 24
click at [873, 176] on input "Telephone *" at bounding box center [1041, 181] width 561 height 24
paste input "01724842713"
type input "01724842713"
click at [828, 241] on input "Email *" at bounding box center [1041, 233] width 561 height 24
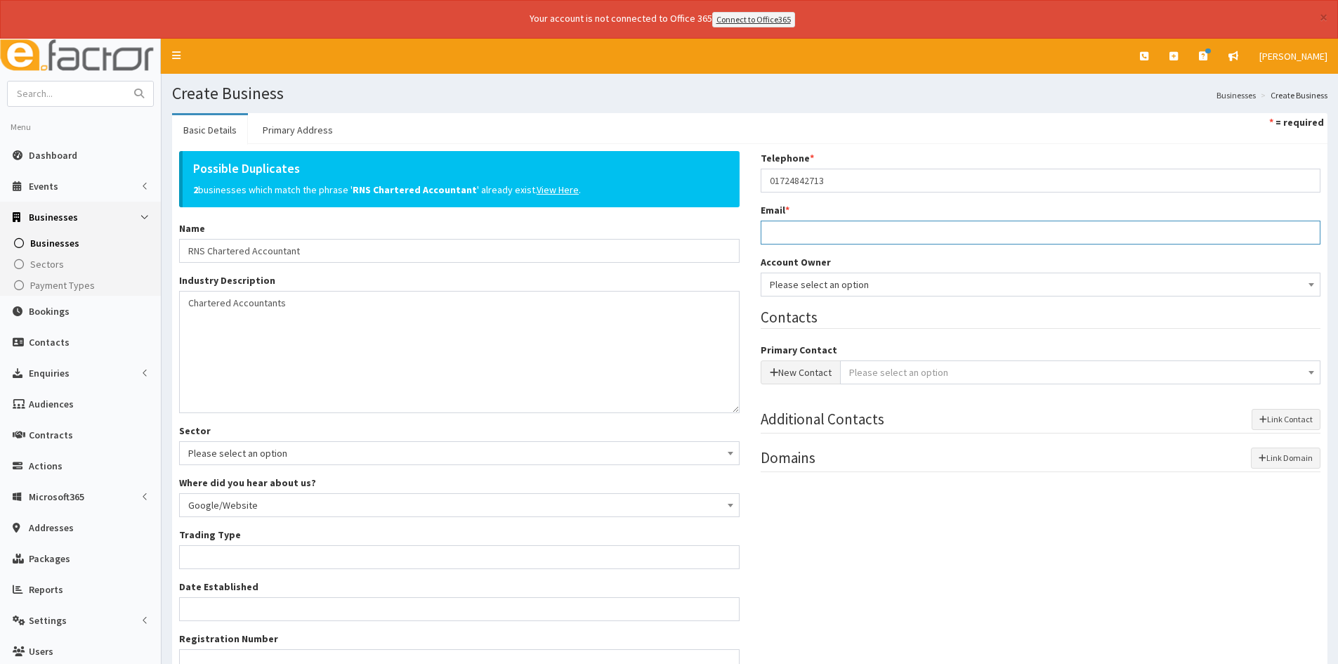
drag, startPoint x: 909, startPoint y: 243, endPoint x: 898, endPoint y: 238, distance: 12.3
click at [909, 243] on input "Email *" at bounding box center [1041, 233] width 561 height 24
paste input "sam.neal@rnsca.co.uk"
type input "sam.neal@rnsca.co.uk"
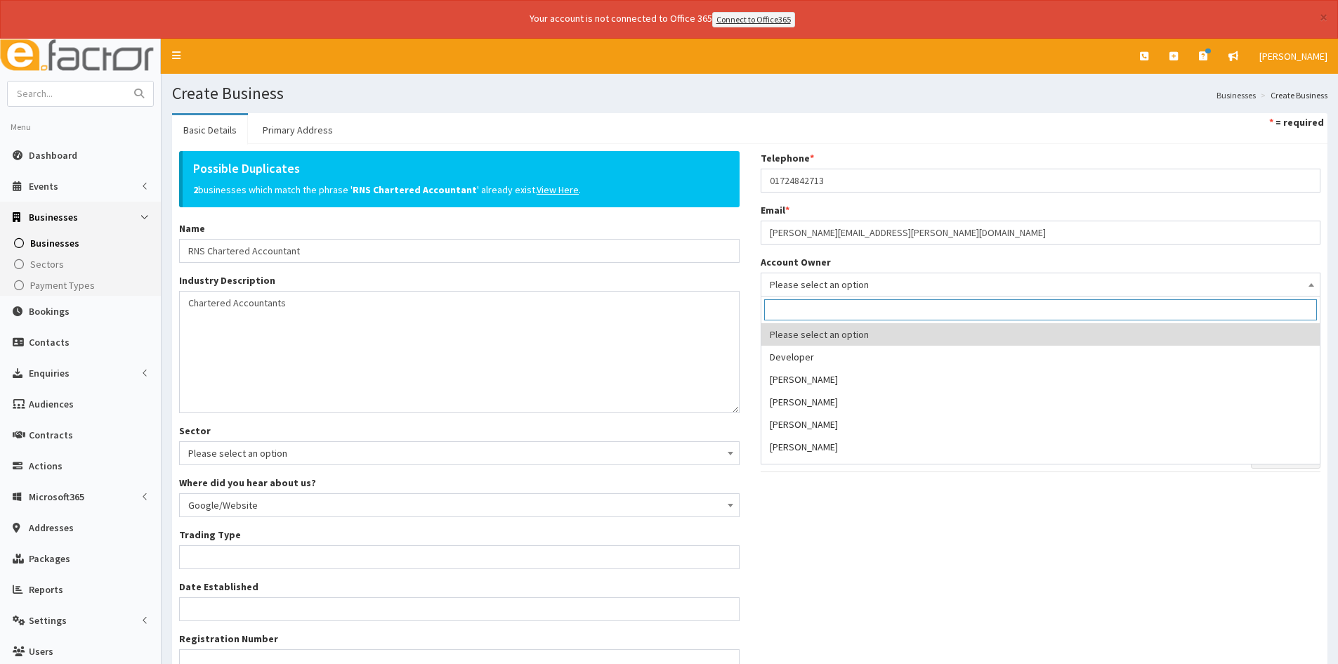
click at [854, 289] on span "Please select an option" at bounding box center [1041, 285] width 542 height 20
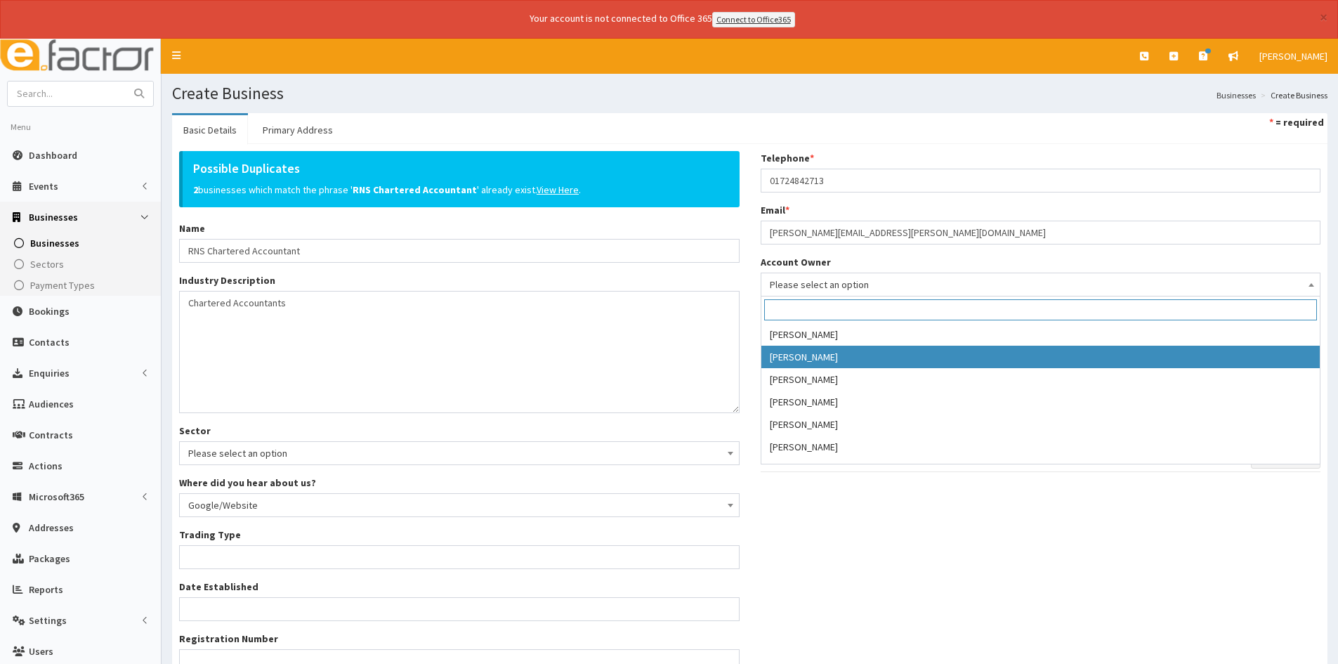
scroll to position [309, 0]
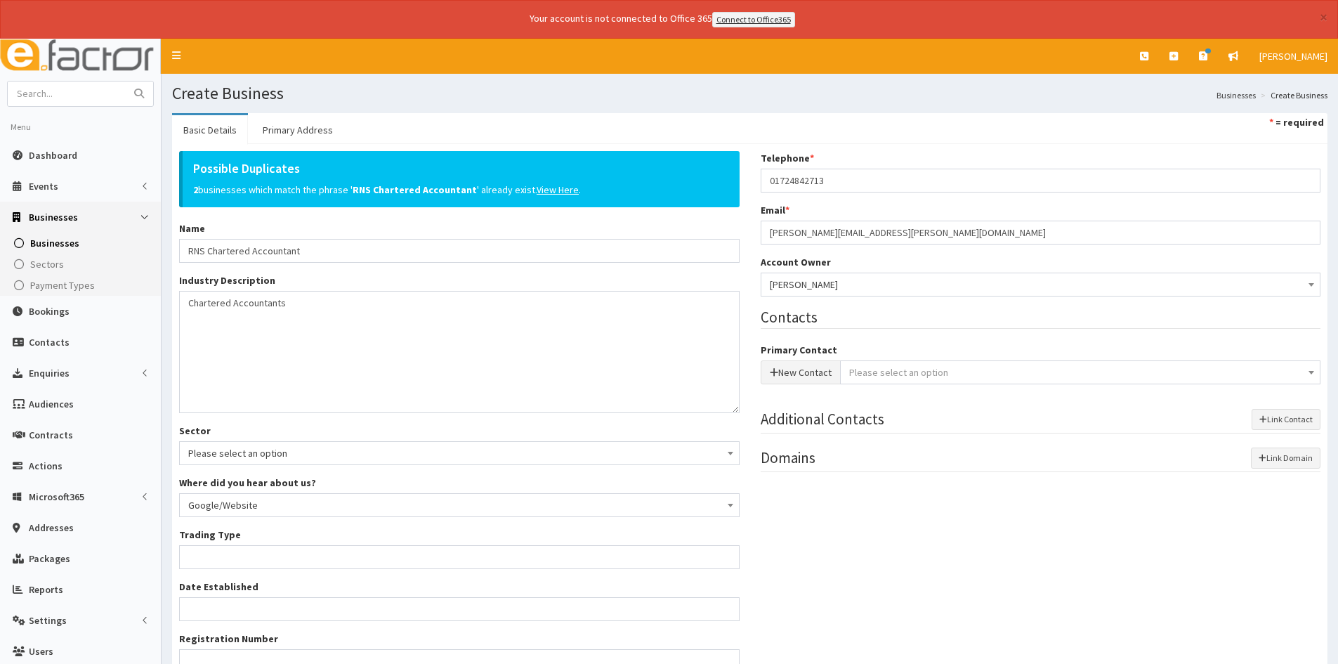
click at [858, 287] on span "[PERSON_NAME]" at bounding box center [1041, 285] width 542 height 20
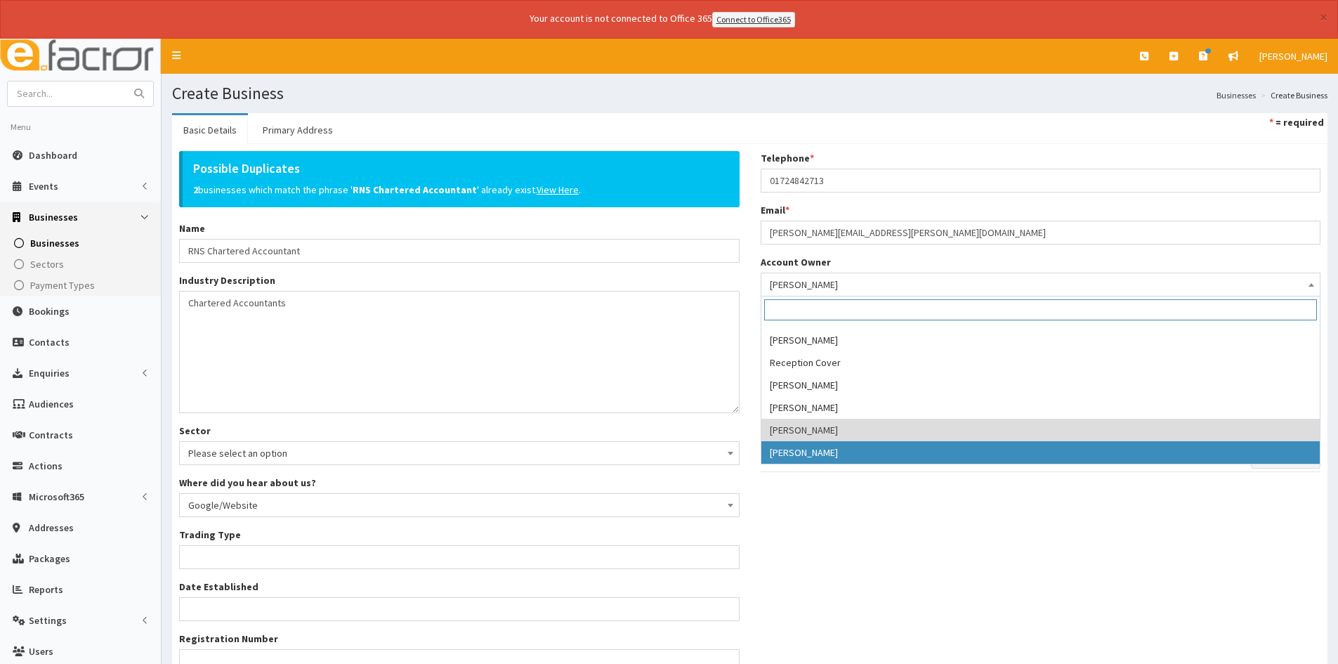
select select "46"
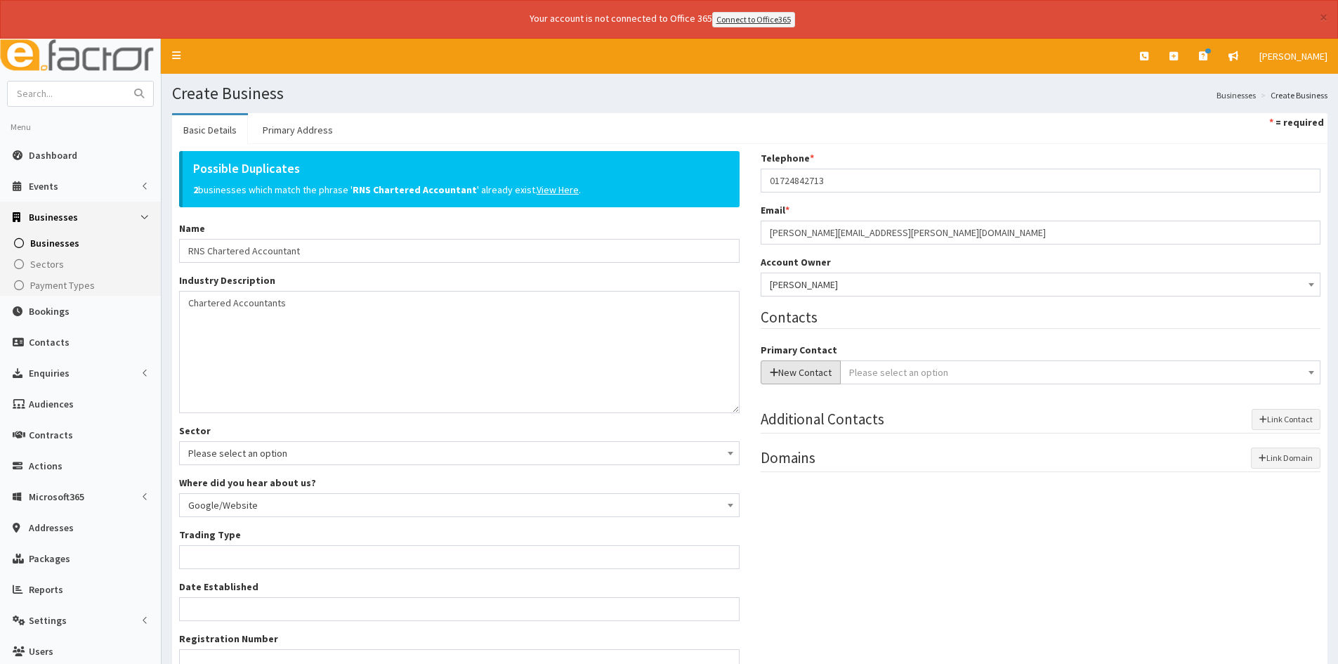
click at [795, 372] on button "New Contact" at bounding box center [801, 372] width 80 height 24
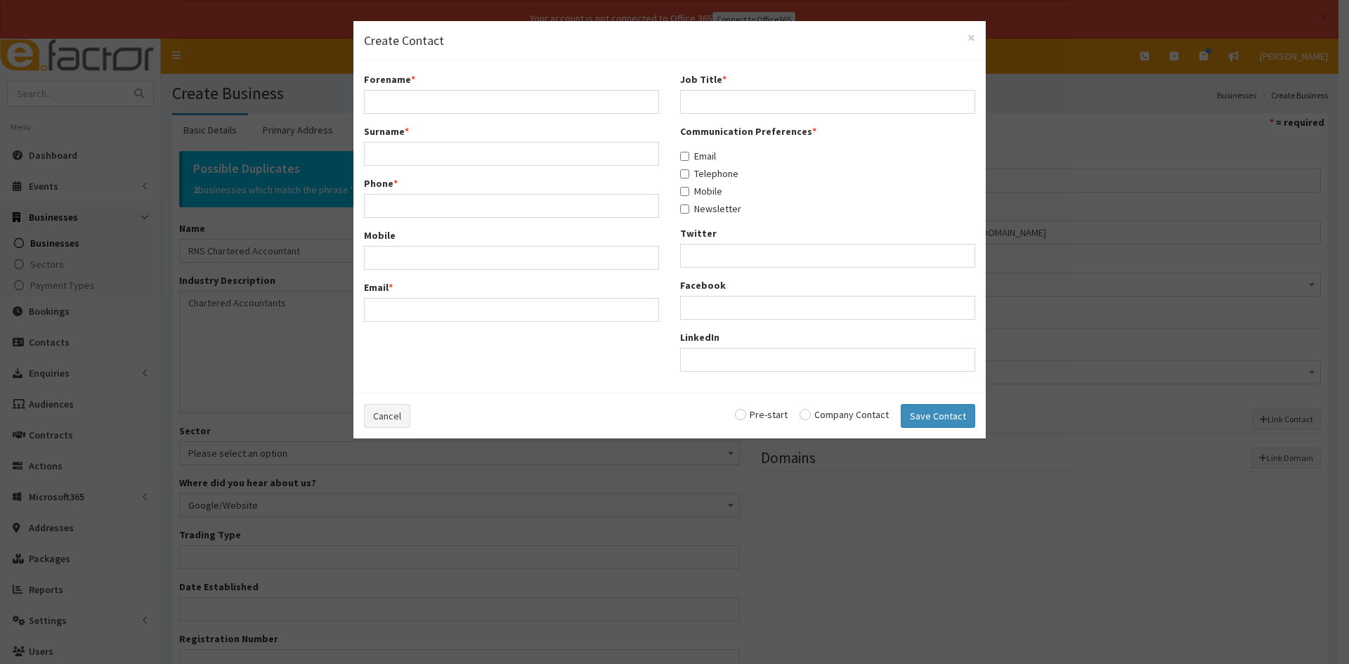
drag, startPoint x: 493, startPoint y: 528, endPoint x: 412, endPoint y: 467, distance: 101.5
click at [493, 526] on div "× Create Contact Forename * Surname * Phone * Mobile Email * * *" at bounding box center [674, 332] width 1349 height 664
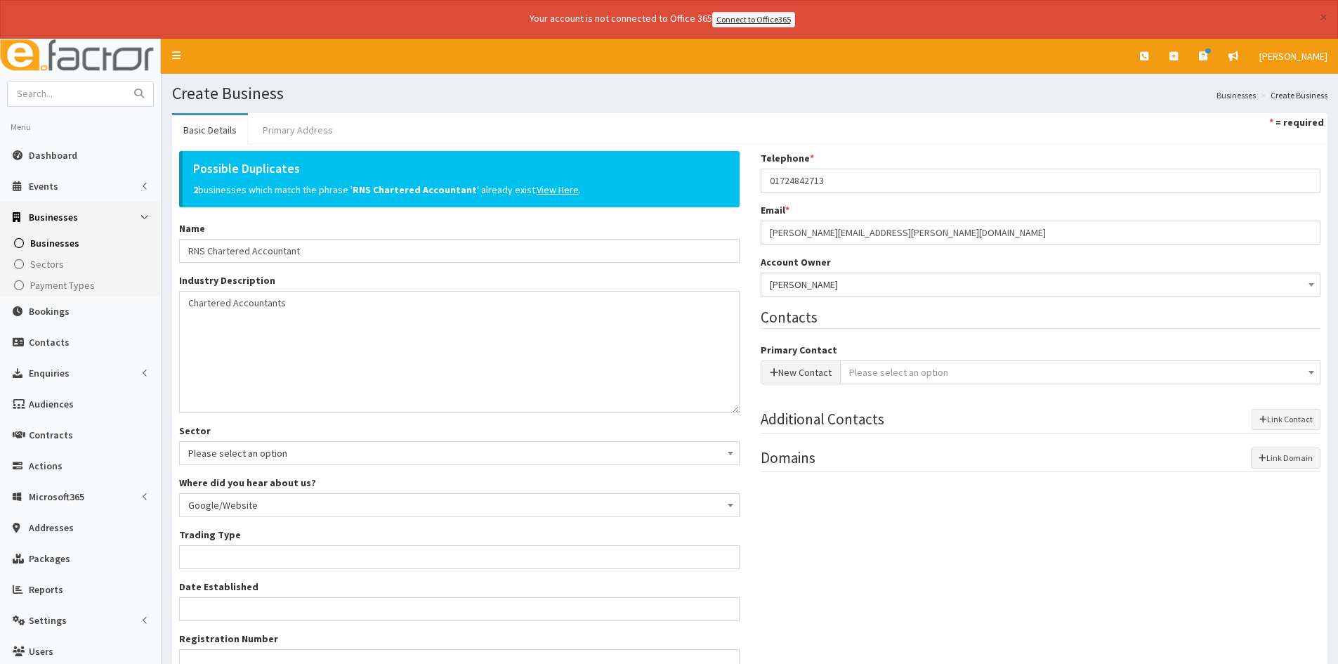
click at [313, 136] on link "Primary Address" at bounding box center [298, 130] width 93 height 30
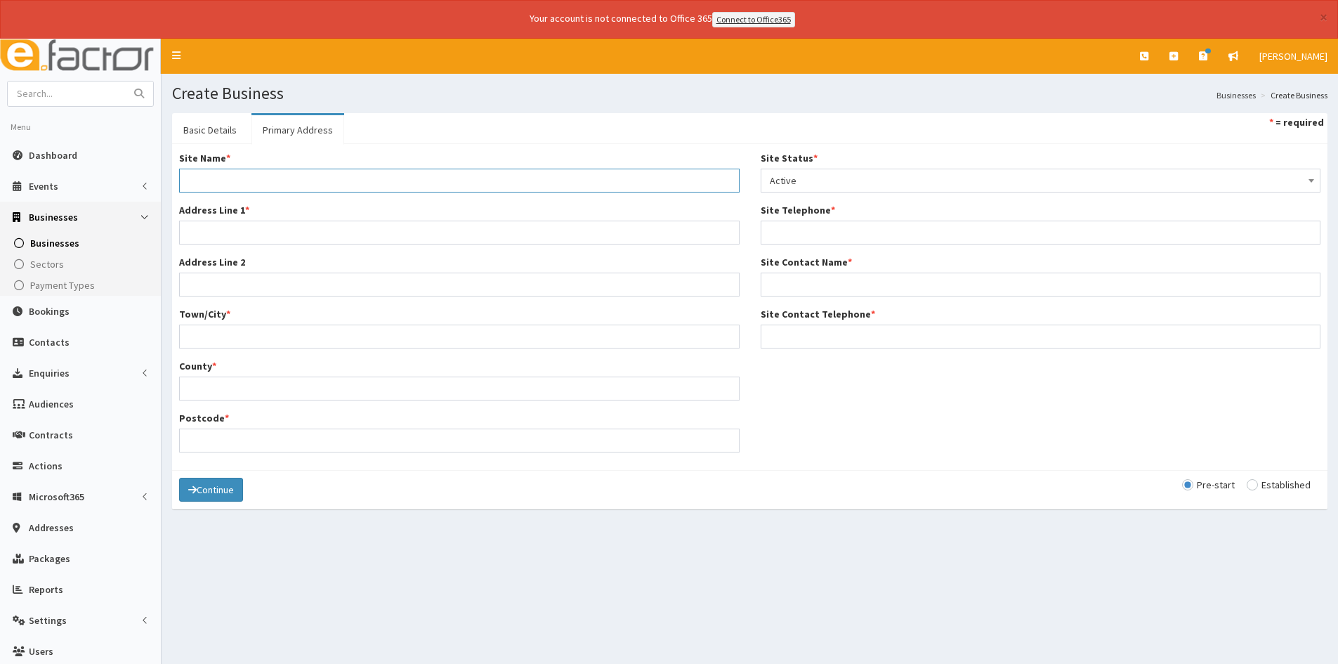
click at [310, 177] on input "Site Name *" at bounding box center [459, 181] width 561 height 24
click at [228, 172] on input "Site Name *" at bounding box center [459, 181] width 561 height 24
paste input "RNS Chartered Accountant"
type input "RNS Chartered Accountant"
drag, startPoint x: 250, startPoint y: 228, endPoint x: 806, endPoint y: 244, distance: 556.0
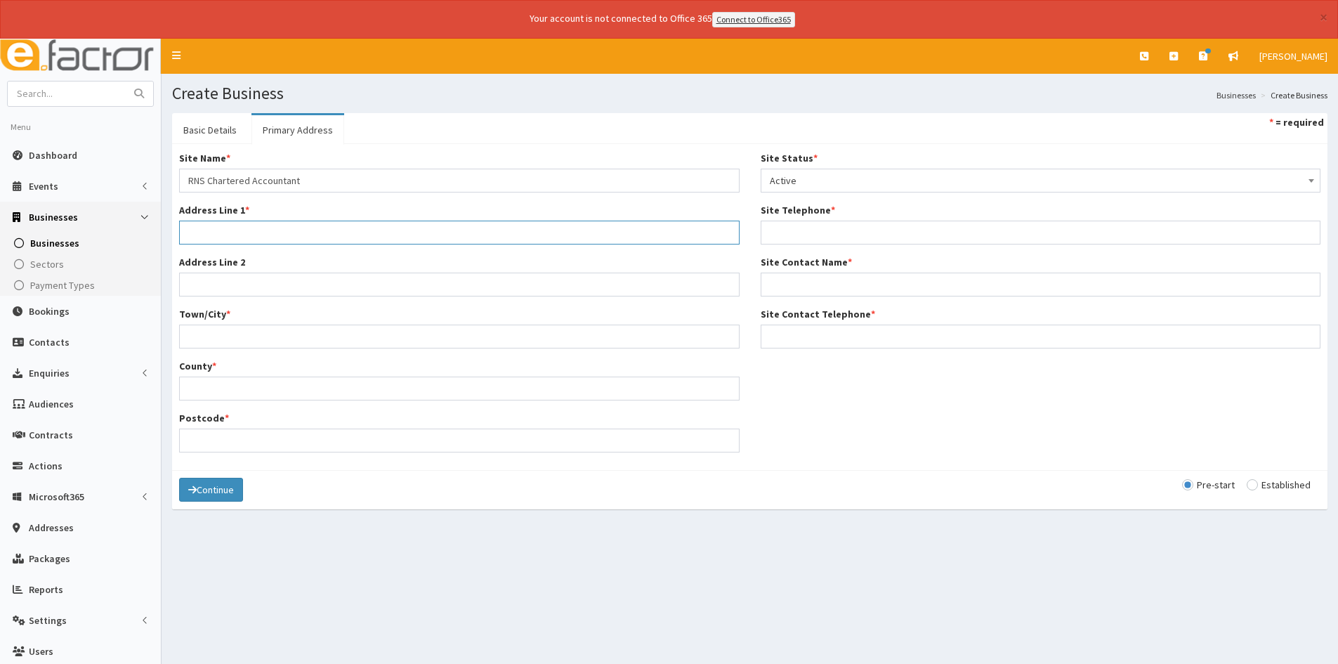
click at [250, 228] on input "Address Line 1 *" at bounding box center [459, 233] width 561 height 24
click at [208, 239] on input "Address Line 1 *" at bounding box center [459, 233] width 561 height 24
paste input "50-54 Oswald Road"
type input "50-54 Oswald Road"
click at [222, 343] on input "Town/City *" at bounding box center [459, 337] width 561 height 24
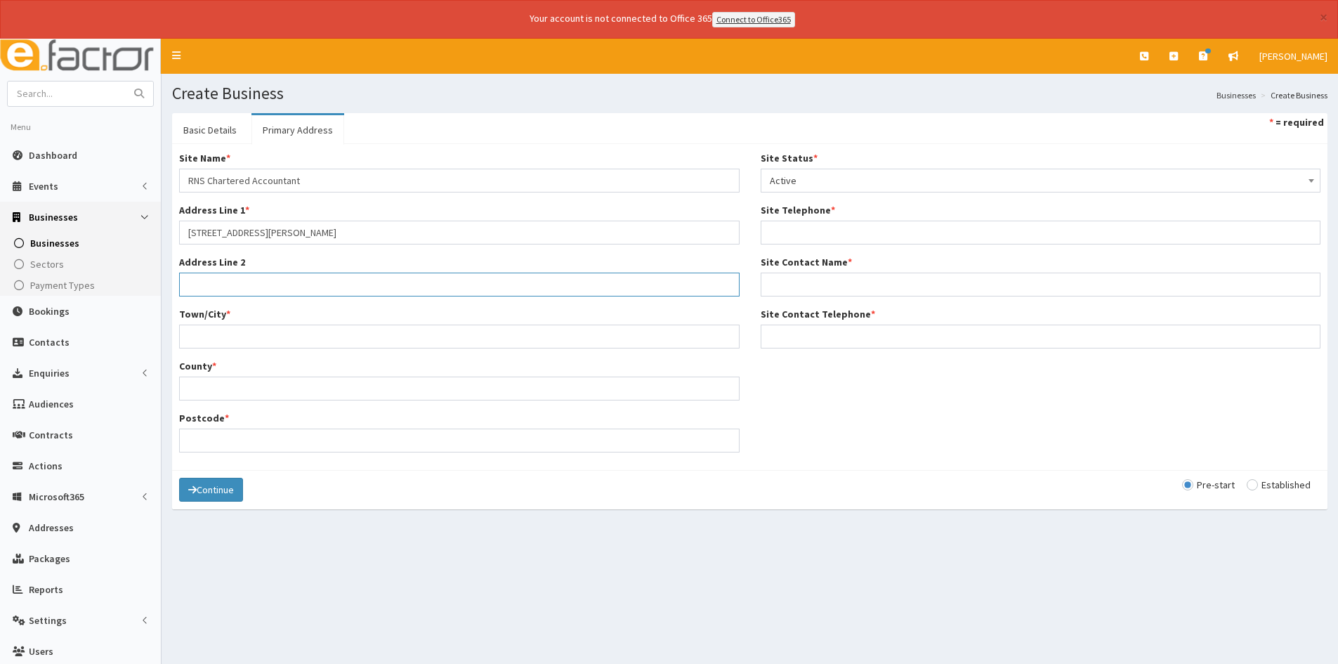
click at [232, 287] on input "Address Line 2" at bounding box center [459, 285] width 561 height 24
drag, startPoint x: 233, startPoint y: 287, endPoint x: 197, endPoint y: 334, distance: 58.6
click at [197, 334] on input "Town/City *" at bounding box center [459, 337] width 561 height 24
paste input "Scunthorpe"
type input "Scunthorpe"
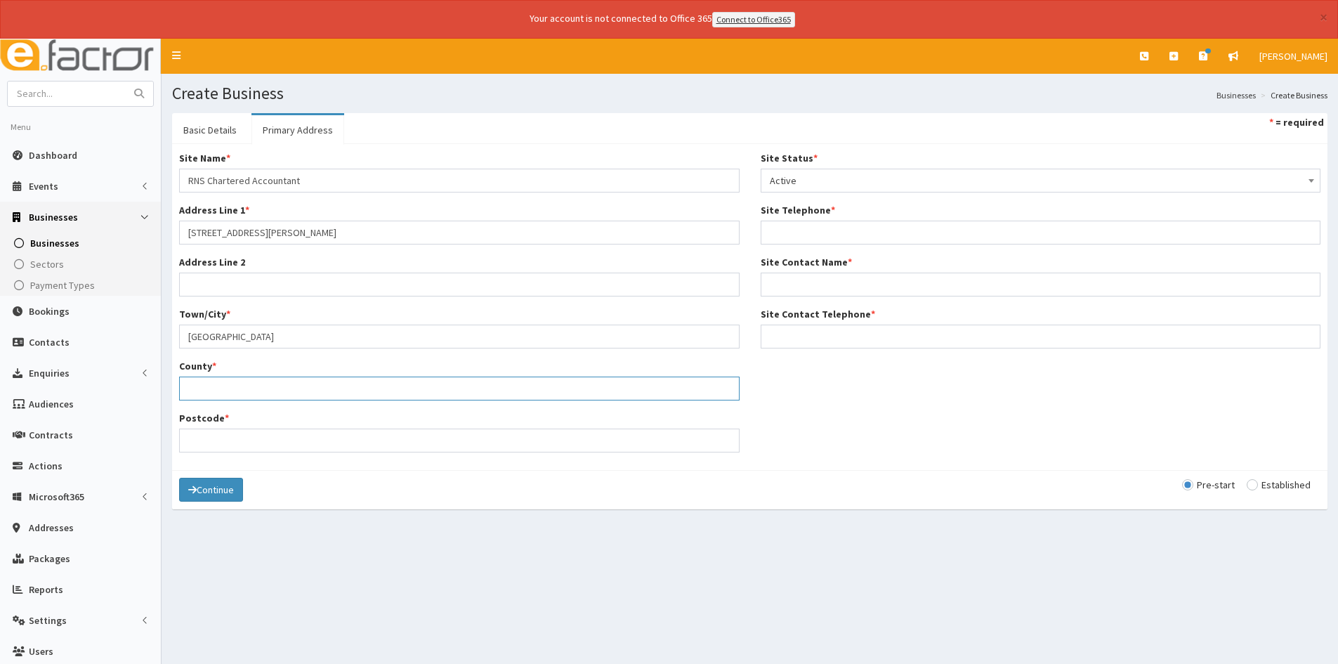
click at [290, 397] on input "County *" at bounding box center [459, 389] width 561 height 24
click at [242, 388] on input "County *" at bounding box center [459, 389] width 561 height 24
paste input "North Lincolnshire"
type input "North Lincolnshire"
click at [252, 441] on input "Postcode *" at bounding box center [459, 441] width 561 height 24
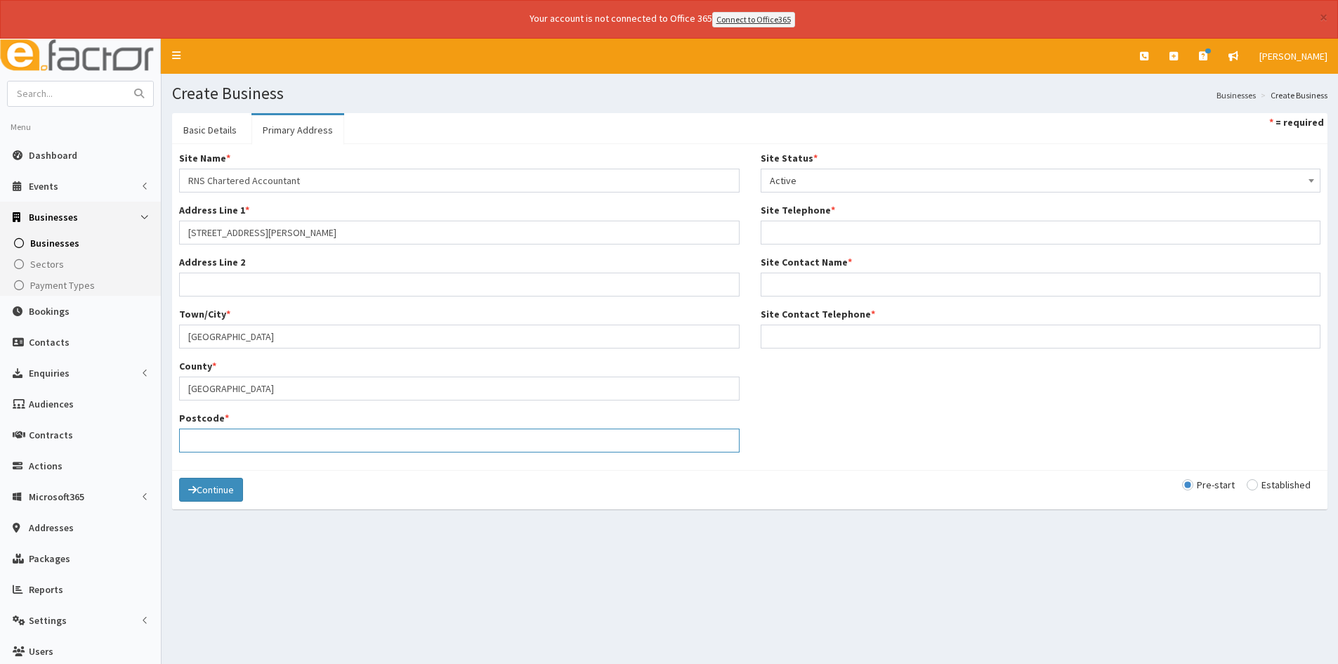
click at [313, 437] on input "Postcode *" at bounding box center [459, 441] width 561 height 24
paste input "DN157PQ"
type input "DN157PQ"
click at [955, 173] on span "Active" at bounding box center [1041, 181] width 542 height 20
click at [871, 179] on span "Active" at bounding box center [1041, 181] width 542 height 20
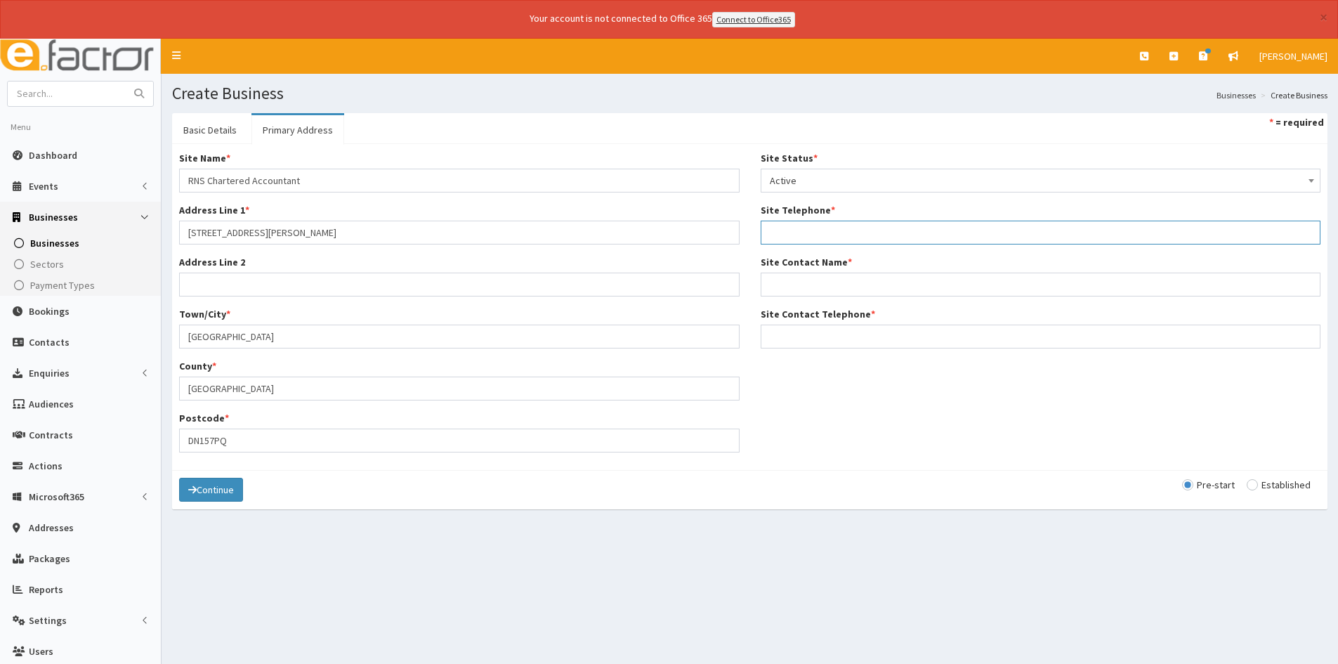
drag, startPoint x: 835, startPoint y: 235, endPoint x: 857, endPoint y: 242, distance: 23.6
click at [835, 235] on input "Site Telephone *" at bounding box center [1041, 233] width 561 height 24
click at [813, 241] on input "Site Telephone *" at bounding box center [1041, 233] width 561 height 24
paste input "01724842713"
type input "01724842713"
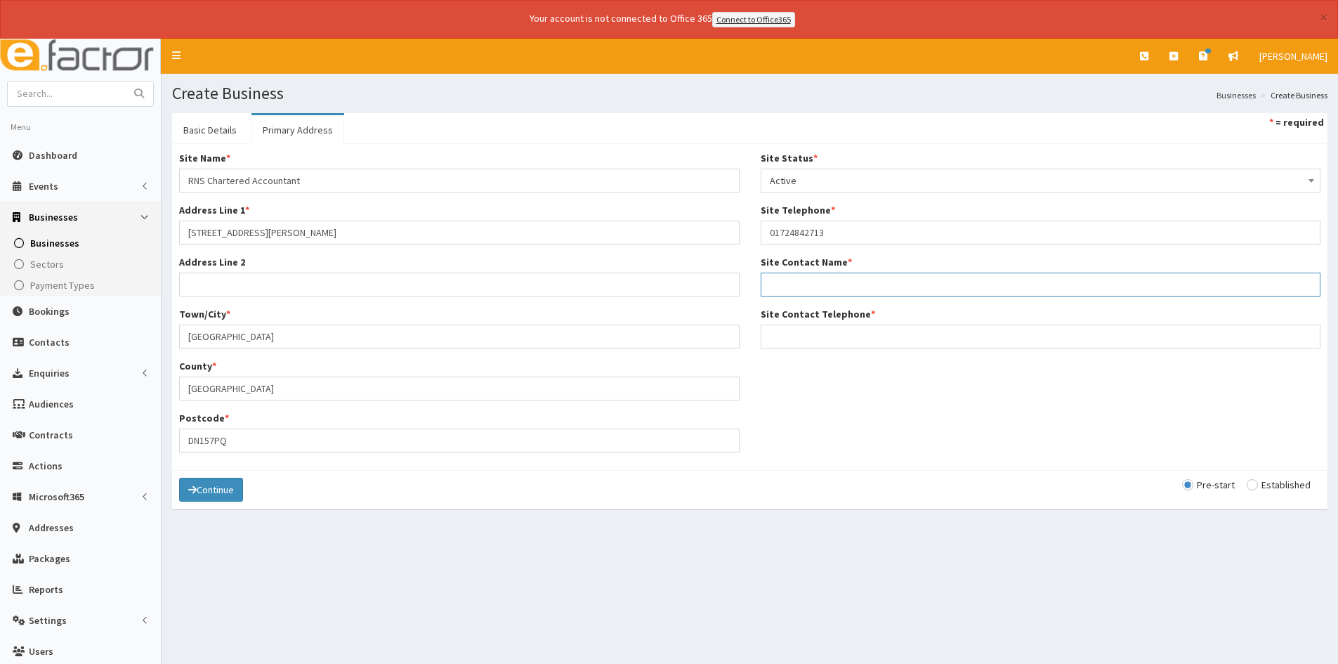
click at [802, 276] on input "Site Contact Name *" at bounding box center [1041, 285] width 561 height 24
click at [922, 337] on input "Site Contact Telephone *" at bounding box center [1041, 337] width 561 height 24
click at [1255, 491] on div "Pre-start Established" at bounding box center [1251, 485] width 138 height 14
click at [1249, 483] on input "radio" at bounding box center [1279, 485] width 64 height 10
radio input "true"
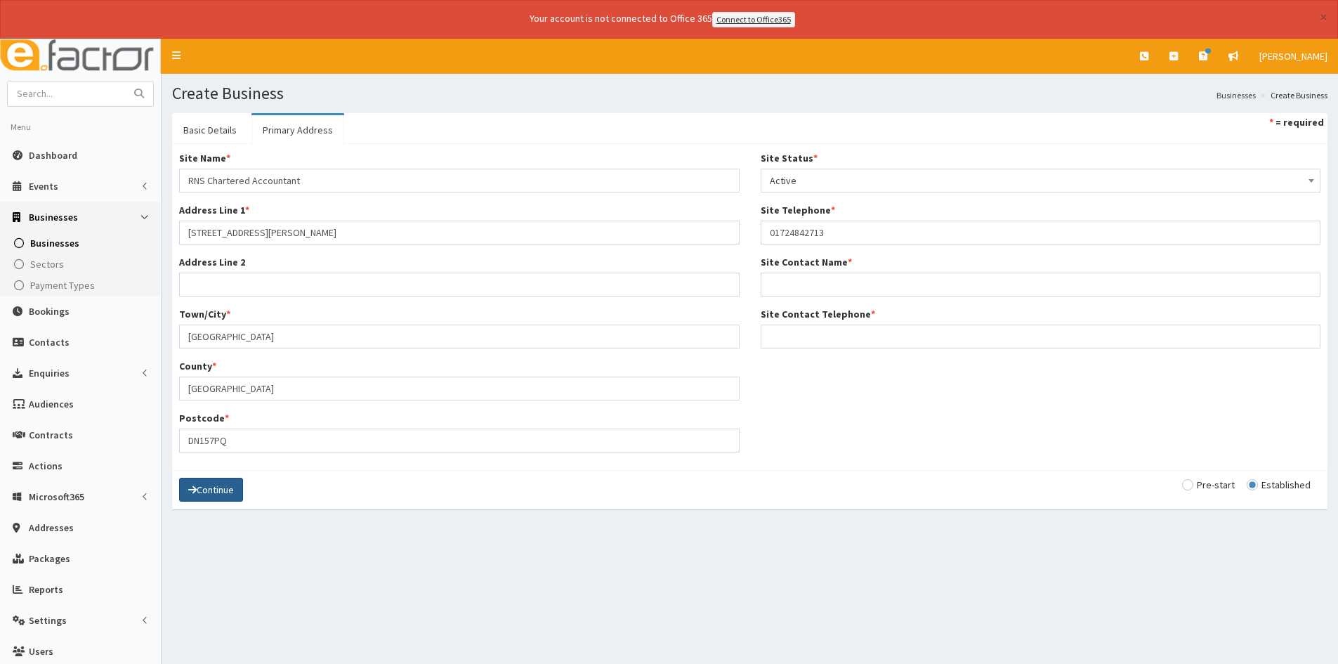
drag, startPoint x: 214, startPoint y: 491, endPoint x: 276, endPoint y: 492, distance: 61.8
click at [276, 492] on div "Continue Pre-start Established" at bounding box center [750, 489] width 1156 height 39
click at [237, 495] on button "Continue" at bounding box center [211, 490] width 64 height 24
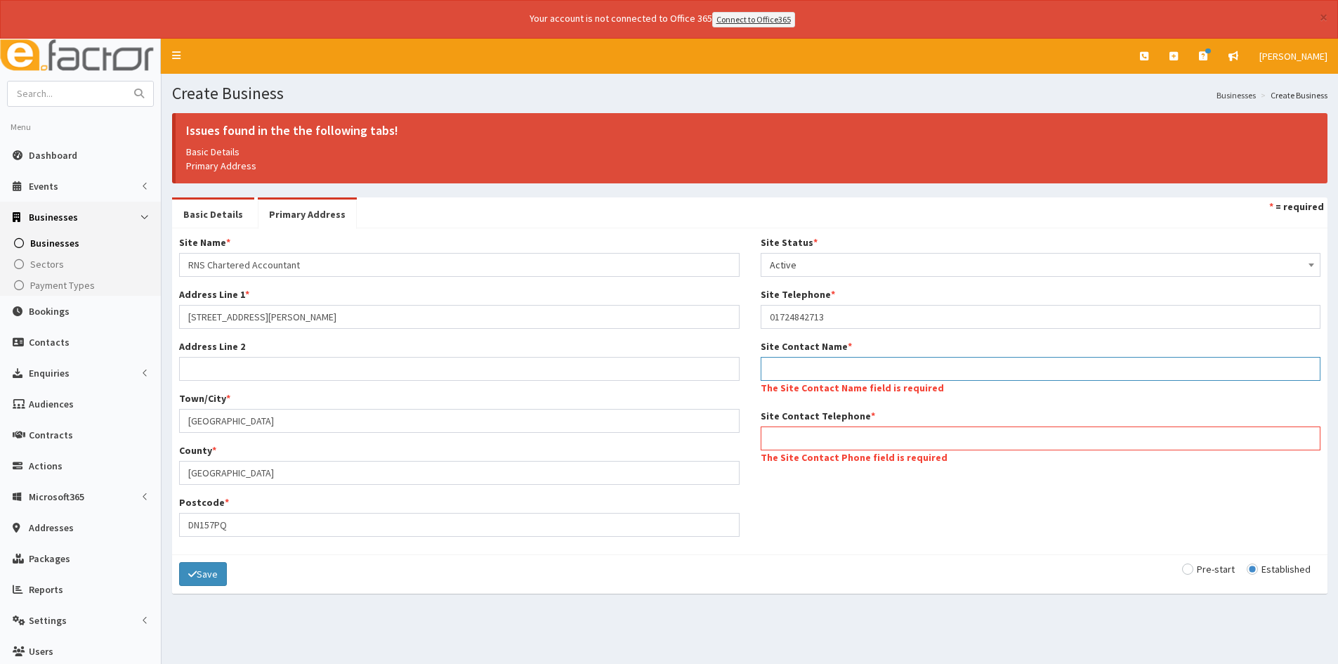
click at [828, 368] on input "Site Contact Name *" at bounding box center [1041, 369] width 561 height 24
click at [810, 366] on input "Site Contact Name *" at bounding box center [1041, 369] width 561 height 24
paste input "RNS Chartered Accountant"
type input "RNS Chartered Accountant"
click at [854, 441] on div "Site Name * RNS Chartered Accountant Address Line 1 * 50-54 Oswald Road Address…" at bounding box center [750, 391] width 1163 height 312
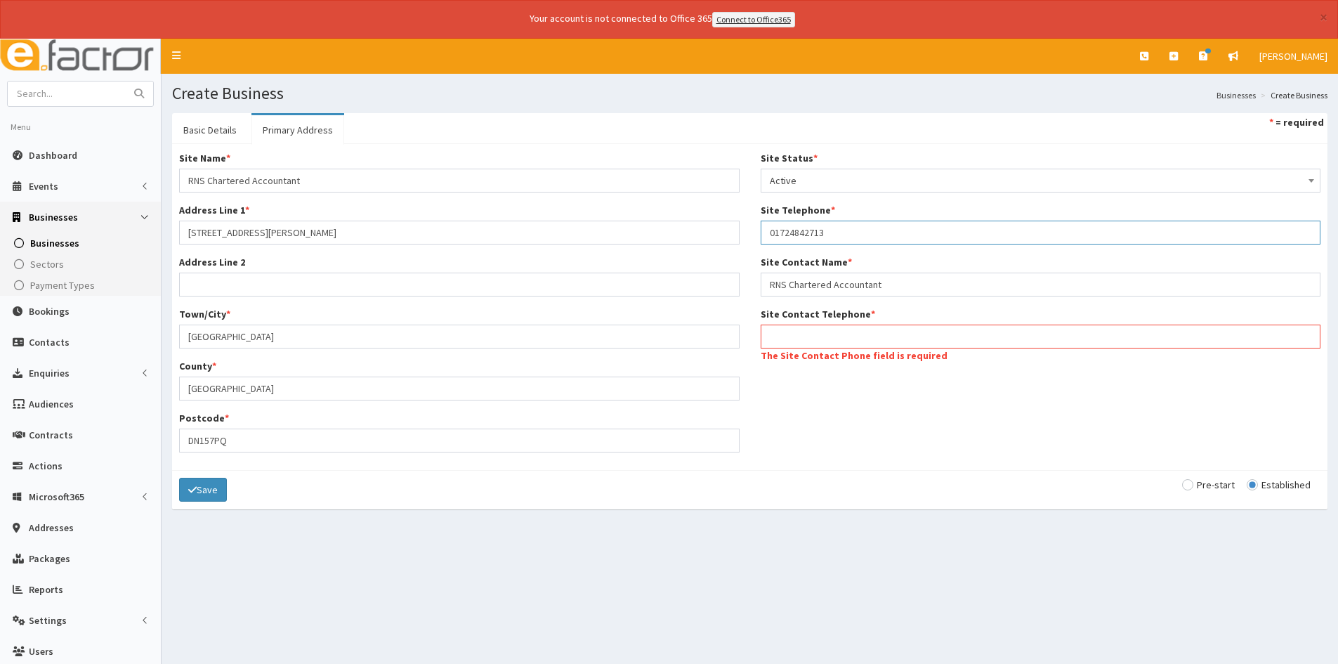
drag, startPoint x: 840, startPoint y: 229, endPoint x: 764, endPoint y: 240, distance: 75.9
click at [764, 240] on input "01724842713" at bounding box center [1041, 233] width 561 height 24
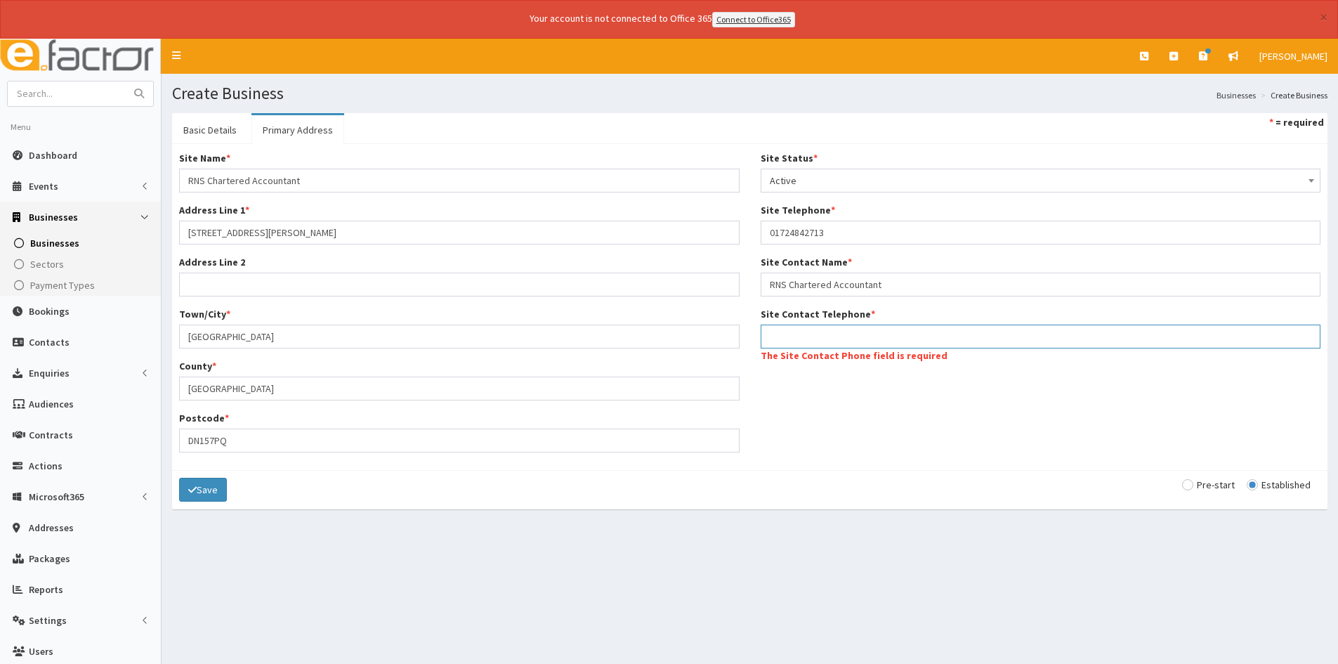
click at [822, 334] on input "Site Contact Telephone *" at bounding box center [1041, 337] width 561 height 24
paste input "01724842713"
type input "01724842713"
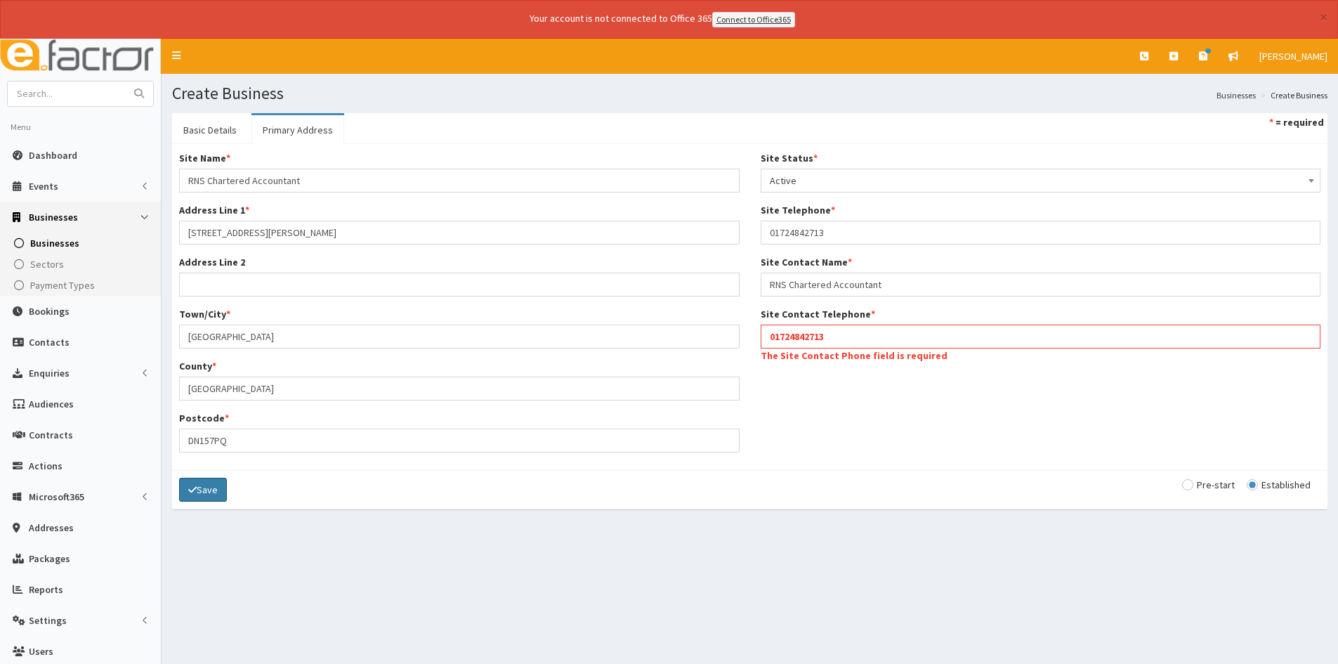
click at [191, 494] on icon "submit" at bounding box center [192, 490] width 8 height 10
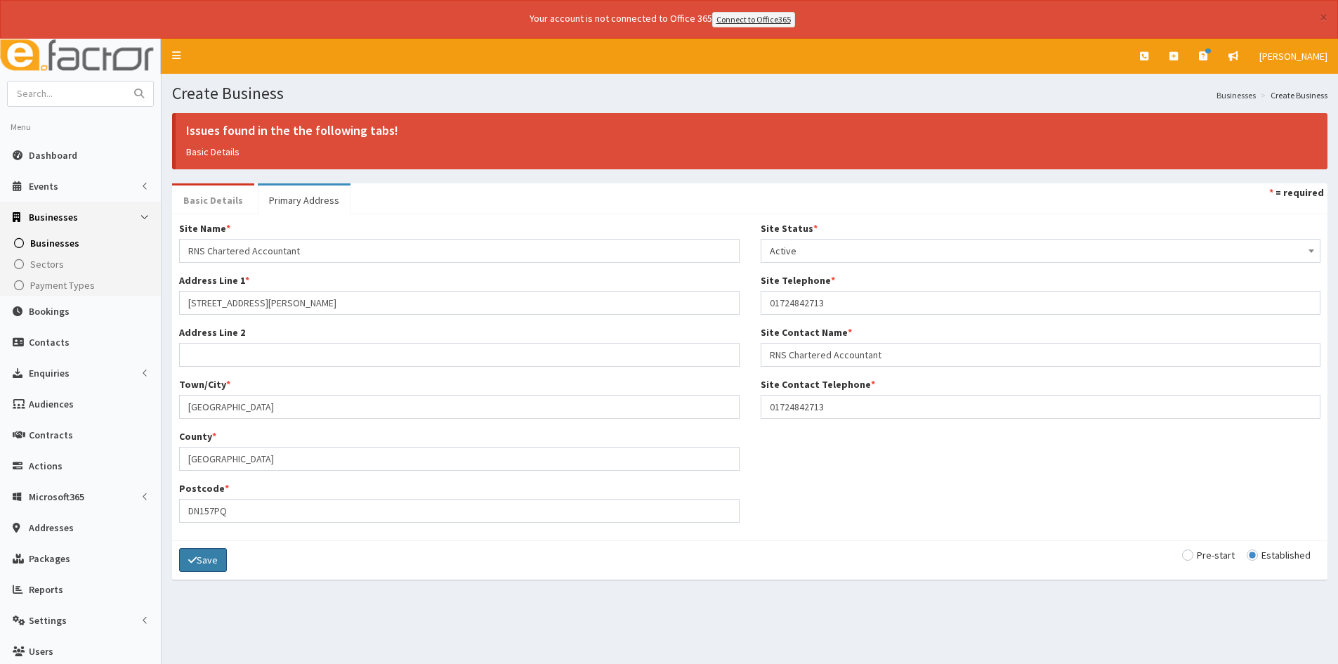
click at [218, 199] on link "Basic Details" at bounding box center [213, 200] width 82 height 30
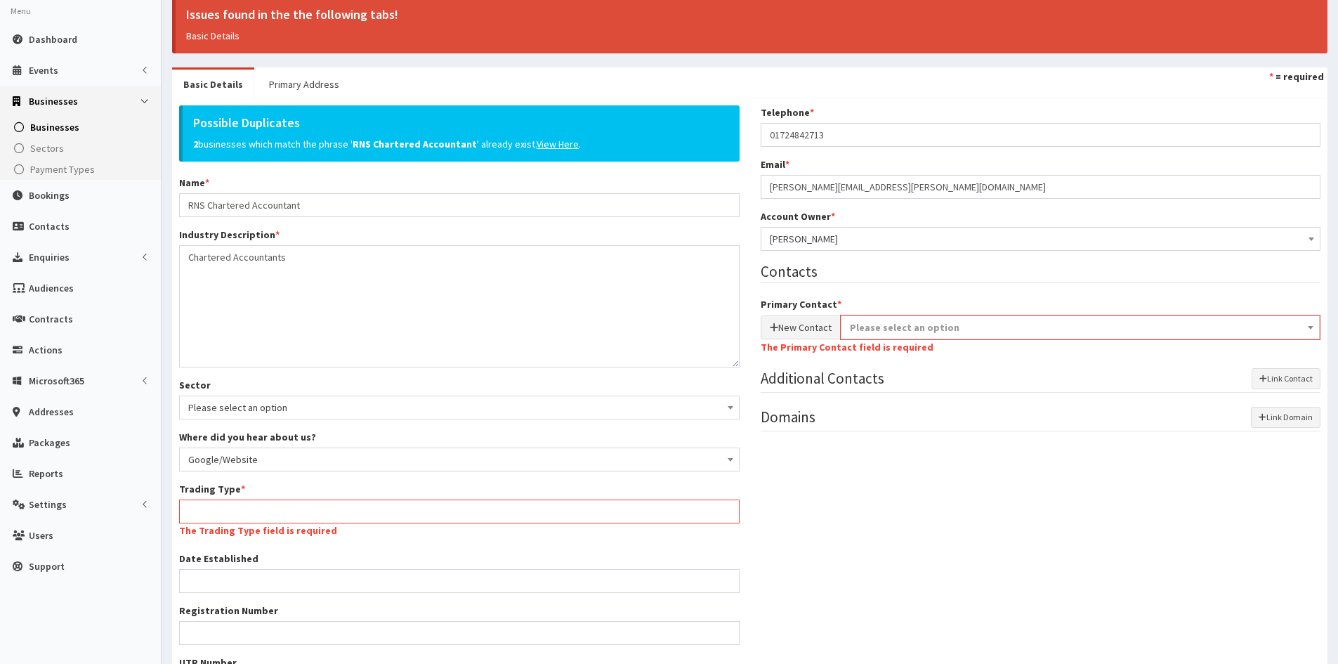
scroll to position [141, 0]
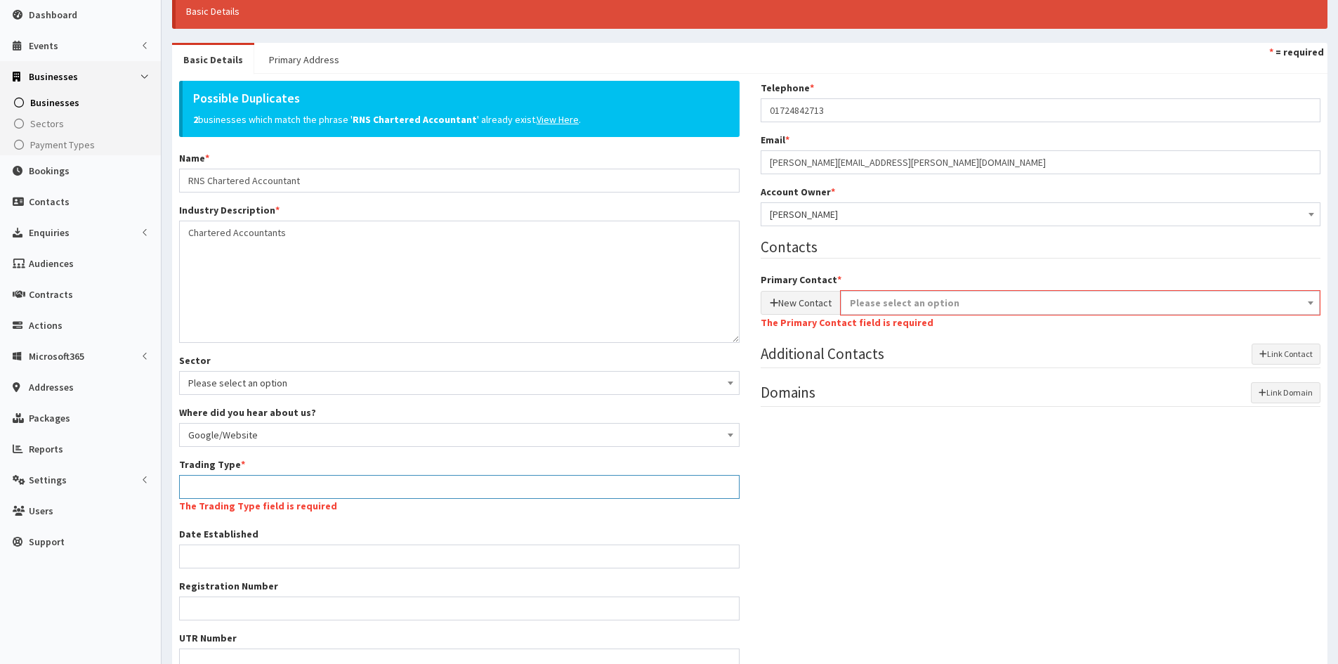
click at [289, 478] on input "Trading Type *" at bounding box center [459, 487] width 561 height 24
click at [223, 478] on input "Trading Type *" at bounding box center [459, 487] width 561 height 24
paste input "Accountants"
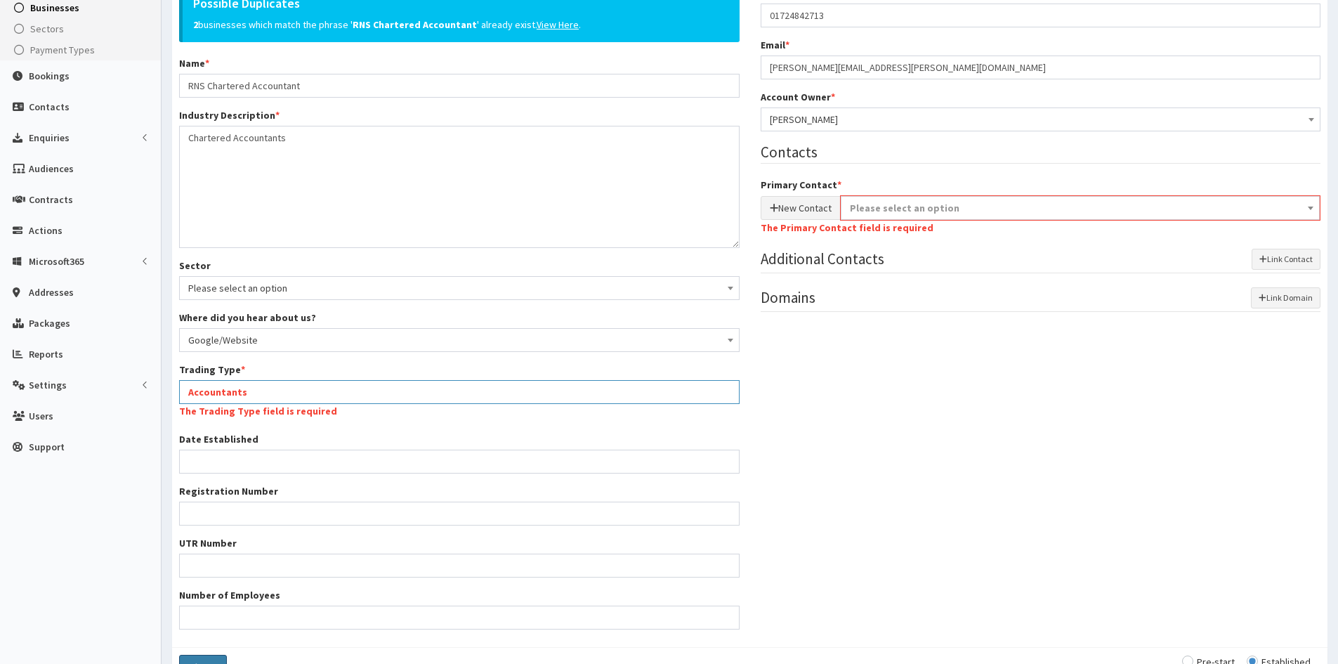
scroll to position [211, 0]
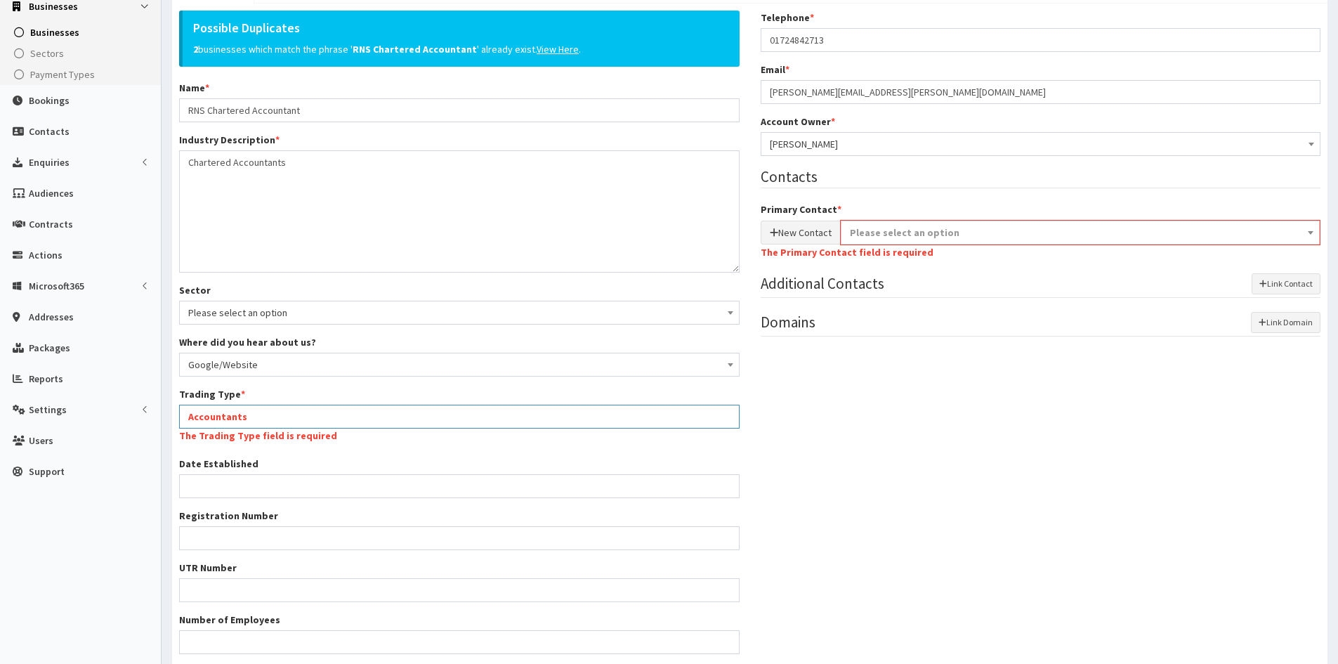
type input "Accountants"
click at [793, 231] on div "Telephone * 01724842713 Email * sam.neal@rnsca.co.uk Account Owner * Please sel…" at bounding box center [1041, 181] width 582 height 340
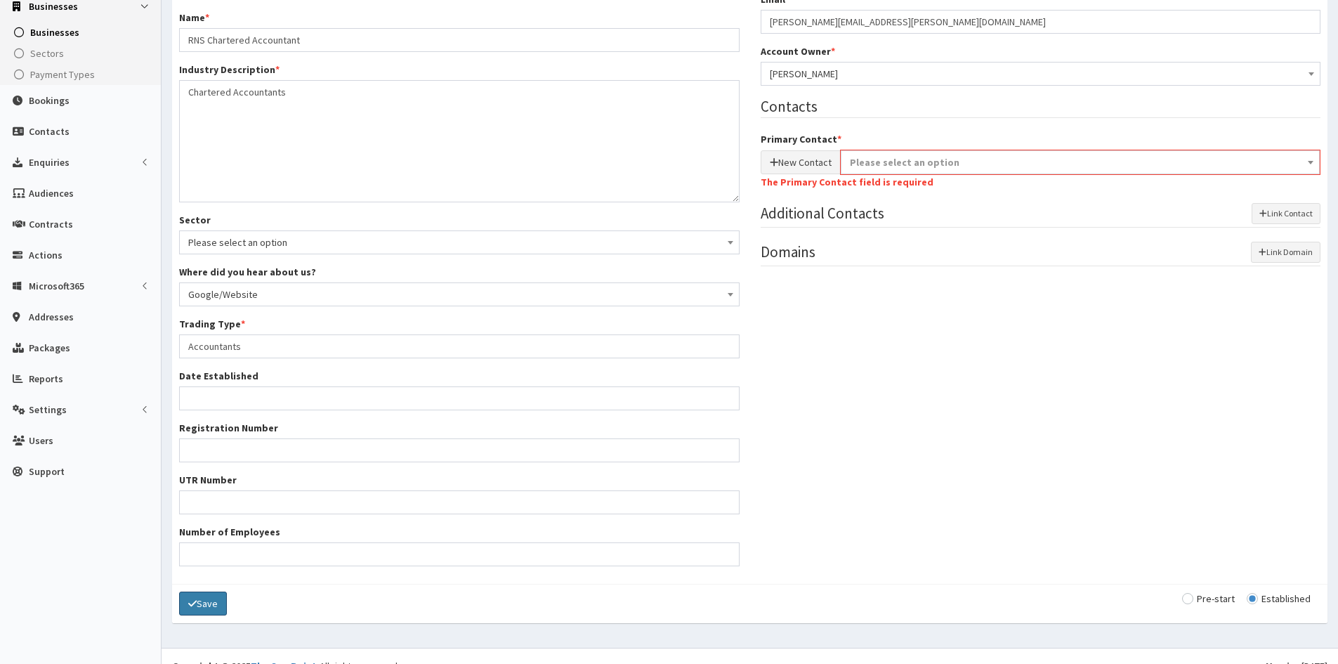
click at [844, 153] on span "Please select an option" at bounding box center [1081, 162] width 480 height 24
click at [835, 164] on button "New Contact" at bounding box center [801, 162] width 80 height 24
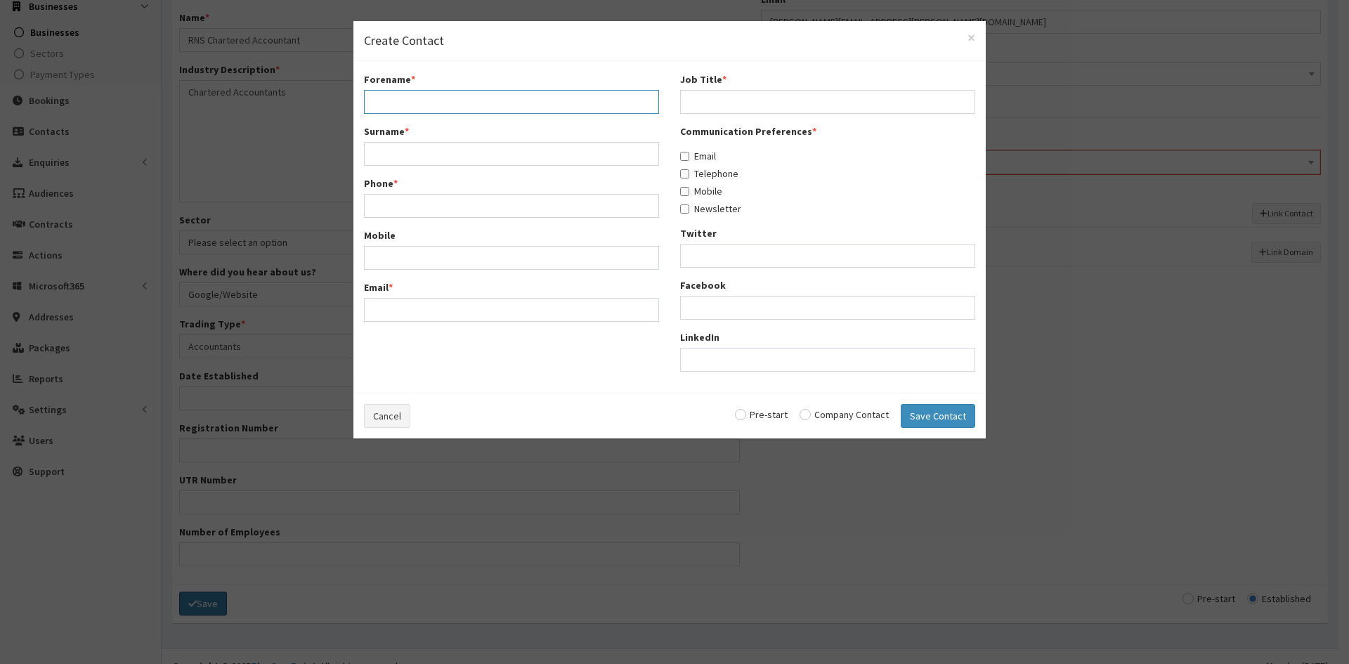
click at [431, 111] on input "Forename *" at bounding box center [511, 102] width 295 height 24
type input "[PERSON_NAME]"
click at [451, 148] on input "Surname *" at bounding box center [511, 154] width 295 height 24
type input "[PERSON_NAME]"
click at [433, 201] on input "Phone *" at bounding box center [511, 206] width 295 height 24
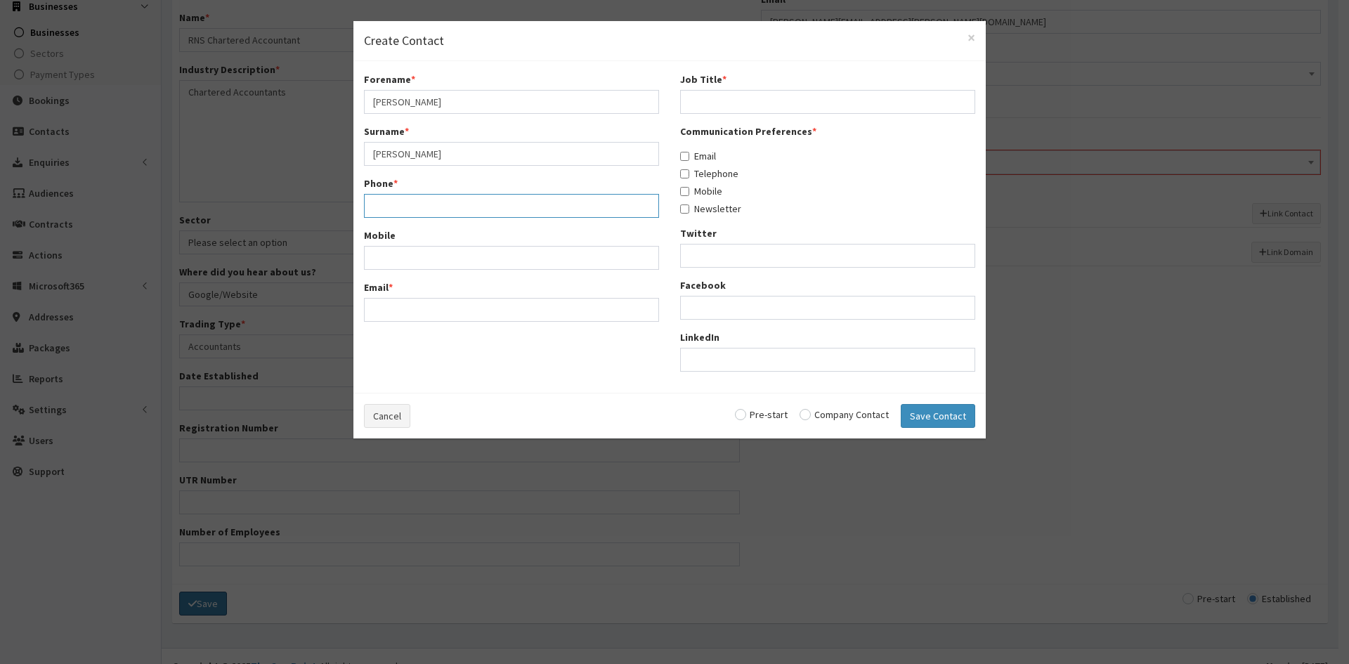
click at [438, 202] on input "Phone *" at bounding box center [511, 206] width 295 height 24
paste input "01724842713"
type input "01724842713"
click at [397, 304] on input "Email *" at bounding box center [511, 310] width 295 height 24
click at [491, 256] on input "Mobile" at bounding box center [511, 258] width 295 height 24
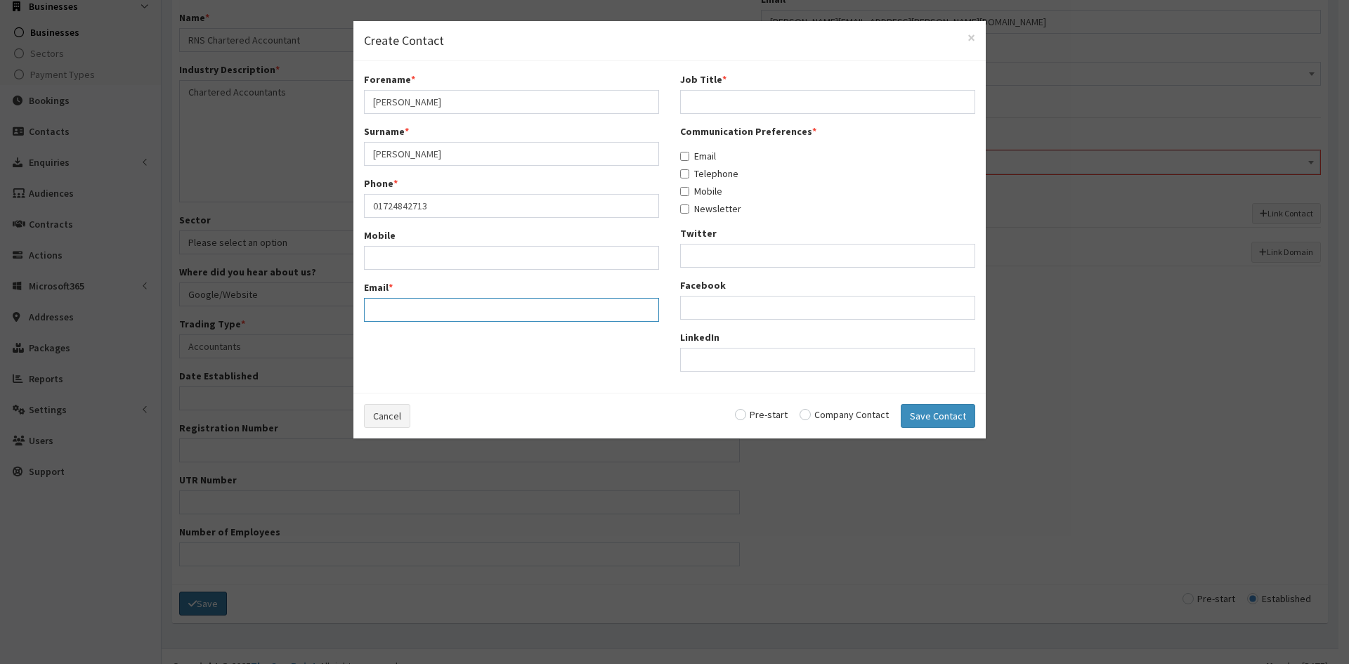
drag, startPoint x: 485, startPoint y: 257, endPoint x: 450, endPoint y: 312, distance: 65.5
click at [450, 312] on input "Email *" at bounding box center [511, 310] width 295 height 24
paste input "sam.neal@rnsca.co.uk"
type input "sam.neal@rnsca.co.uk"
click at [740, 97] on input "Job Title *" at bounding box center [827, 102] width 295 height 24
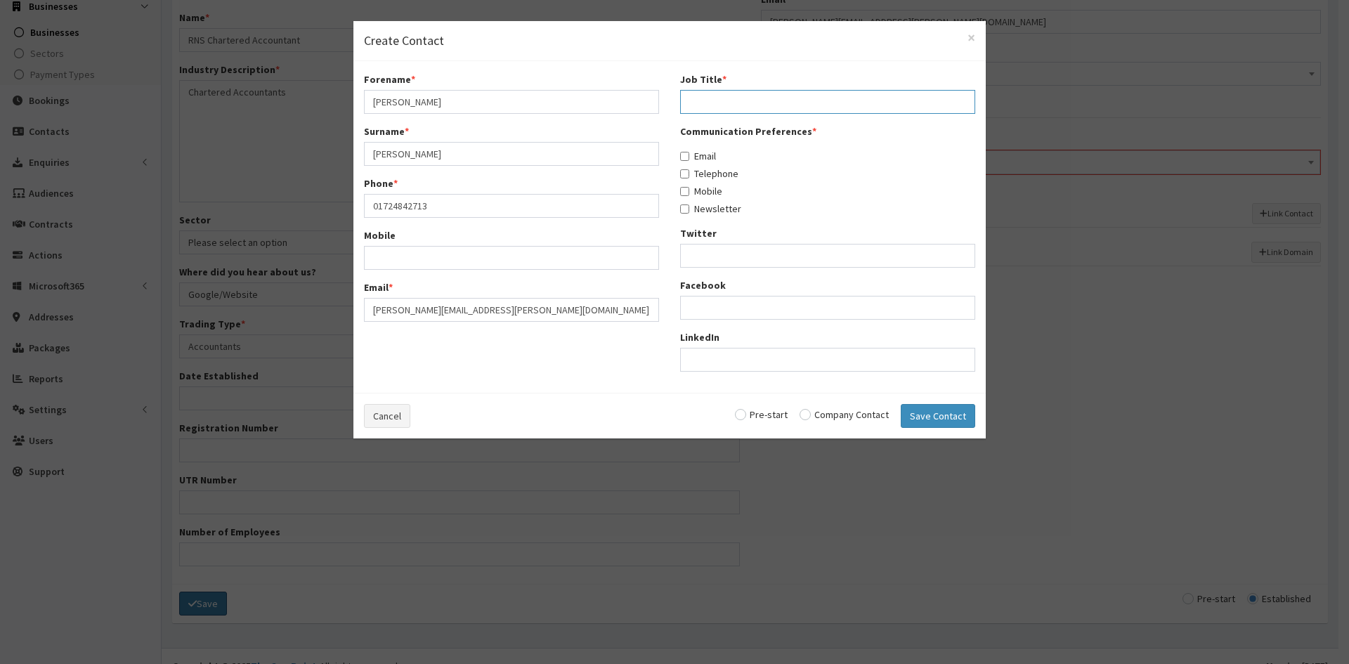
click at [796, 99] on input "Job Title *" at bounding box center [827, 102] width 295 height 24
paste input "Chartered Accountant"
type input "Chartered Accountant"
click at [688, 153] on input "Email" at bounding box center [684, 156] width 9 height 9
checkbox input "true"
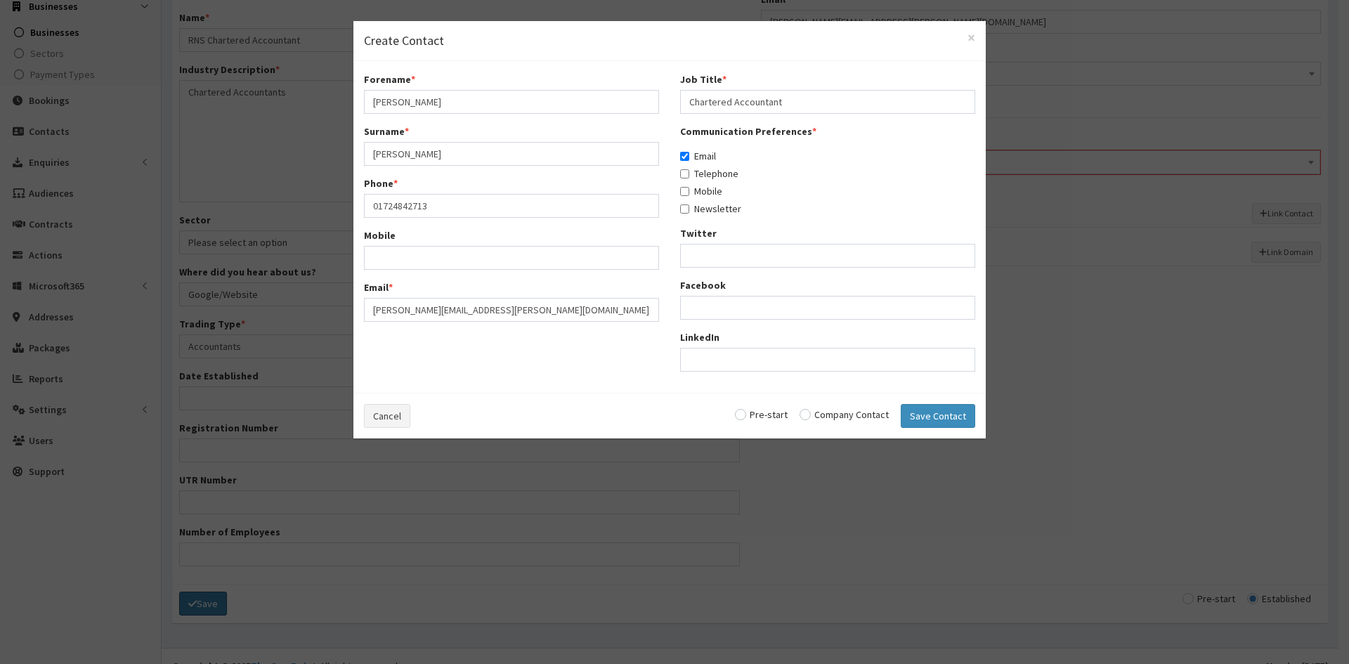
click at [691, 167] on label "Telephone" at bounding box center [709, 174] width 58 height 14
click at [689, 169] on input "Telephone" at bounding box center [684, 173] width 9 height 9
checkbox input "true"
drag, startPoint x: 686, startPoint y: 181, endPoint x: 689, endPoint y: 190, distance: 9.8
click at [686, 183] on div "Communication Preferences * Email Telephone Mobile Newsletter" at bounding box center [827, 169] width 295 height 91
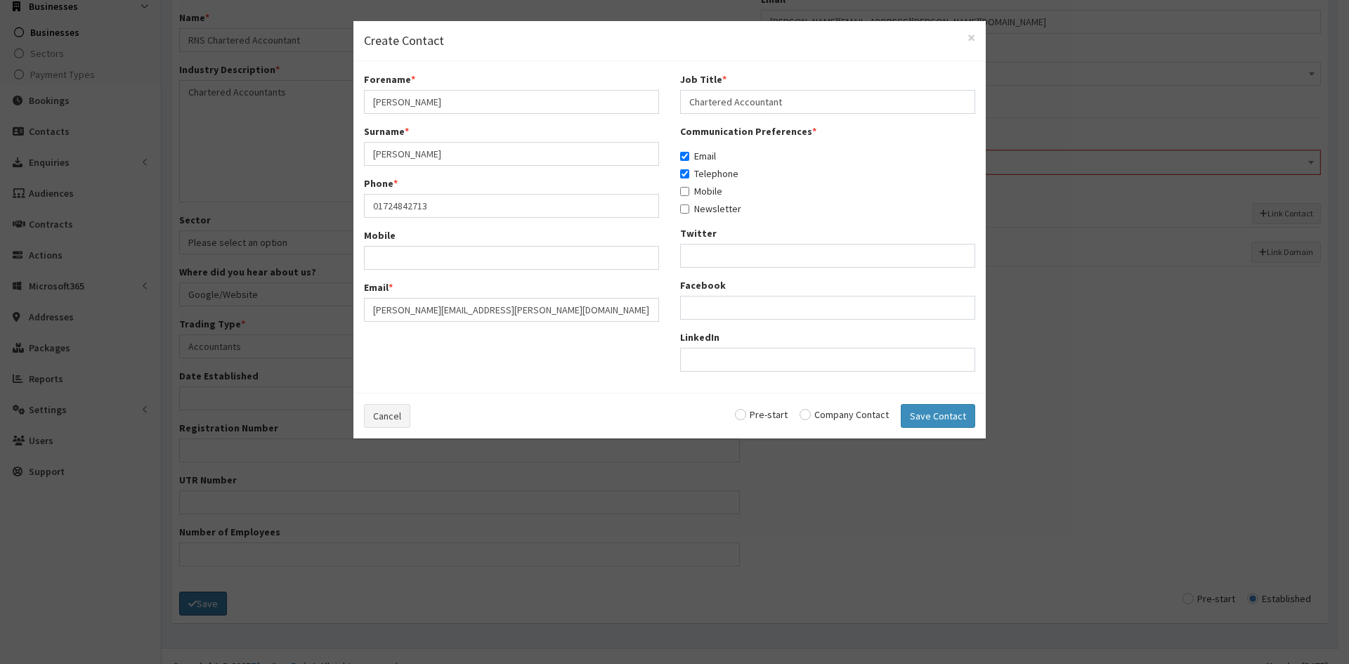
click at [690, 191] on label "Mobile" at bounding box center [701, 191] width 42 height 14
click at [689, 191] on input "Mobile" at bounding box center [684, 191] width 9 height 9
checkbox input "true"
click at [695, 212] on label "Newsletter" at bounding box center [710, 209] width 61 height 14
click at [689, 212] on input "Newsletter" at bounding box center [684, 208] width 9 height 9
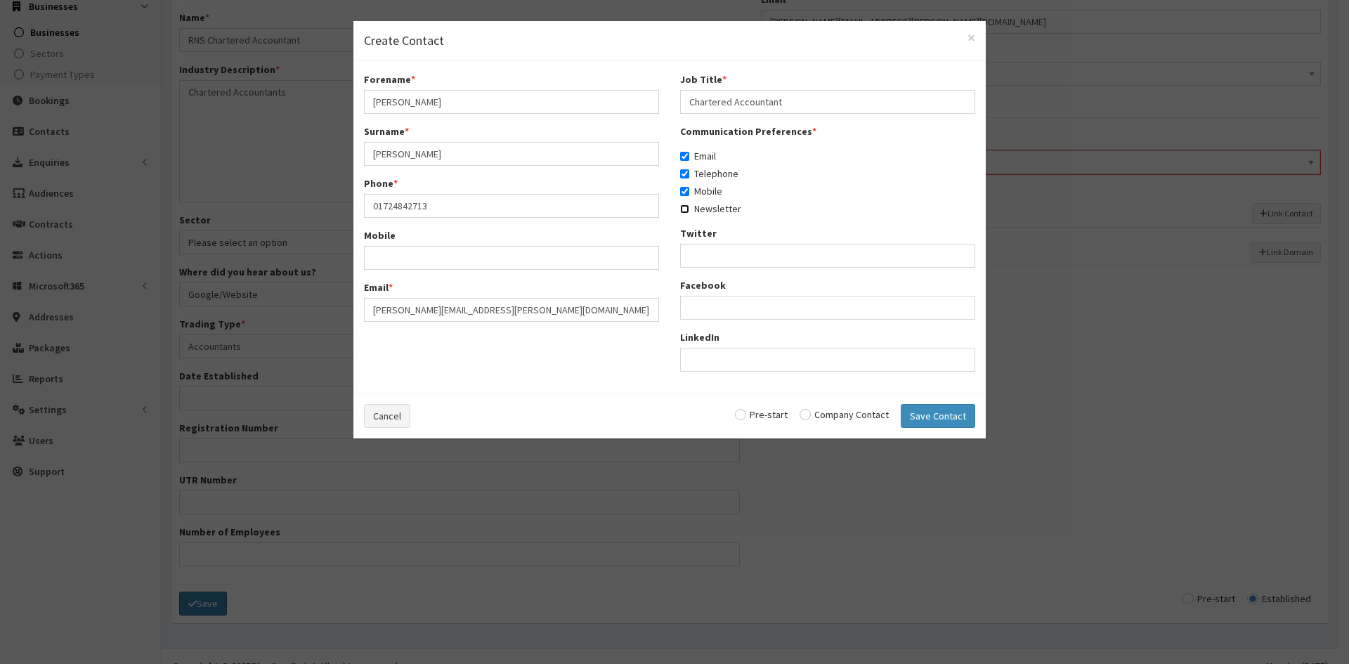
checkbox input "true"
click at [922, 410] on button "Save Contact" at bounding box center [938, 416] width 74 height 24
click at [952, 424] on button "Save Contact" at bounding box center [938, 416] width 74 height 24
click at [946, 421] on button "Save Contact" at bounding box center [938, 416] width 74 height 24
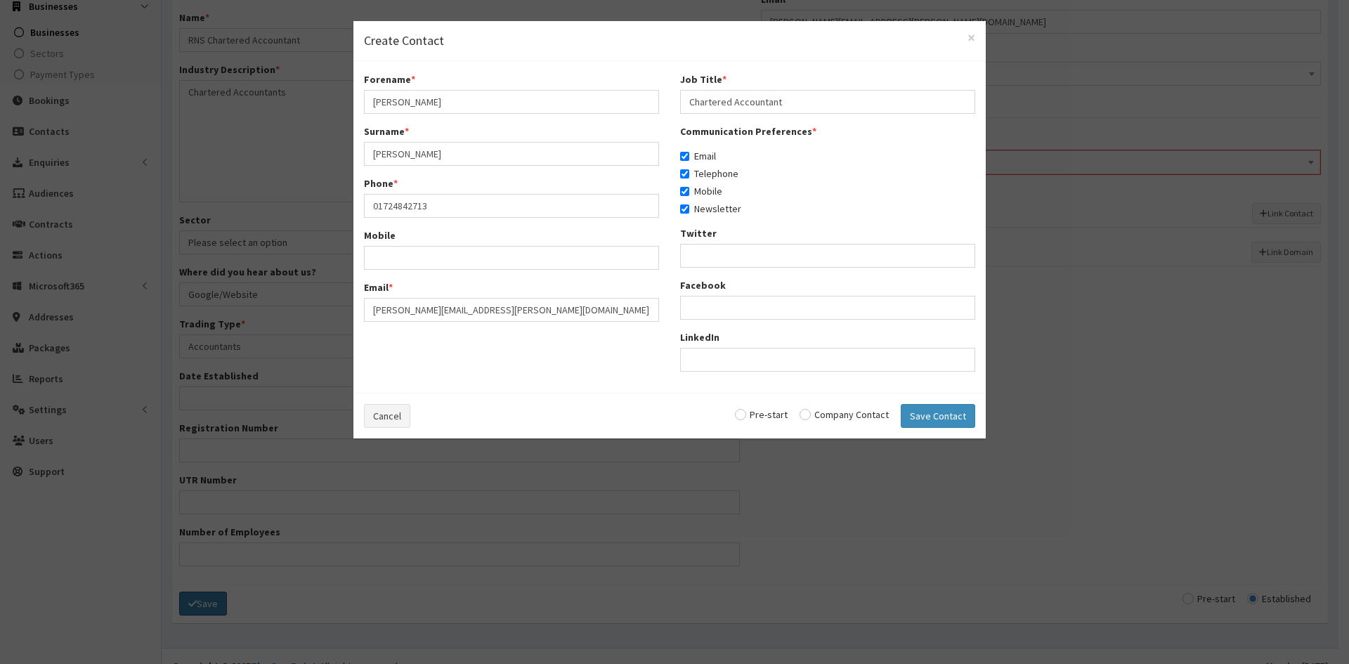
click at [769, 419] on input "radio" at bounding box center [761, 415] width 53 height 10
radio input "true"
click at [826, 419] on input "radio" at bounding box center [844, 415] width 89 height 10
radio input "true"
click at [758, 418] on input "radio" at bounding box center [761, 415] width 53 height 10
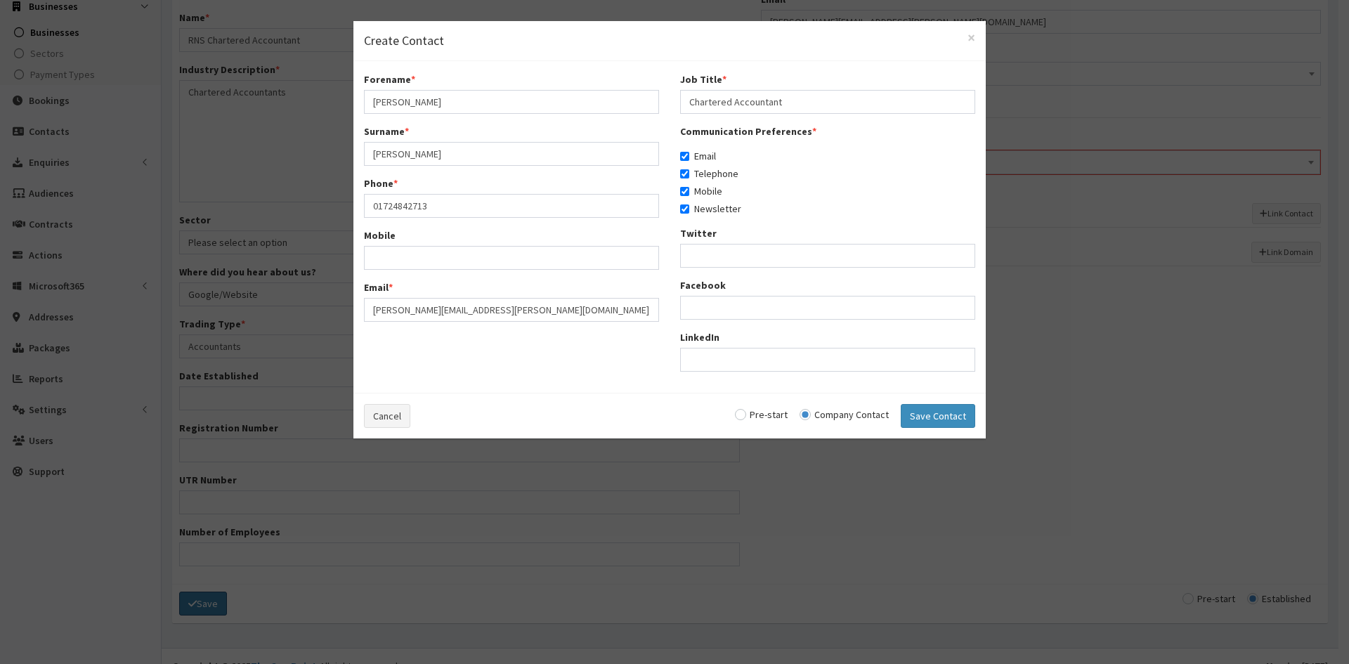
radio input "true"
click at [910, 411] on button "Save Contact" at bounding box center [938, 416] width 74 height 24
checkbox input "false"
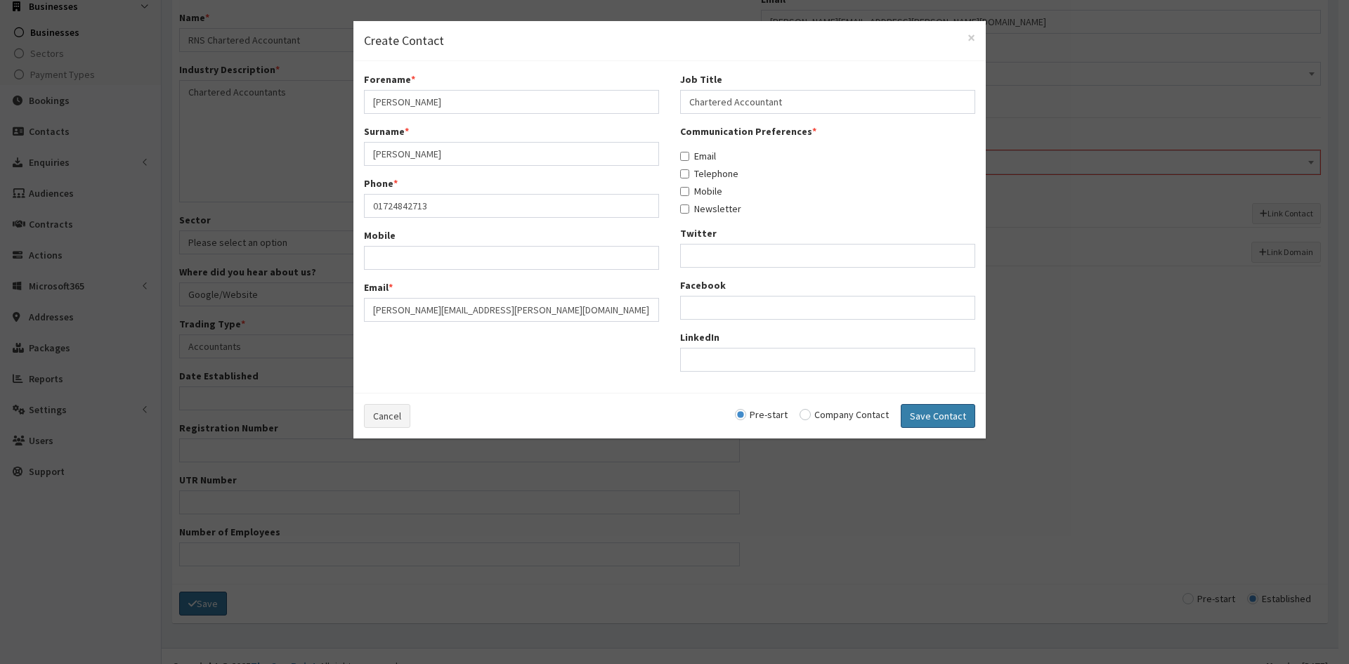
checkbox input "false"
radio input "false"
click at [911, 411] on div "Cancel Pre-start Company Contact Save Contact" at bounding box center [669, 416] width 632 height 46
select select "5304"
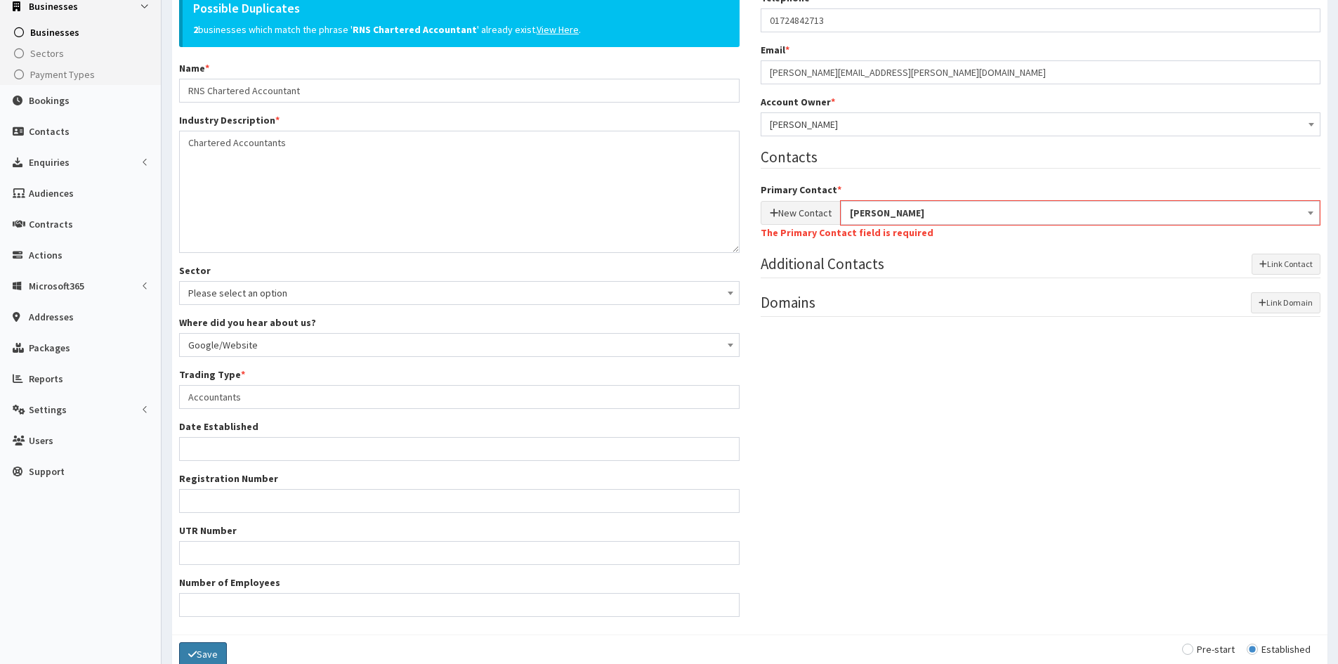
click at [216, 645] on button "Save" at bounding box center [203, 654] width 48 height 24
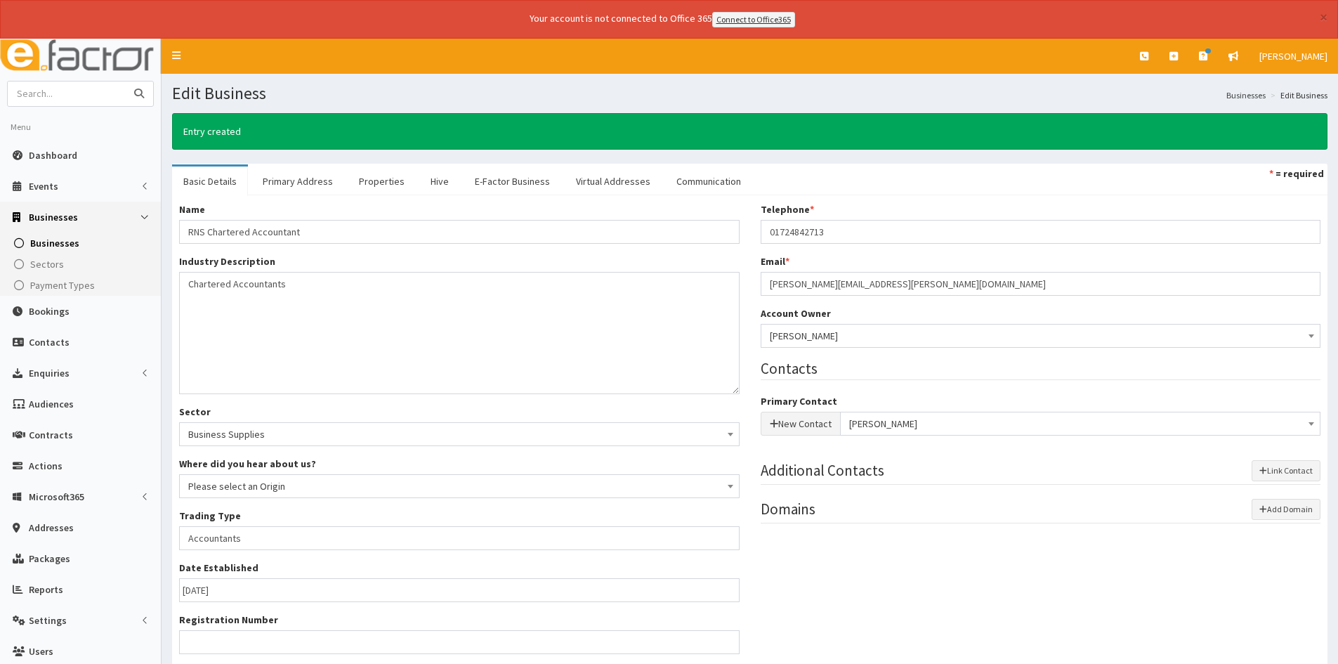
click at [83, 89] on input "text" at bounding box center [67, 93] width 118 height 25
type input "[PERSON_NAME] neql"
click at [125, 81] on button "submit" at bounding box center [139, 93] width 28 height 25
